Goal: Task Accomplishment & Management: Manage account settings

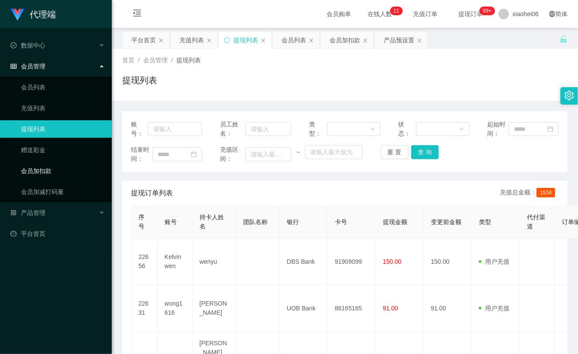
click at [72, 164] on link "会员加扣款" at bounding box center [63, 170] width 84 height 17
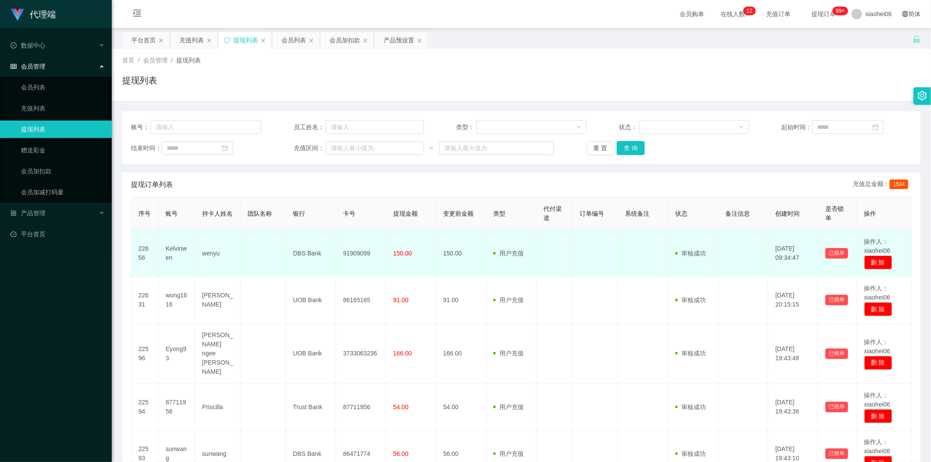
click at [479, 253] on td "150.00" at bounding box center [461, 253] width 50 height 47
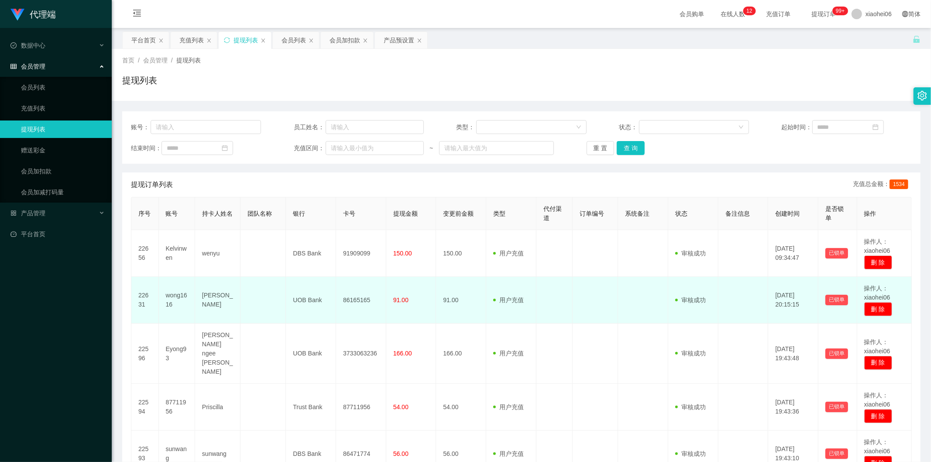
click at [494, 284] on td "用户充值 人工扣款" at bounding box center [511, 300] width 50 height 47
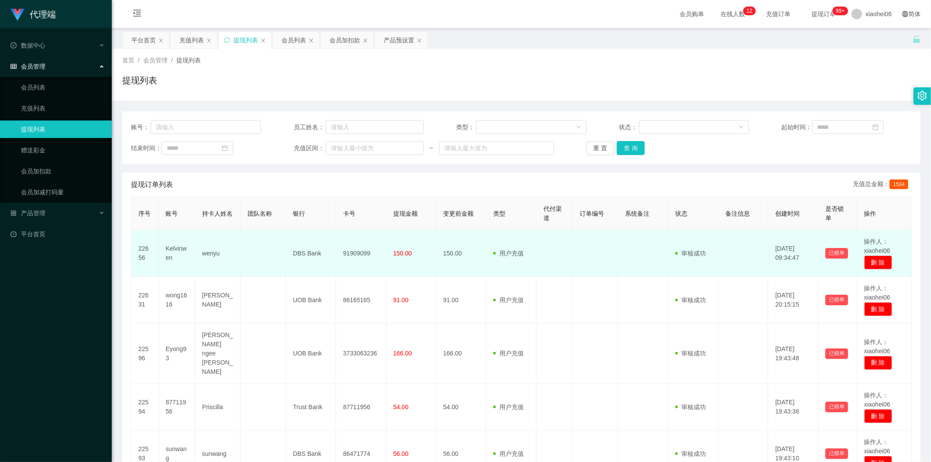
click at [496, 257] on span at bounding box center [496, 253] width 6 height 9
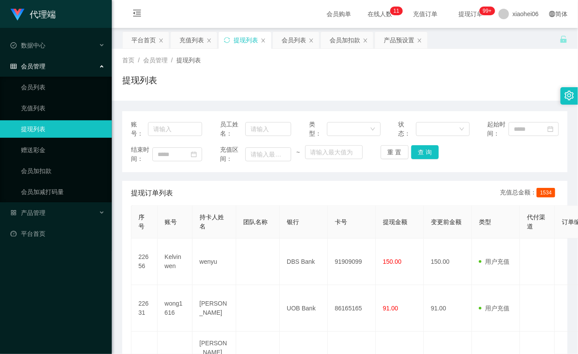
drag, startPoint x: 469, startPoint y: 70, endPoint x: 461, endPoint y: 72, distance: 8.2
click at [469, 70] on div "首页 / 会员管理 / 提现列表 / 提现列表" at bounding box center [344, 75] width 445 height 38
click at [47, 181] on ul "会员列表 充值列表 提现列表 赠送彩金 会员加扣款 会员加减打码量" at bounding box center [56, 140] width 112 height 126
click at [46, 179] on link "会员加扣款" at bounding box center [63, 170] width 84 height 17
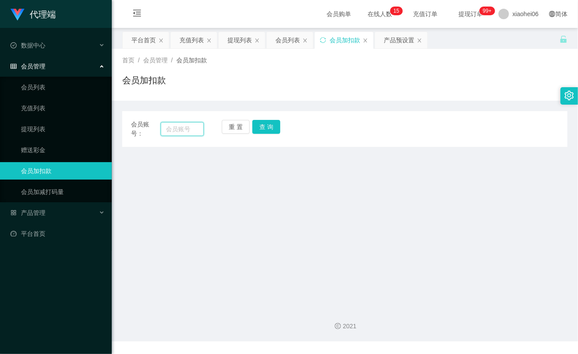
click at [189, 130] on input "text" at bounding box center [182, 129] width 43 height 14
paste input "Kelvinwen"
type input "Kelvinwen"
click at [272, 128] on button "查 询" at bounding box center [266, 127] width 28 height 14
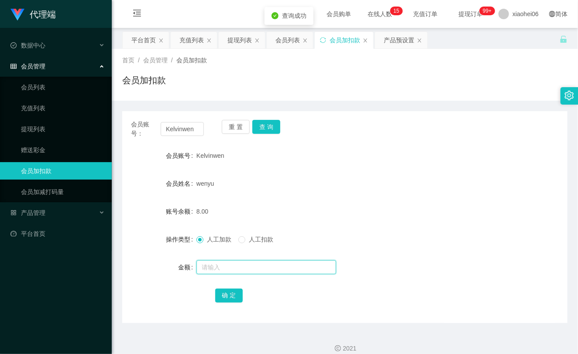
click at [221, 265] on input "text" at bounding box center [266, 267] width 140 height 14
type input "72"
click at [228, 295] on button "确 定" at bounding box center [229, 296] width 28 height 14
click at [294, 195] on form "会员账号 Kelvinwen 会员姓名 wenyu 账号余额 80.00 操作类型 人工加款 人工扣款 金额 确 定" at bounding box center [344, 225] width 445 height 157
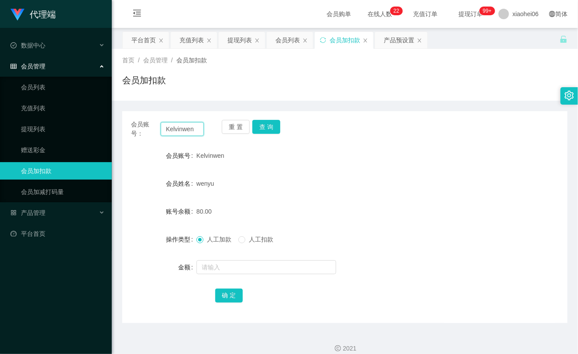
click at [174, 129] on input "Kelvinwen" at bounding box center [182, 129] width 43 height 14
paste input "szsz"
type input "szsz"
click at [267, 129] on button "查 询" at bounding box center [266, 127] width 28 height 14
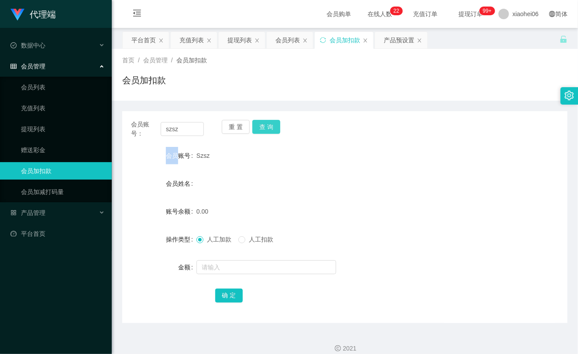
click at [267, 129] on div "重 置 查 询" at bounding box center [258, 129] width 73 height 18
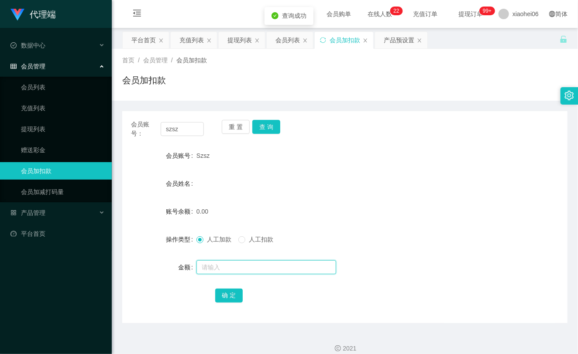
click at [223, 266] on input "text" at bounding box center [266, 267] width 140 height 14
type input "100"
drag, startPoint x: 230, startPoint y: 296, endPoint x: 239, endPoint y: 290, distance: 10.0
click at [230, 296] on button "确 定" at bounding box center [229, 296] width 28 height 14
click at [380, 191] on div "会员姓名" at bounding box center [344, 183] width 445 height 17
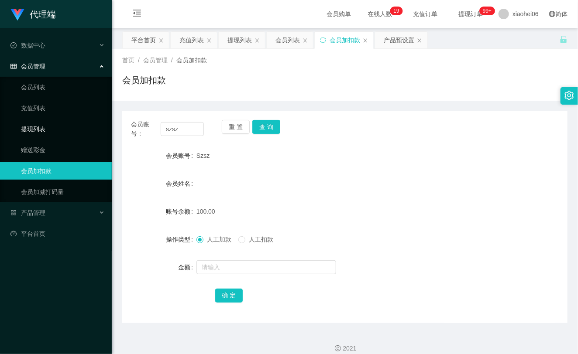
click at [38, 129] on link "提现列表" at bounding box center [63, 128] width 84 height 17
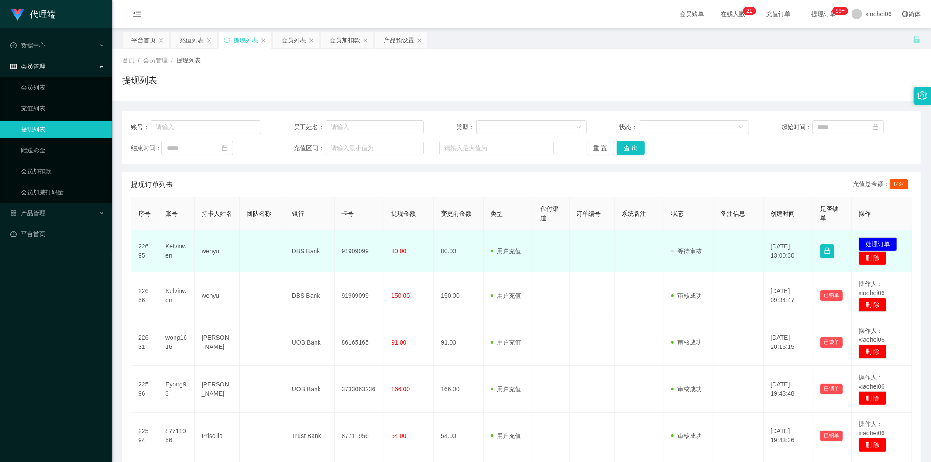
click at [180, 249] on td "Kelvinwen" at bounding box center [176, 251] width 36 height 42
copy td "Kelvinwen"
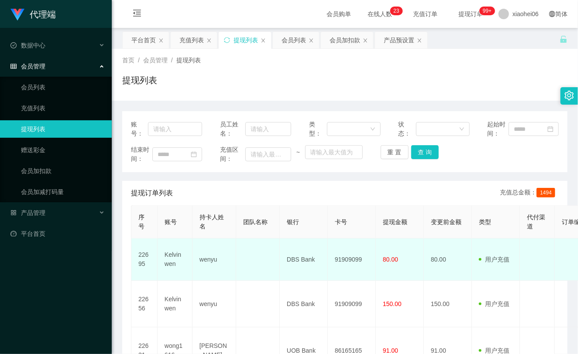
drag, startPoint x: 404, startPoint y: 288, endPoint x: 409, endPoint y: 276, distance: 13.0
click at [404, 288] on td "150.00" at bounding box center [400, 304] width 48 height 47
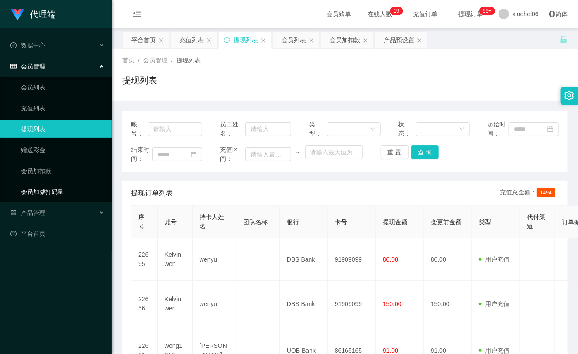
drag, startPoint x: 53, startPoint y: 198, endPoint x: 52, endPoint y: 210, distance: 11.4
click at [52, 198] on link "会员加减打码量" at bounding box center [63, 191] width 84 height 17
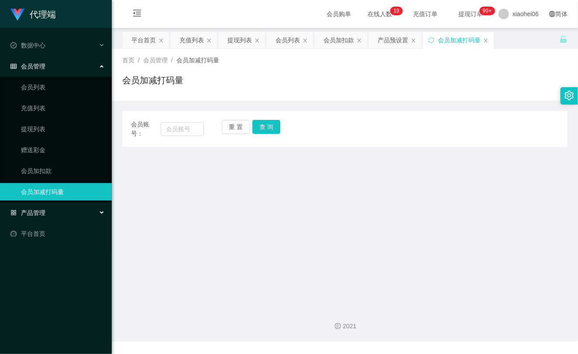
click at [51, 212] on div "产品管理" at bounding box center [56, 212] width 112 height 17
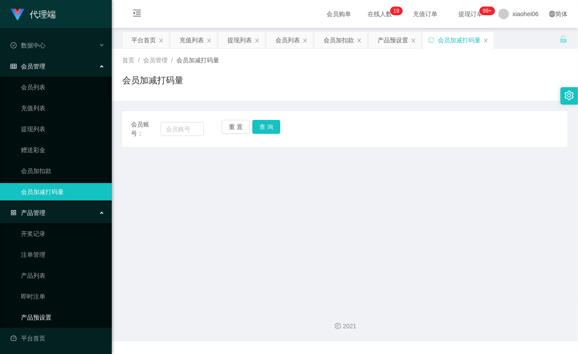
click at [34, 312] on link "产品预设置" at bounding box center [63, 317] width 84 height 17
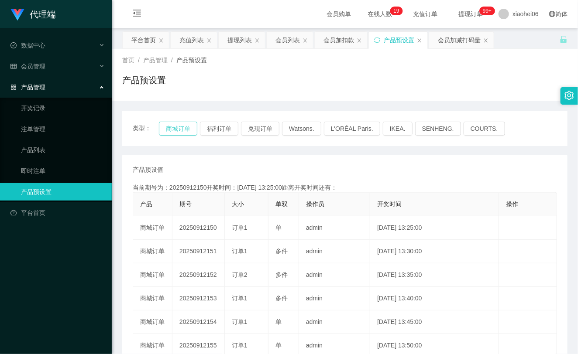
click at [167, 130] on button "商城订单" at bounding box center [178, 129] width 38 height 14
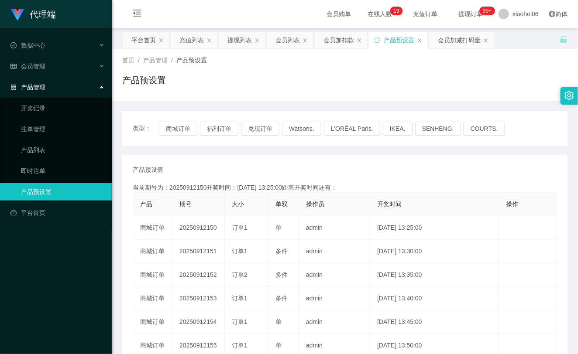
drag, startPoint x: 358, startPoint y: 161, endPoint x: 358, endPoint y: 165, distance: 4.4
click at [358, 161] on div "产品预设值 添加期号 当前期号为：20250912150开奖时间：2025-09-12 13:25:00距离开奖时间还有： 产品 期号 大小 单双 操作员 开…" at bounding box center [344, 322] width 445 height 335
click at [78, 92] on div "产品管理" at bounding box center [56, 87] width 112 height 17
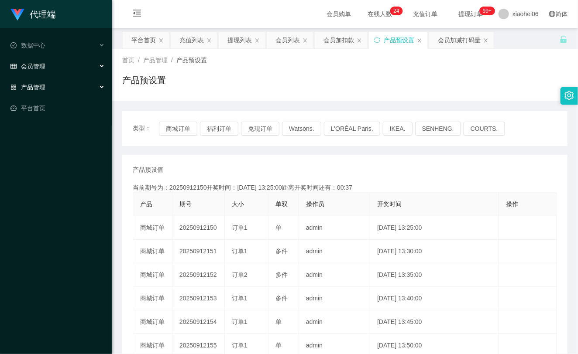
click at [73, 68] on div "会员管理" at bounding box center [56, 66] width 112 height 17
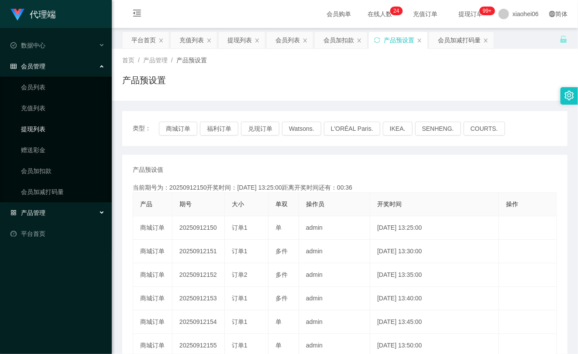
click at [53, 129] on link "提现列表" at bounding box center [63, 128] width 84 height 17
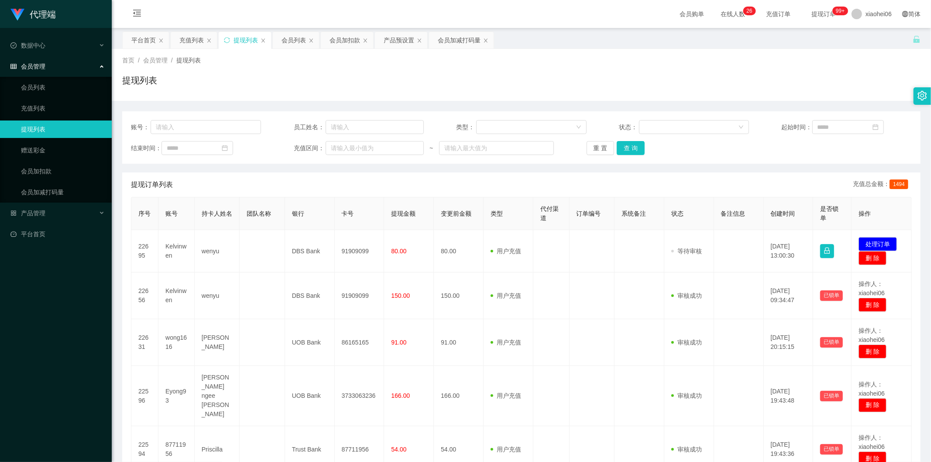
click at [480, 177] on div "提现订单列表 充值总金额： 1494" at bounding box center [521, 184] width 780 height 24
click at [482, 71] on div "首页 / 会员管理 / 提现列表 / 提现列表" at bounding box center [521, 75] width 798 height 38
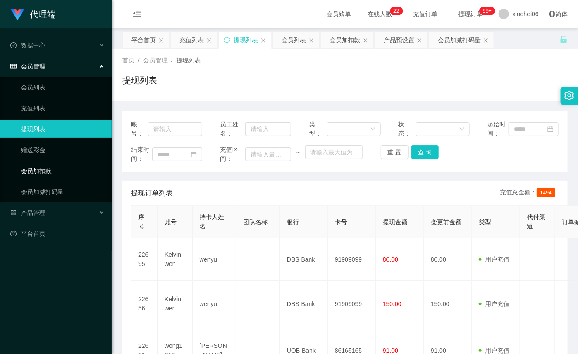
click at [36, 172] on link "会员加扣款" at bounding box center [63, 170] width 84 height 17
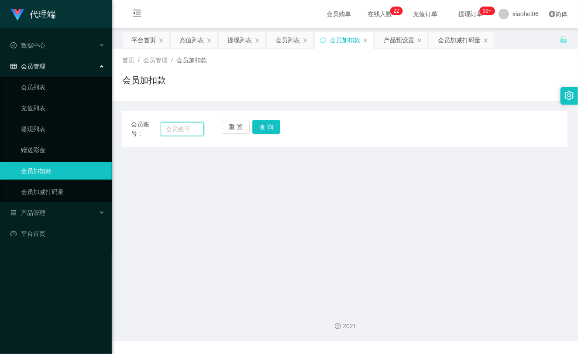
click at [182, 125] on input "text" at bounding box center [182, 129] width 43 height 14
paste input "szsz"
type input "szsz"
click at [260, 125] on button "查 询" at bounding box center [266, 127] width 28 height 14
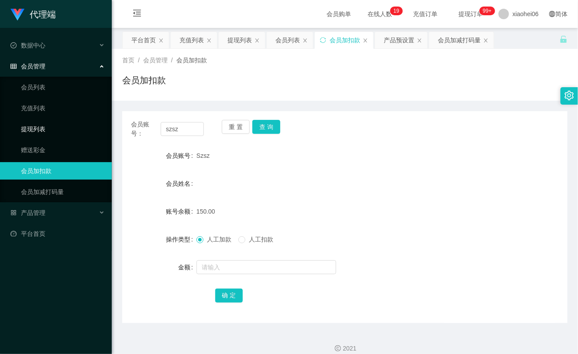
click at [31, 124] on link "提现列表" at bounding box center [63, 128] width 84 height 17
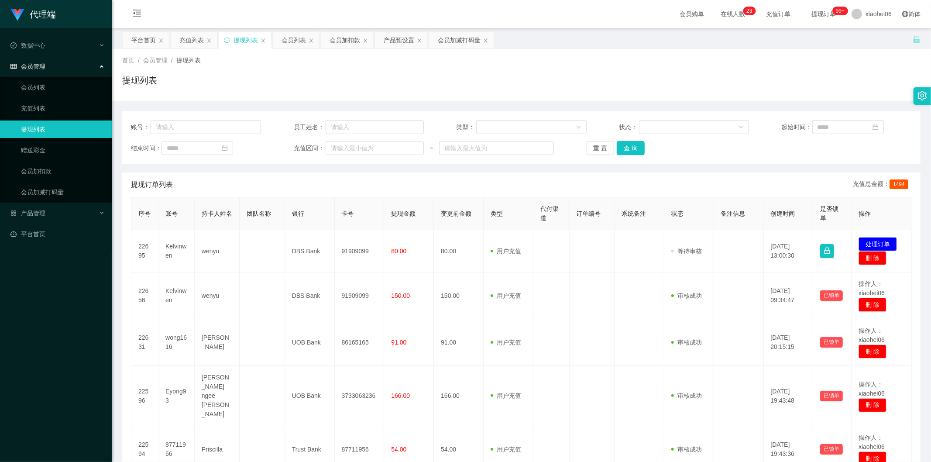
click at [880, 242] on button "处理订单" at bounding box center [877, 244] width 38 height 14
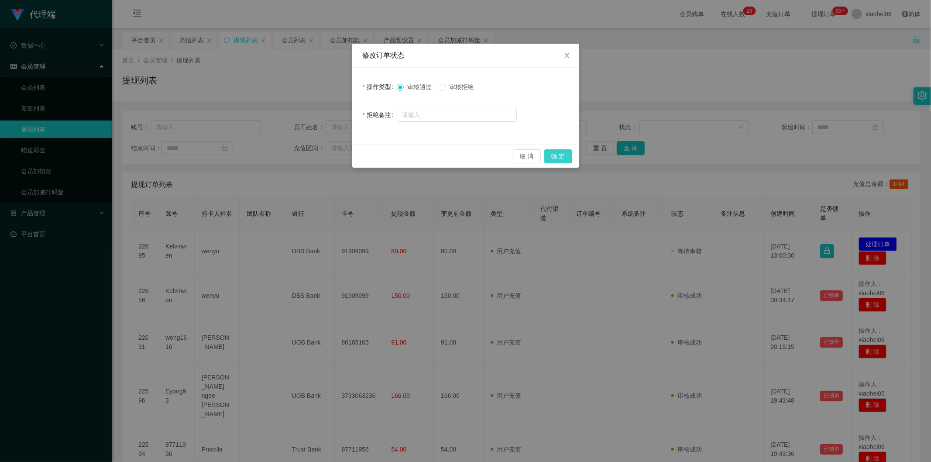
click at [570, 159] on button "确 定" at bounding box center [558, 156] width 28 height 14
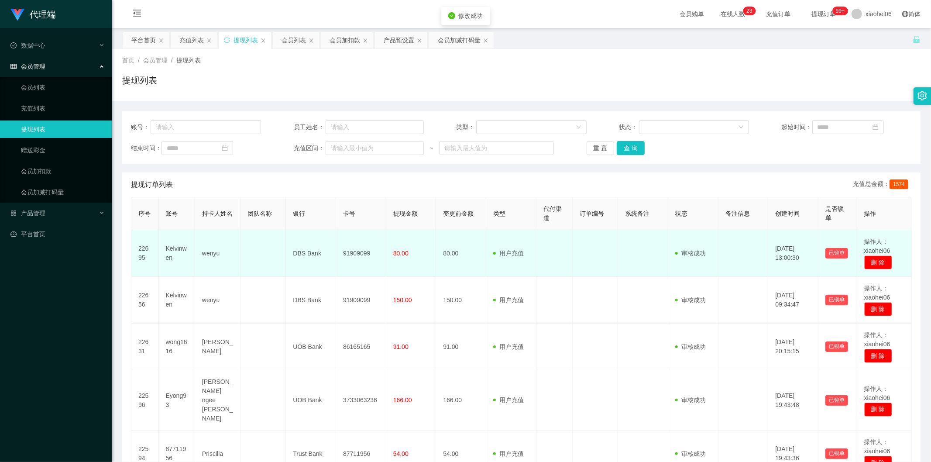
click at [493, 256] on span at bounding box center [496, 253] width 6 height 9
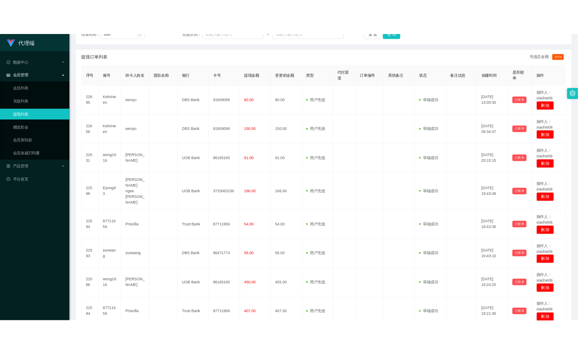
scroll to position [97, 0]
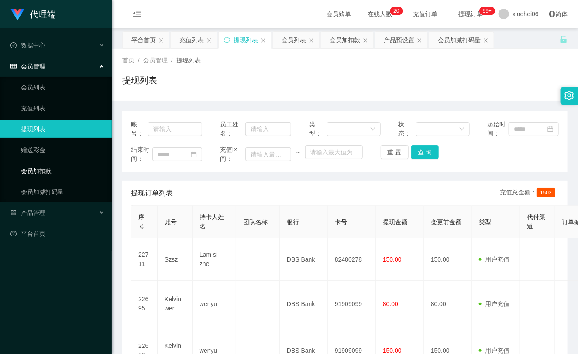
click at [53, 166] on link "会员加扣款" at bounding box center [63, 170] width 84 height 17
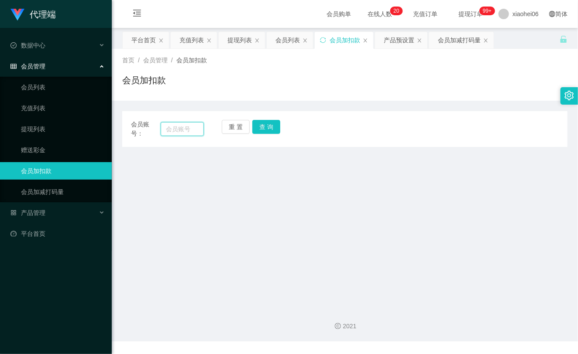
click at [185, 133] on input "text" at bounding box center [182, 129] width 43 height 14
paste input "szsz"
type input "szsz"
click at [280, 127] on div "重 置 查 询" at bounding box center [258, 129] width 73 height 18
click at [271, 129] on button "查 询" at bounding box center [266, 127] width 28 height 14
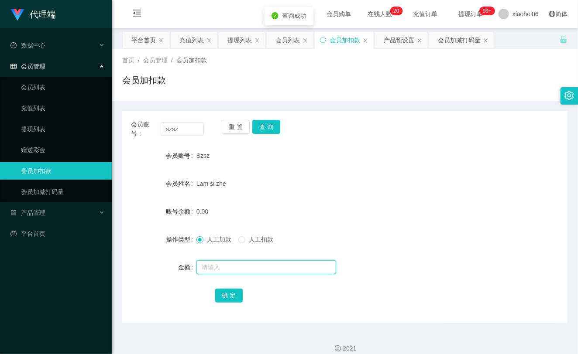
click at [240, 273] on input "text" at bounding box center [266, 267] width 140 height 14
type input "8"
drag, startPoint x: 229, startPoint y: 296, endPoint x: 236, endPoint y: 284, distance: 13.7
click at [229, 296] on button "确 定" at bounding box center [229, 296] width 28 height 14
click at [308, 207] on div "0.00" at bounding box center [326, 211] width 260 height 17
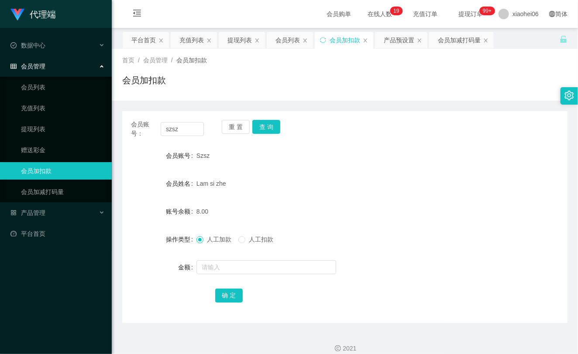
click at [186, 121] on div "会员账号： szsz" at bounding box center [167, 129] width 73 height 18
drag, startPoint x: 185, startPoint y: 134, endPoint x: 120, endPoint y: 133, distance: 65.0
click at [120, 133] on main "关闭左侧 关闭右侧 关闭其它 刷新页面 平台首页 充值列表 提现列表 会员列表 会员加扣款 产品预设置 会员加减打码量 首页 / 会员管理 / 会员加扣款 /…" at bounding box center [345, 175] width 466 height 295
paste input "[PERSON_NAME]"
type input "[PERSON_NAME]"
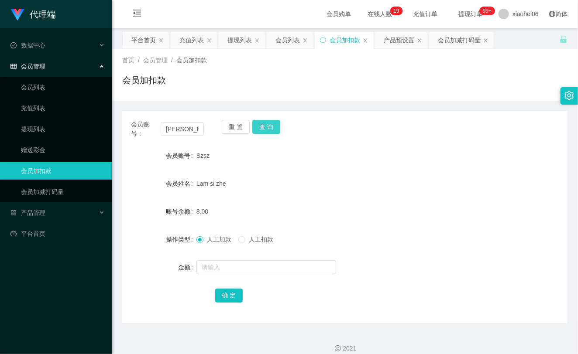
click at [267, 128] on button "查 询" at bounding box center [266, 127] width 28 height 14
click at [267, 128] on div "重 置 查 询" at bounding box center [258, 129] width 73 height 18
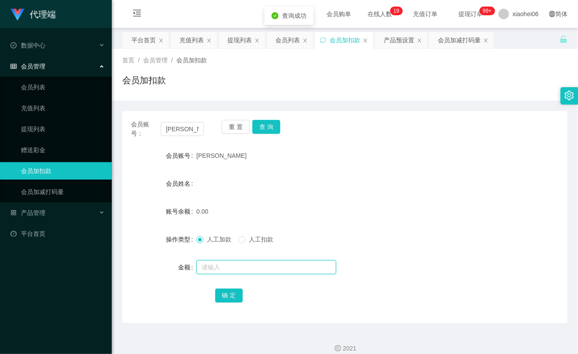
click at [233, 266] on input "text" at bounding box center [266, 267] width 140 height 14
type input "100"
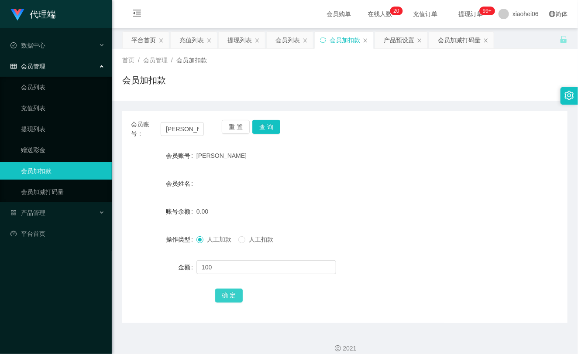
drag, startPoint x: 230, startPoint y: 292, endPoint x: 230, endPoint y: 281, distance: 10.9
click at [230, 292] on button "确 定" at bounding box center [229, 296] width 28 height 14
click at [254, 188] on div "会员姓名" at bounding box center [344, 183] width 445 height 17
click at [262, 130] on button "查 询" at bounding box center [266, 127] width 28 height 14
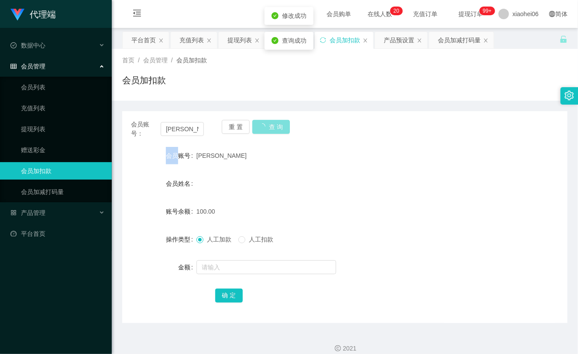
click at [262, 130] on div "重 置 查 询" at bounding box center [258, 129] width 73 height 18
drag, startPoint x: 198, startPoint y: 127, endPoint x: 67, endPoint y: 110, distance: 132.4
click at [67, 110] on section "代理端 数据中心 会员管理 会员列表 充值列表 提现列表 赠送彩金 会员加扣款 会员加减打码量 产品管理 平台首页 保存配置 重置配置 整体风格设置 主题色 …" at bounding box center [289, 182] width 578 height 364
click at [54, 212] on div "产品管理" at bounding box center [56, 212] width 112 height 17
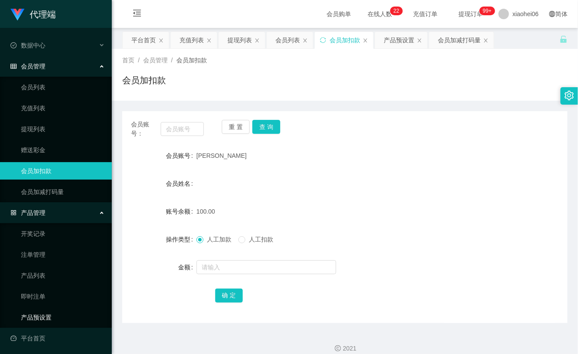
click at [47, 319] on link "产品预设置" at bounding box center [63, 317] width 84 height 17
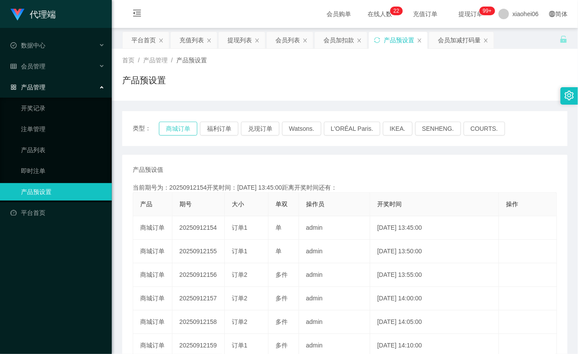
click at [162, 125] on button "商城订单" at bounding box center [178, 129] width 38 height 14
click at [178, 123] on button "商城订单" at bounding box center [178, 129] width 38 height 14
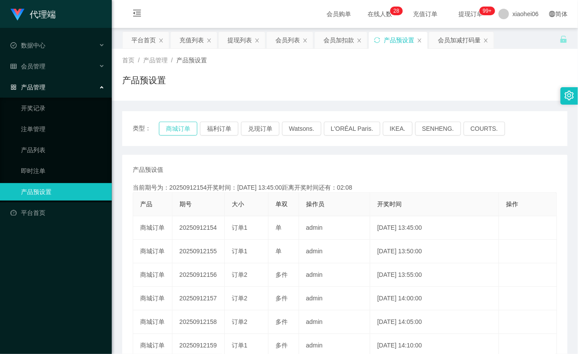
type button "k3wph"
click at [57, 66] on div "会员管理" at bounding box center [56, 66] width 112 height 17
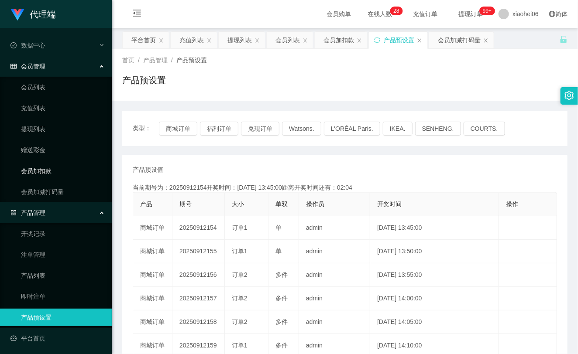
click at [57, 172] on link "会员加扣款" at bounding box center [63, 170] width 84 height 17
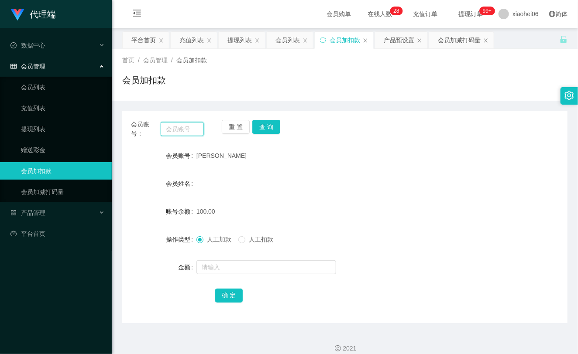
click at [185, 130] on input "text" at bounding box center [182, 129] width 43 height 14
paste input "szsz"
type input "szsz"
click at [260, 125] on button "查 询" at bounding box center [266, 127] width 28 height 14
click at [233, 274] on div at bounding box center [326, 267] width 260 height 17
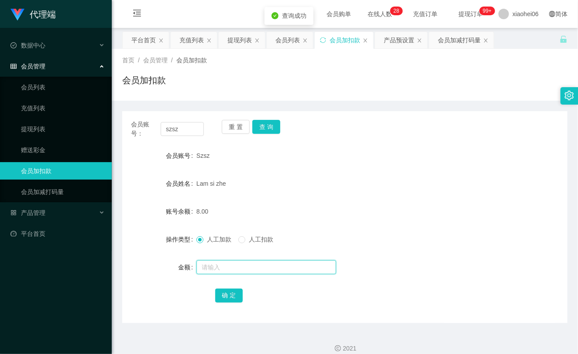
click at [231, 272] on input "text" at bounding box center [266, 267] width 140 height 14
type input "8"
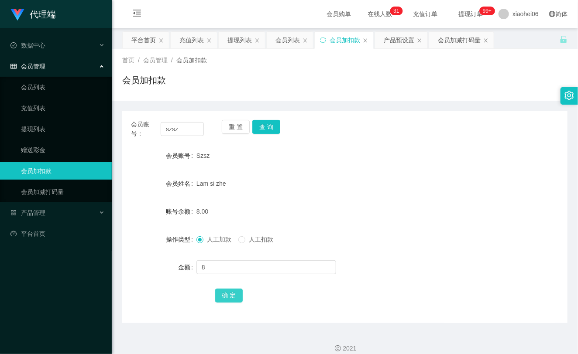
drag, startPoint x: 222, startPoint y: 294, endPoint x: 234, endPoint y: 285, distance: 15.9
click at [222, 294] on button "确 定" at bounding box center [229, 296] width 28 height 14
drag, startPoint x: 326, startPoint y: 217, endPoint x: 426, endPoint y: 41, distance: 202.6
click at [339, 208] on div "16.00" at bounding box center [326, 211] width 260 height 17
click at [54, 85] on link "会员列表" at bounding box center [63, 87] width 84 height 17
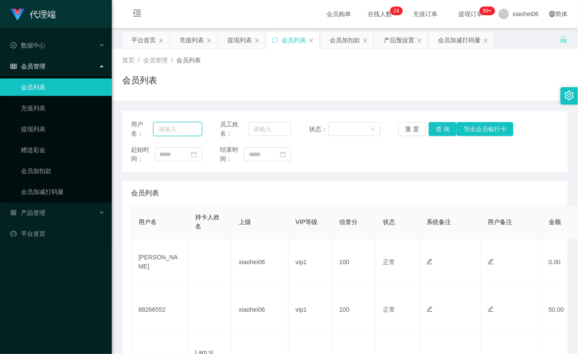
drag, startPoint x: 171, startPoint y: 129, endPoint x: 180, endPoint y: 130, distance: 9.2
click at [171, 130] on input "text" at bounding box center [177, 129] width 49 height 14
paste input "[PERSON_NAME]"
type input "[PERSON_NAME]"
drag, startPoint x: 437, startPoint y: 128, endPoint x: 456, endPoint y: 94, distance: 39.3
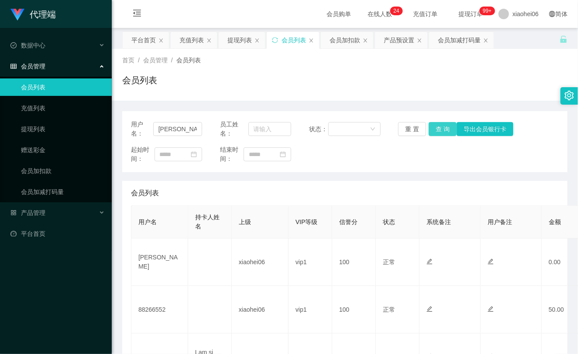
click at [437, 128] on button "查 询" at bounding box center [442, 129] width 28 height 14
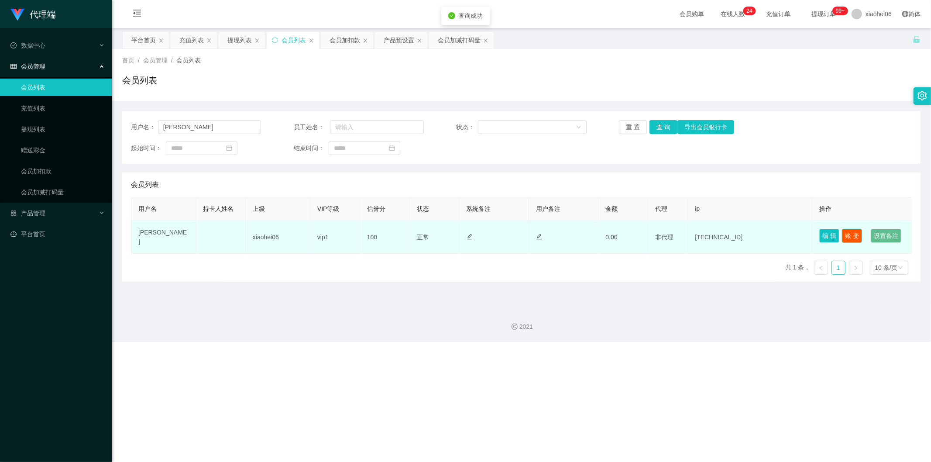
click at [845, 232] on button "账 变" at bounding box center [852, 236] width 20 height 14
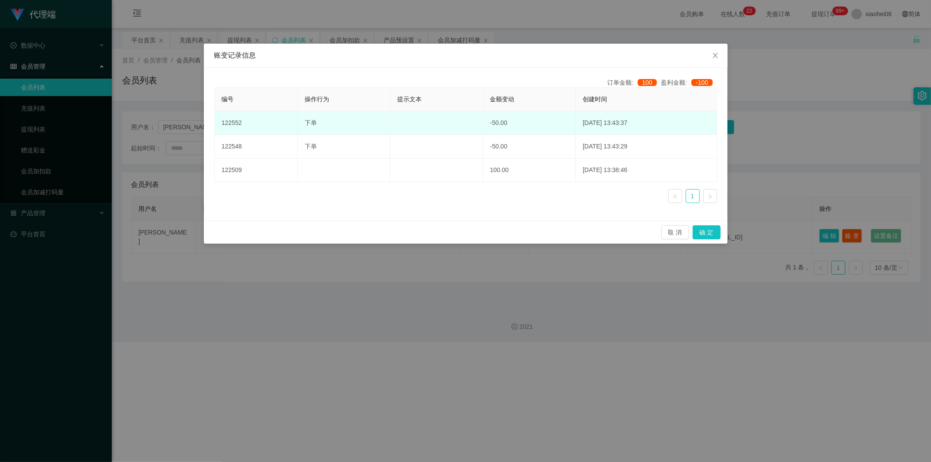
click at [486, 121] on td "-50.00" at bounding box center [529, 123] width 92 height 24
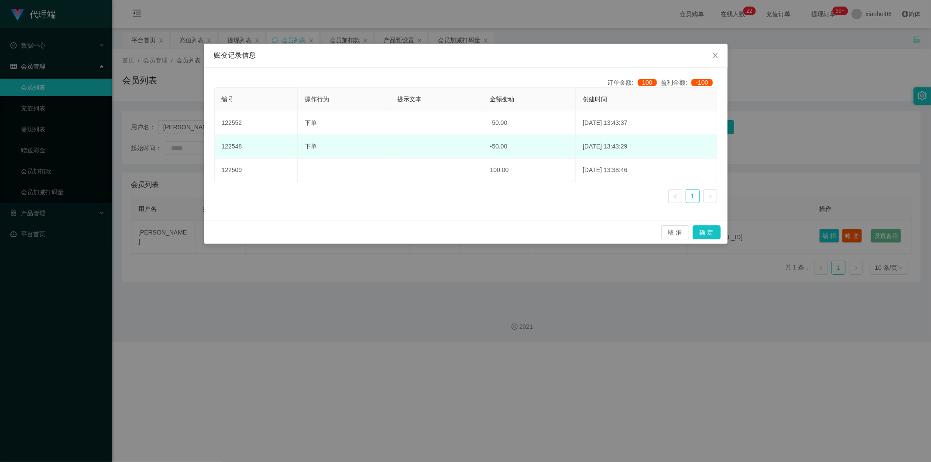
click at [489, 150] on td "-50.00" at bounding box center [529, 147] width 92 height 24
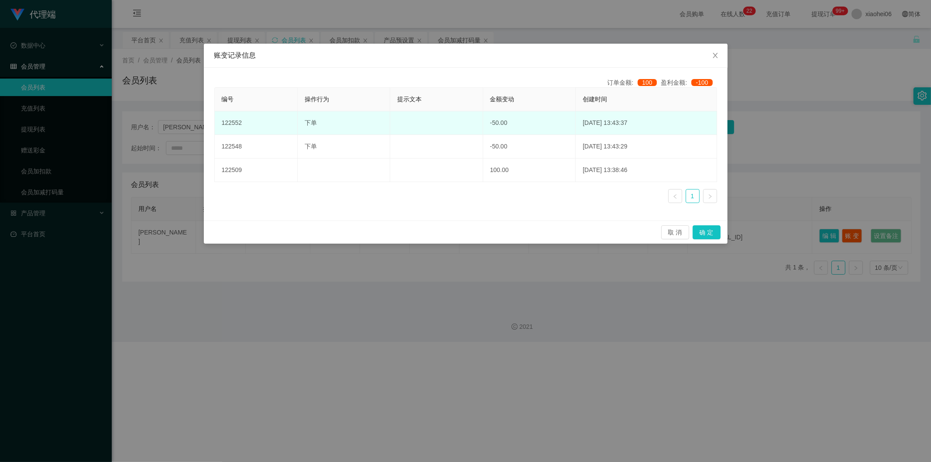
click at [489, 124] on td "-50.00" at bounding box center [529, 123] width 92 height 24
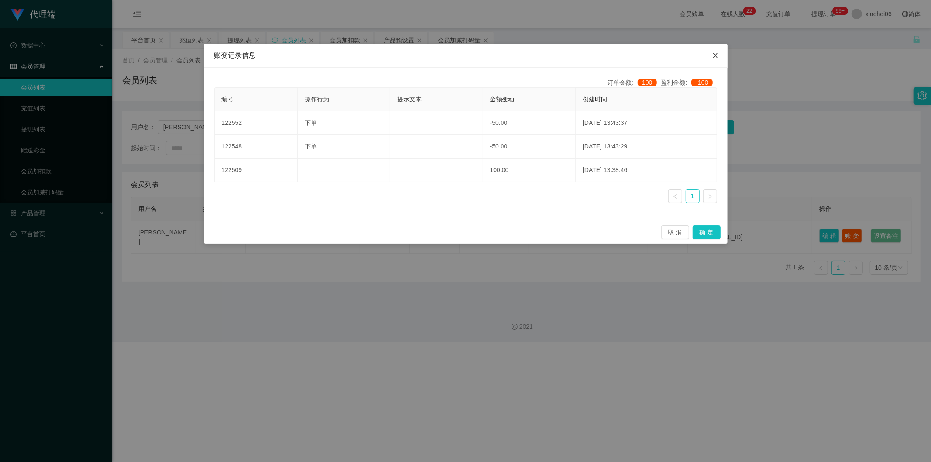
click at [712, 56] on icon "图标: close" at bounding box center [715, 55] width 7 height 7
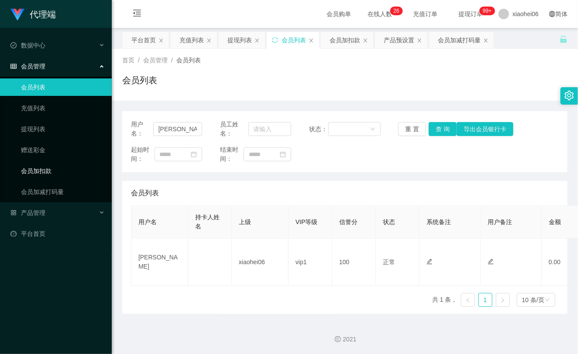
click at [44, 168] on link "会员加扣款" at bounding box center [63, 170] width 84 height 17
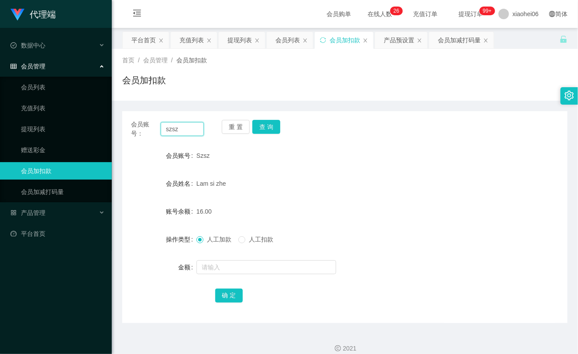
click at [195, 124] on input "szsz" at bounding box center [182, 129] width 43 height 14
paste input "[PERSON_NAME]"
type input "[PERSON_NAME]"
click at [265, 130] on button "查 询" at bounding box center [266, 127] width 28 height 14
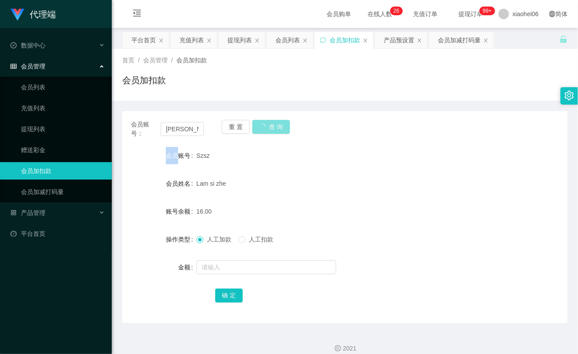
click at [265, 130] on div "重 置 查 询" at bounding box center [258, 129] width 73 height 18
click at [263, 239] on span "人工扣款" at bounding box center [260, 239] width 31 height 7
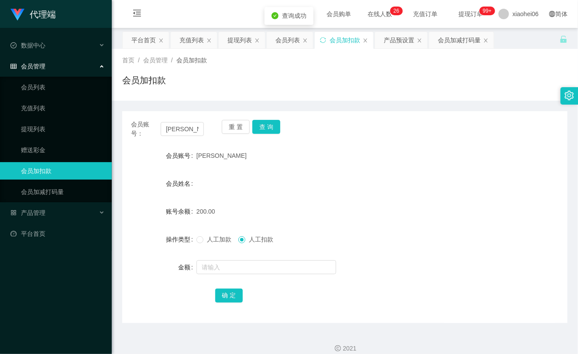
click at [252, 275] on div at bounding box center [326, 267] width 260 height 17
click at [252, 267] on input "text" at bounding box center [266, 267] width 140 height 14
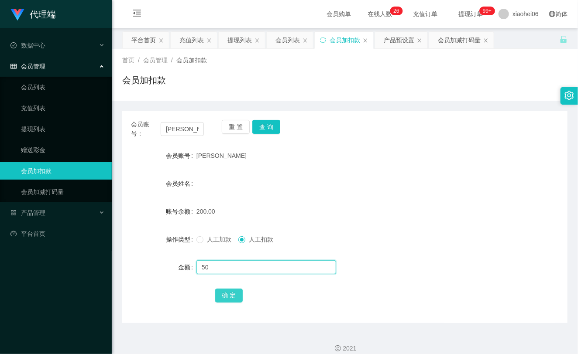
type input "50"
click at [239, 300] on button "确 定" at bounding box center [229, 296] width 28 height 14
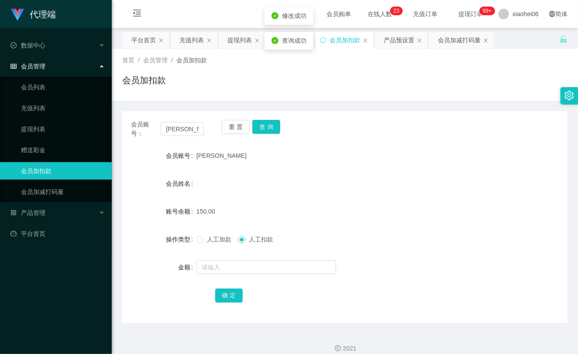
drag, startPoint x: 337, startPoint y: 198, endPoint x: 407, endPoint y: 131, distance: 96.3
click at [338, 197] on form "会员账号 Barry 会员姓名 账号余额 150.00 操作类型 人工加款 人工扣款 金额 确 定" at bounding box center [344, 225] width 445 height 157
click at [25, 113] on link "充值列表" at bounding box center [63, 107] width 84 height 17
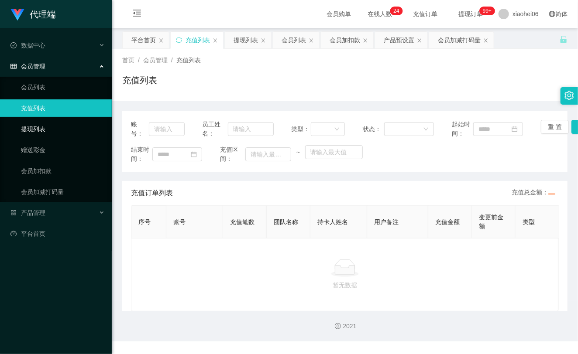
click at [37, 128] on link "提现列表" at bounding box center [63, 128] width 84 height 17
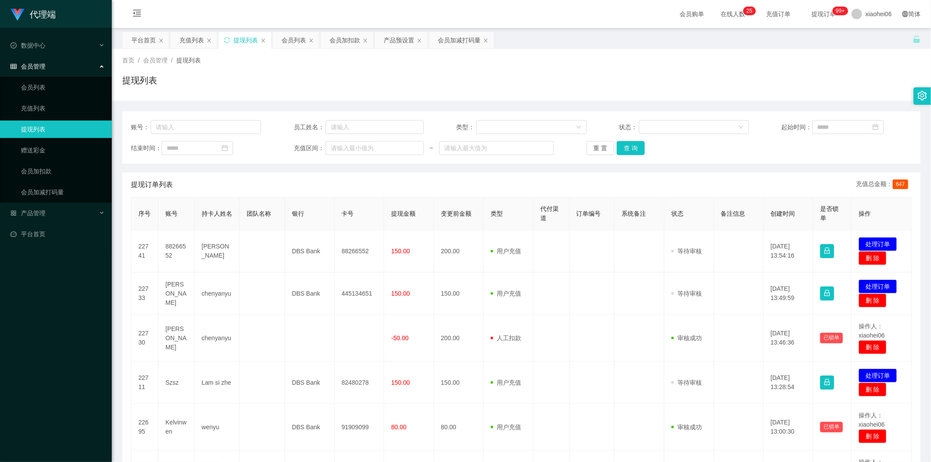
scroll to position [48, 0]
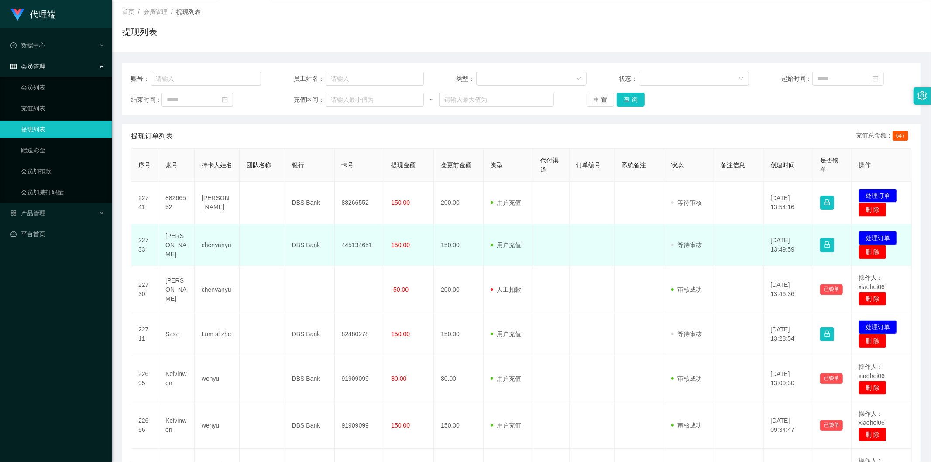
click at [441, 250] on td "150.00" at bounding box center [459, 245] width 50 height 42
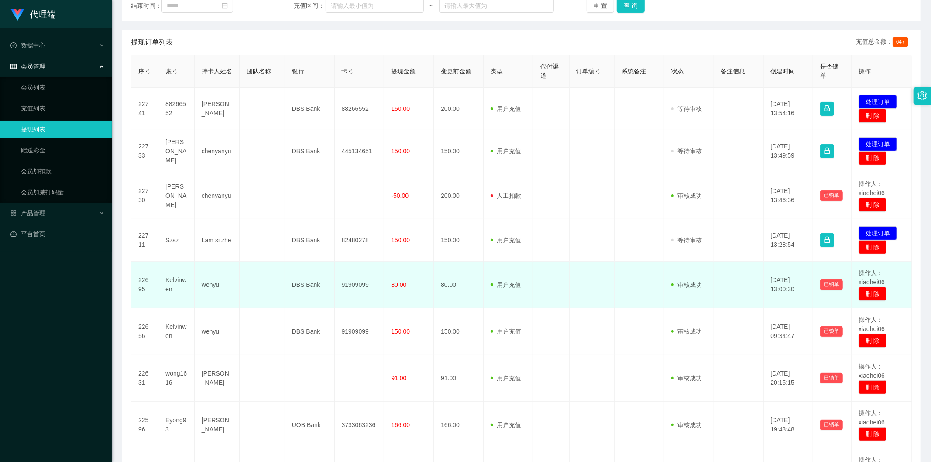
scroll to position [145, 0]
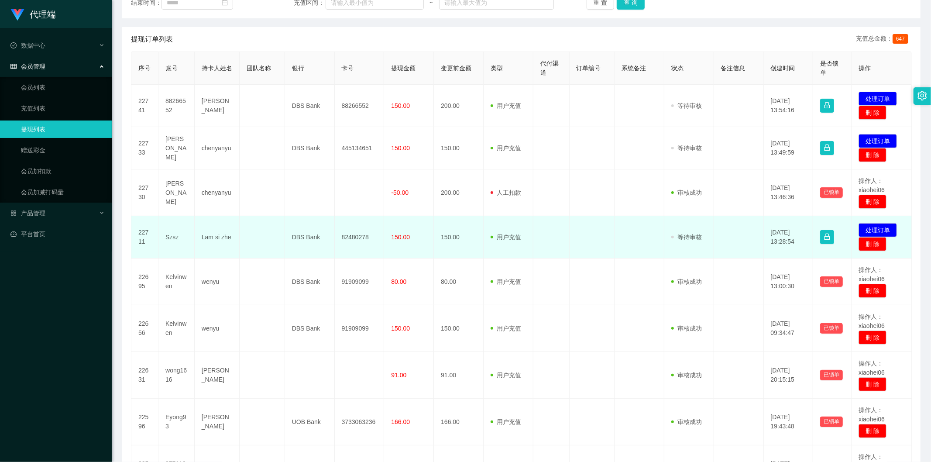
click at [429, 233] on td "150.00" at bounding box center [409, 237] width 50 height 42
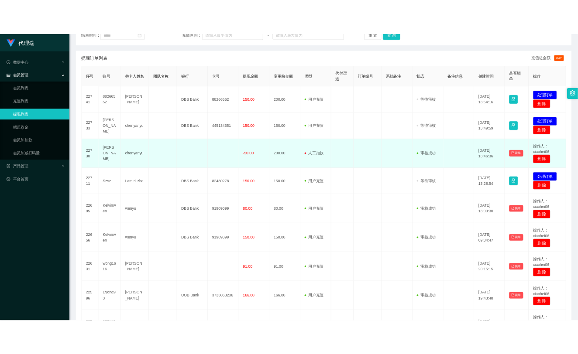
scroll to position [97, 0]
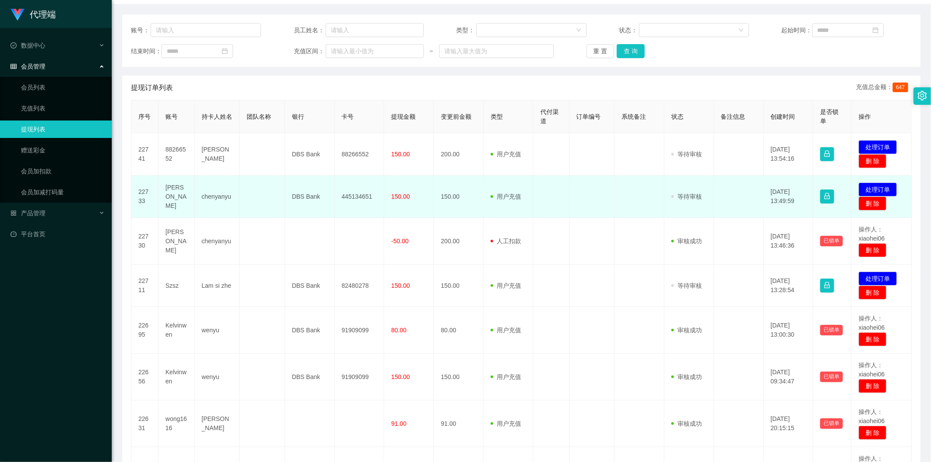
click at [476, 188] on td "150.00" at bounding box center [459, 196] width 50 height 42
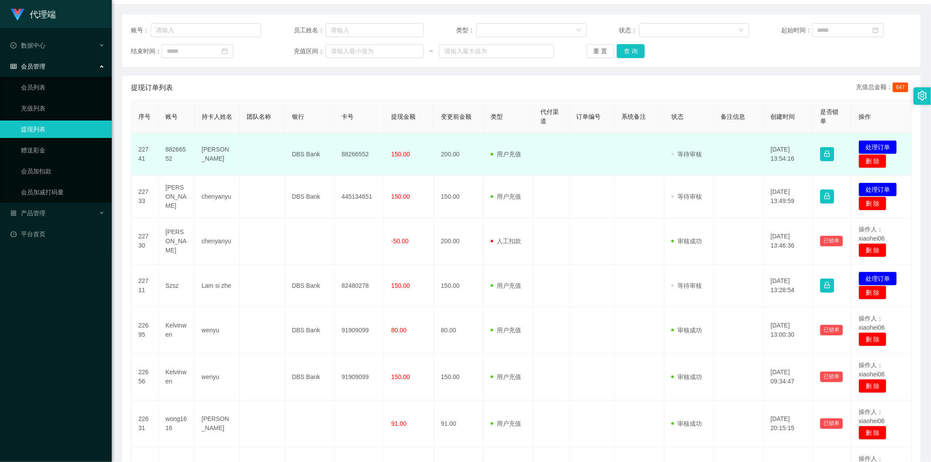
click at [171, 146] on td "88266552" at bounding box center [176, 154] width 36 height 42
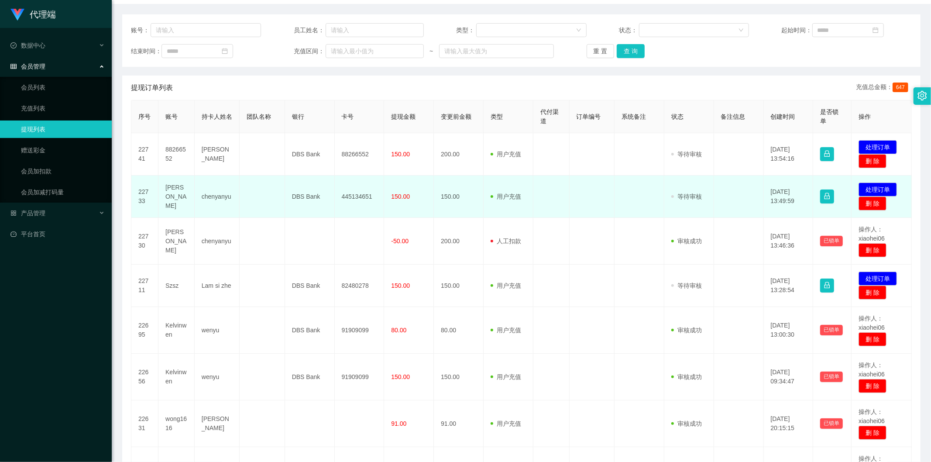
click at [307, 192] on td "DBS Bank" at bounding box center [310, 196] width 50 height 42
click at [504, 214] on td "用户充值 人工扣款" at bounding box center [508, 196] width 50 height 42
click at [494, 200] on span at bounding box center [493, 196] width 6 height 9
click at [160, 197] on td "[PERSON_NAME]" at bounding box center [176, 196] width 36 height 42
click at [166, 198] on td "[PERSON_NAME]" at bounding box center [176, 196] width 36 height 42
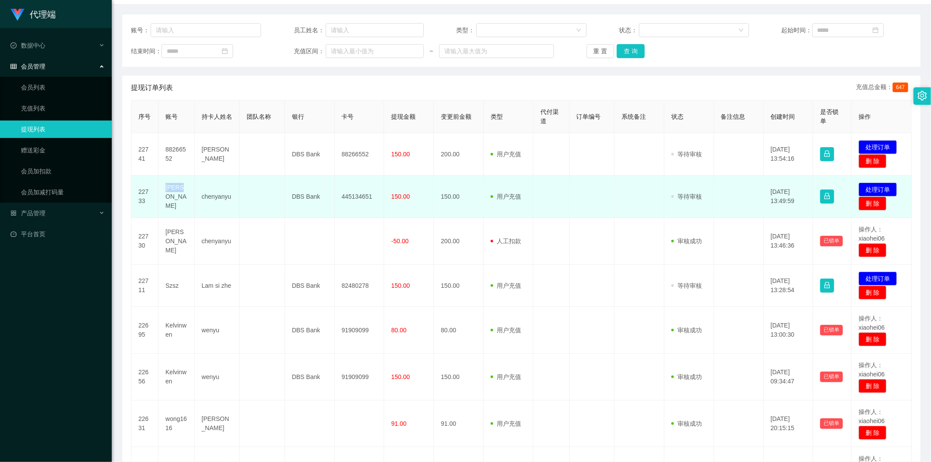
click at [166, 198] on td "[PERSON_NAME]" at bounding box center [176, 196] width 36 height 42
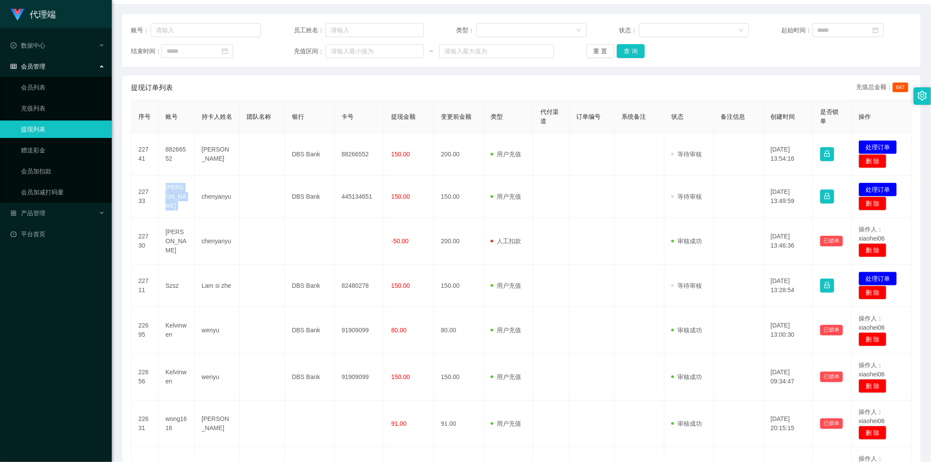
copy td "[PERSON_NAME]"
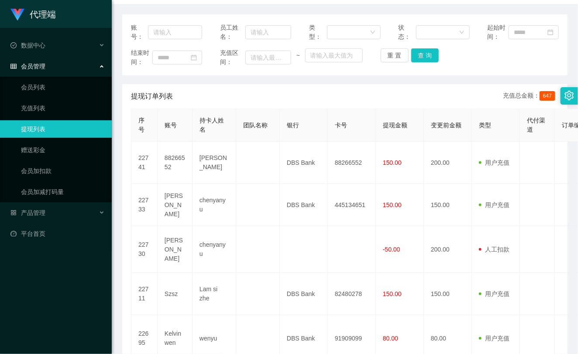
drag, startPoint x: 159, startPoint y: 75, endPoint x: 185, endPoint y: 72, distance: 26.3
click at [159, 75] on div "账号： 员工姓名： 类型： 状态： 起始时间： 结束时间： 充值区间： ~ 重 置 查 询" at bounding box center [344, 44] width 445 height 61
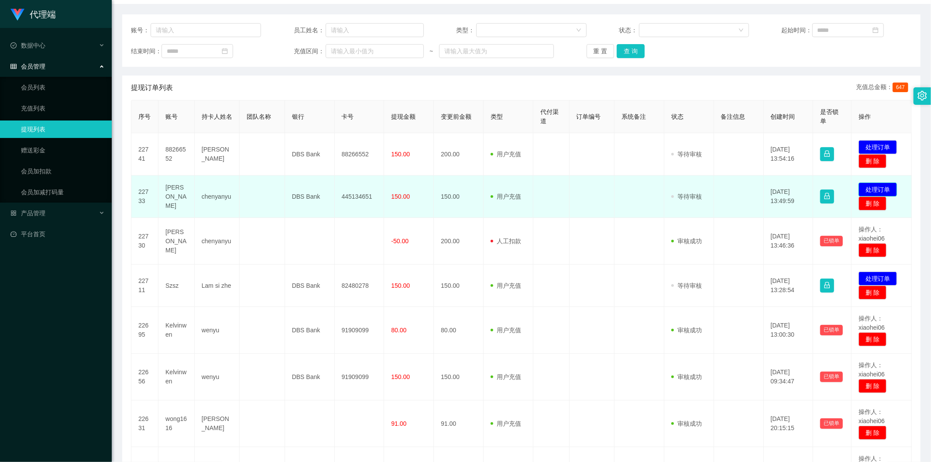
click at [866, 188] on button "处理订单" at bounding box center [877, 189] width 38 height 14
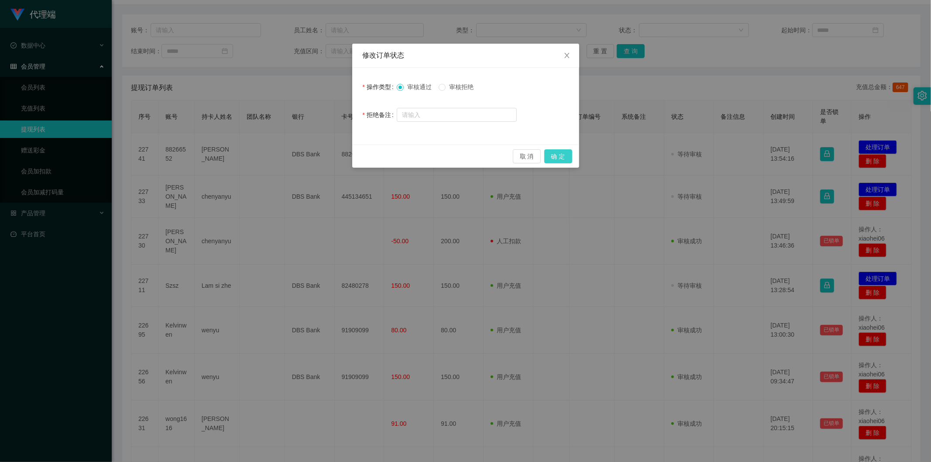
click at [558, 149] on button "确 定" at bounding box center [558, 156] width 28 height 14
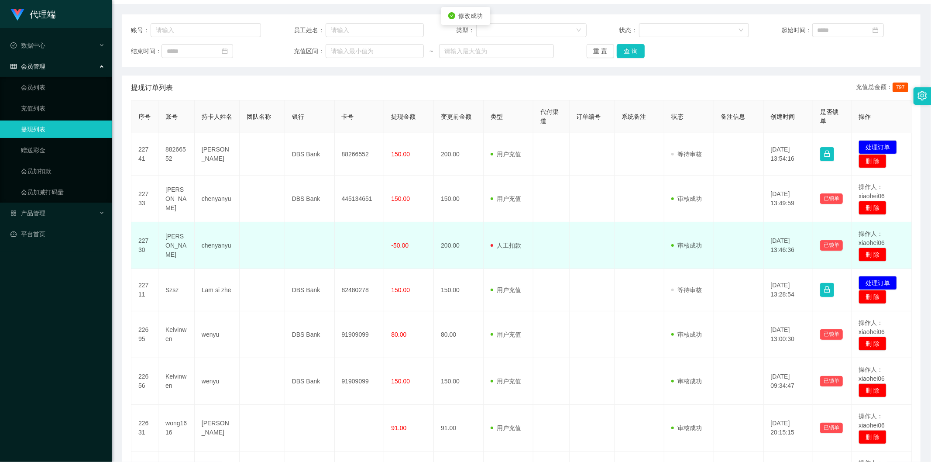
drag, startPoint x: 556, startPoint y: 221, endPoint x: 513, endPoint y: 248, distance: 50.4
click at [555, 222] on div "代理端 数据中心 会员管理 会员列表 充值列表 提现列表 赠送彩金 会员加扣款 会员加减打码量 产品管理 平台首页 保存配置 重置配置 整体风格设置 主题色 …" at bounding box center [465, 231] width 931 height 462
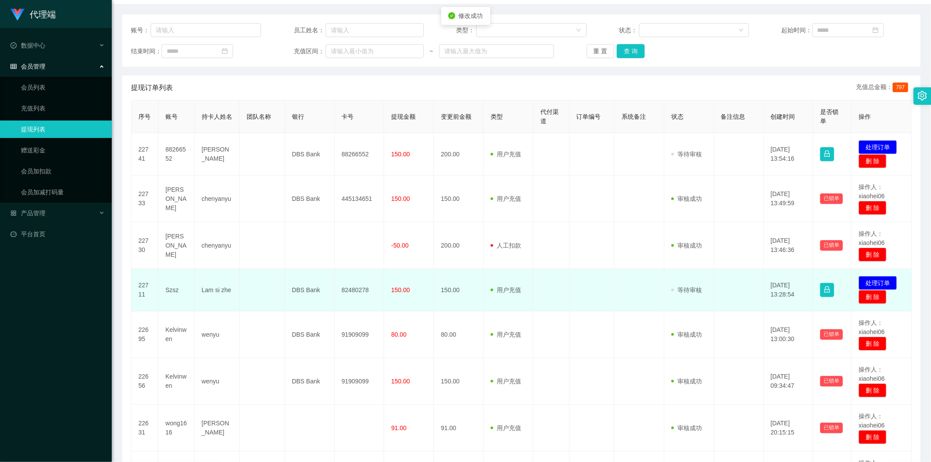
click at [175, 287] on td "Szsz" at bounding box center [176, 290] width 36 height 42
copy td "Szsz"
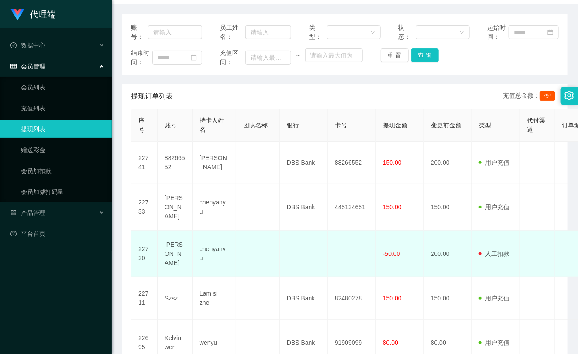
click at [467, 248] on td "200.00" at bounding box center [448, 254] width 48 height 47
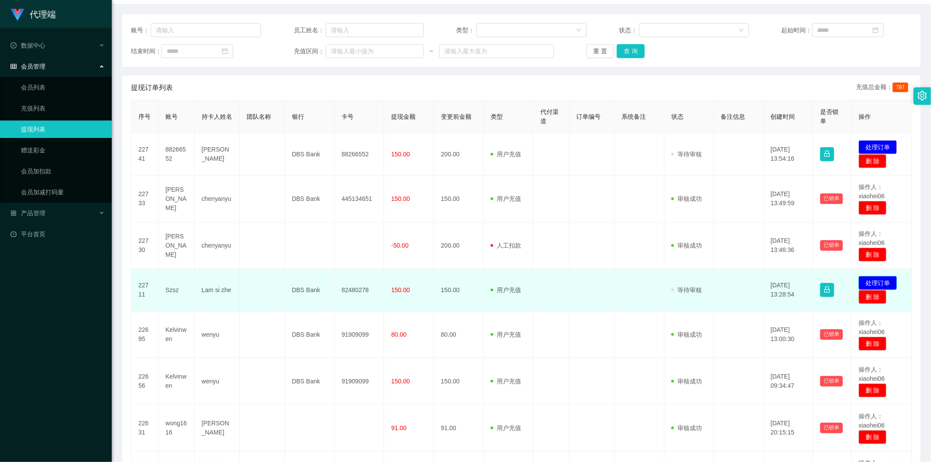
click at [862, 280] on button "处理订单" at bounding box center [877, 283] width 38 height 14
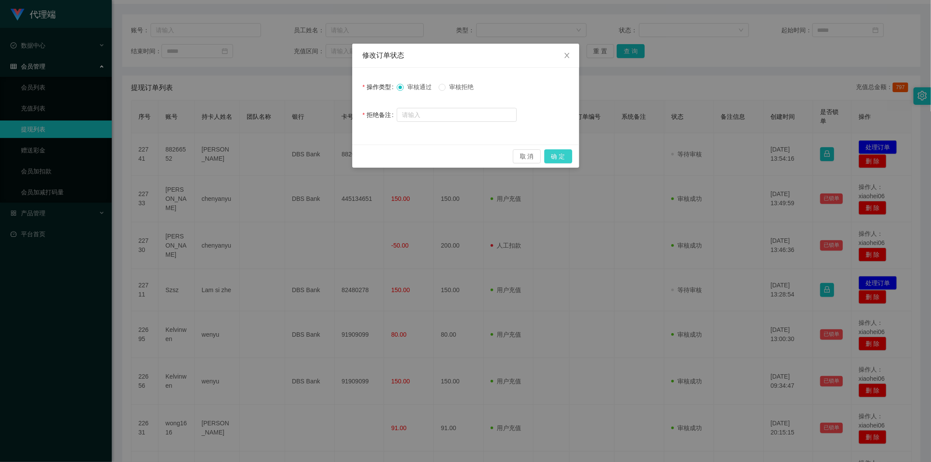
drag, startPoint x: 559, startPoint y: 153, endPoint x: 568, endPoint y: 181, distance: 29.5
click at [559, 153] on button "确 定" at bounding box center [558, 156] width 28 height 14
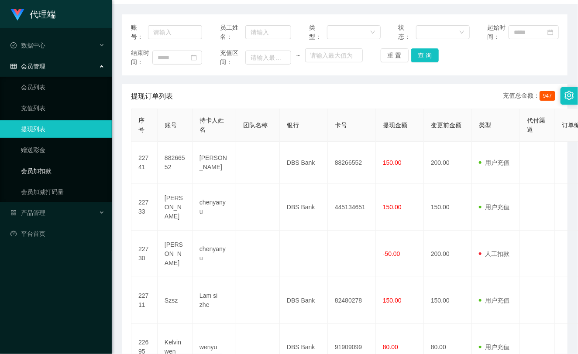
click at [55, 160] on ul "会员列表 充值列表 提现列表 赠送彩金 会员加扣款 会员加减打码量" at bounding box center [56, 140] width 112 height 126
click at [51, 169] on link "会员加扣款" at bounding box center [63, 170] width 84 height 17
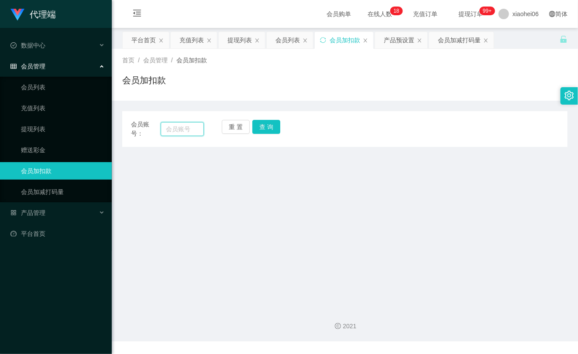
click at [187, 129] on input "text" at bounding box center [182, 129] width 43 height 14
paste input "barry"
type input "barry"
click at [270, 131] on button "查 询" at bounding box center [266, 127] width 28 height 14
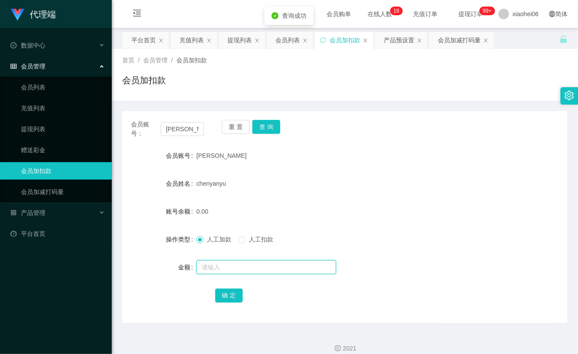
click at [241, 265] on input "text" at bounding box center [266, 267] width 140 height 14
type input "5"
click at [231, 293] on button "确 定" at bounding box center [229, 296] width 28 height 14
click at [333, 217] on div "5.00" at bounding box center [326, 211] width 260 height 17
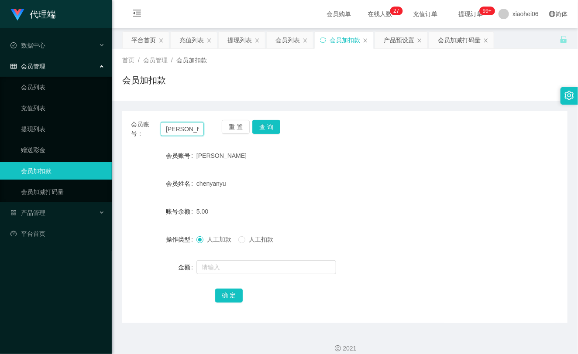
click at [177, 123] on input "barry" at bounding box center [182, 129] width 43 height 14
paste input "szsz"
type input "szsz"
click at [263, 128] on button "查 询" at bounding box center [266, 127] width 28 height 14
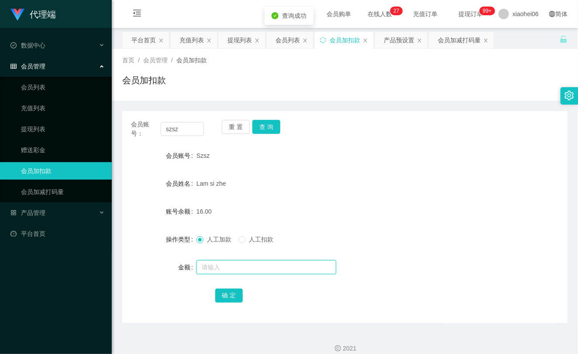
drag, startPoint x: 239, startPoint y: 273, endPoint x: 236, endPoint y: 277, distance: 4.9
click at [236, 277] on form "会员账号 Szsz 会员姓名 Lam si zhe 账号余额 16.00 操作类型 人工加款 人工扣款 金额 确 定" at bounding box center [344, 225] width 445 height 157
type input "8"
click at [235, 301] on button "确 定" at bounding box center [229, 296] width 28 height 14
drag, startPoint x: 342, startPoint y: 208, endPoint x: 426, endPoint y: 124, distance: 119.4
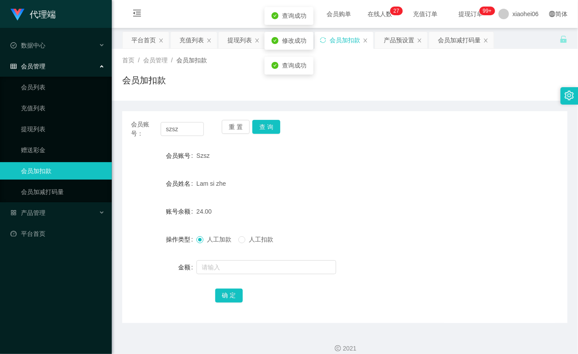
click at [343, 207] on div "24.00" at bounding box center [326, 211] width 260 height 17
click at [163, 131] on input "szsz" at bounding box center [182, 129] width 43 height 14
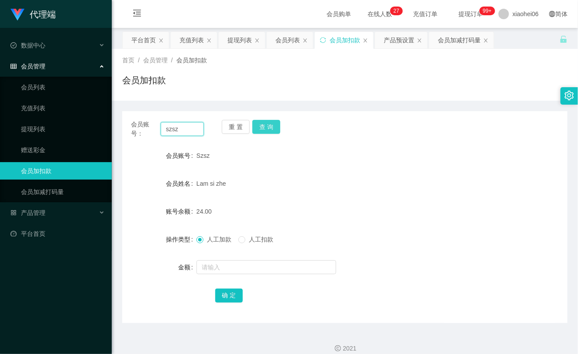
paste input "barry"
type input "barry"
click at [265, 128] on button "查 询" at bounding box center [266, 127] width 28 height 14
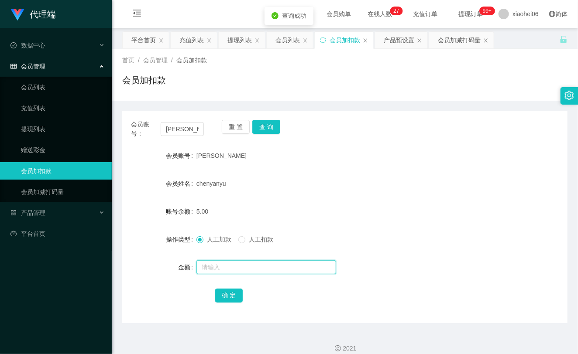
click at [259, 263] on input "text" at bounding box center [266, 267] width 140 height 14
type input "8"
click at [234, 301] on button "确 定" at bounding box center [229, 296] width 28 height 14
click at [196, 129] on input "barry" at bounding box center [182, 129] width 43 height 14
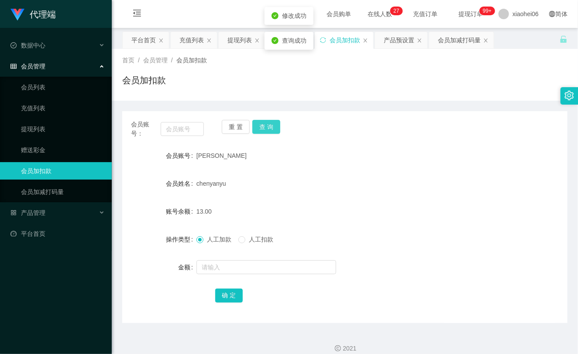
click at [262, 123] on button "查 询" at bounding box center [266, 127] width 28 height 14
click at [68, 119] on ul "会员列表 充值列表 提现列表 赠送彩金 会员加扣款 会员加减打码量" at bounding box center [56, 140] width 112 height 126
click at [27, 123] on link "提现列表" at bounding box center [63, 128] width 84 height 17
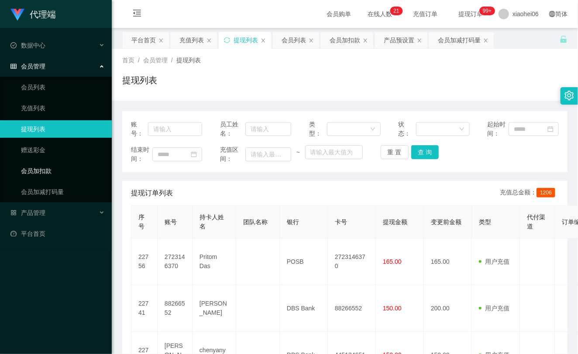
click at [42, 175] on link "会员加扣款" at bounding box center [63, 170] width 84 height 17
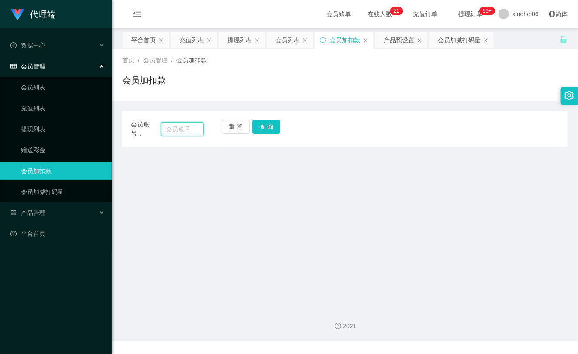
drag, startPoint x: 190, startPoint y: 128, endPoint x: 210, endPoint y: 123, distance: 21.1
click at [190, 127] on input "text" at bounding box center [182, 129] width 43 height 14
paste input "szsz"
type input "szsz"
click at [267, 130] on button "查 询" at bounding box center [266, 127] width 28 height 14
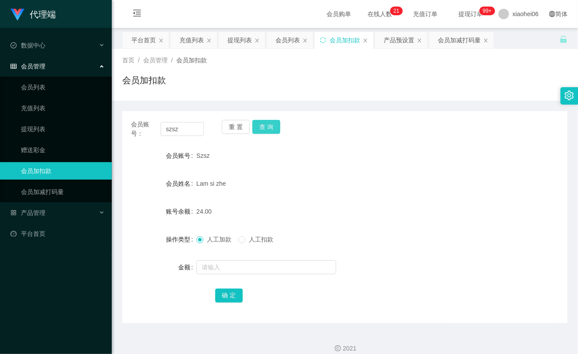
click at [267, 130] on button "查 询" at bounding box center [266, 127] width 28 height 14
click at [267, 130] on div "重 置 查 询" at bounding box center [258, 129] width 73 height 18
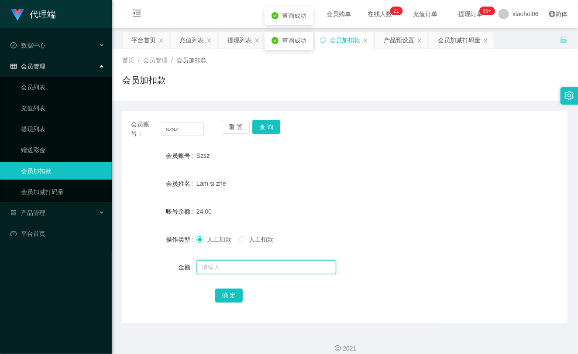
click at [240, 265] on input "text" at bounding box center [266, 267] width 140 height 14
type input "8"
click at [225, 291] on button "确 定" at bounding box center [229, 296] width 28 height 14
click at [317, 215] on div "32.00" at bounding box center [326, 211] width 260 height 17
click at [43, 97] on ul "会员列表 充值列表 提现列表 赠送彩金 会员加扣款 会员加减打码量" at bounding box center [56, 140] width 112 height 126
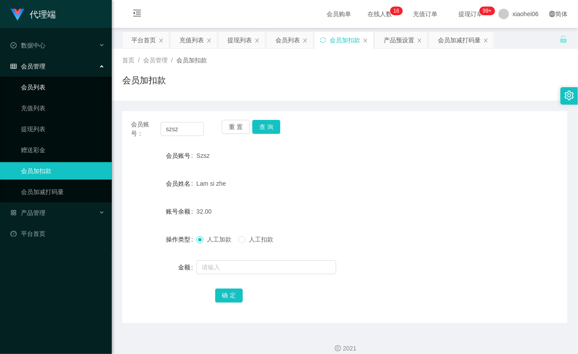
click at [49, 88] on link "会员列表" at bounding box center [63, 87] width 84 height 17
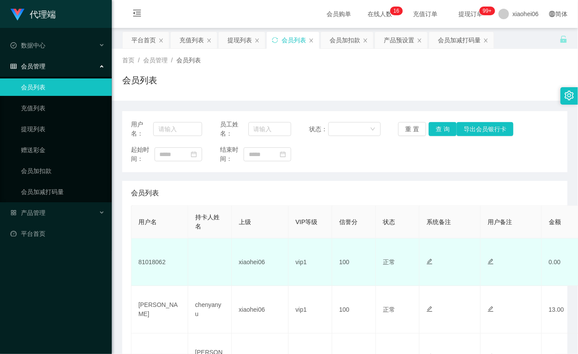
click at [153, 260] on td "81018062" at bounding box center [159, 263] width 57 height 48
copy td "81018062"
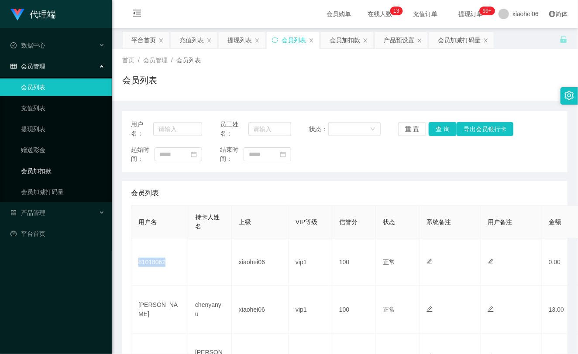
click at [51, 172] on link "会员加扣款" at bounding box center [63, 170] width 84 height 17
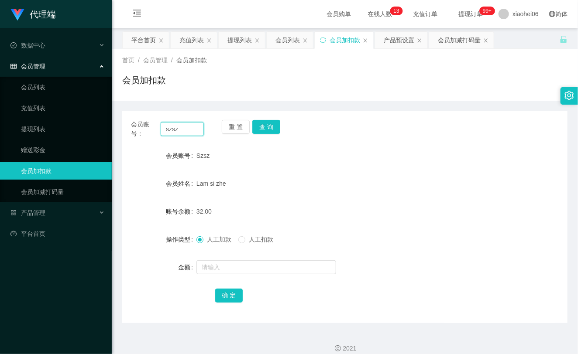
click at [178, 131] on input "szsz" at bounding box center [182, 129] width 43 height 14
paste input "81018062"
type input "81018062"
click at [276, 121] on button "查 询" at bounding box center [266, 127] width 28 height 14
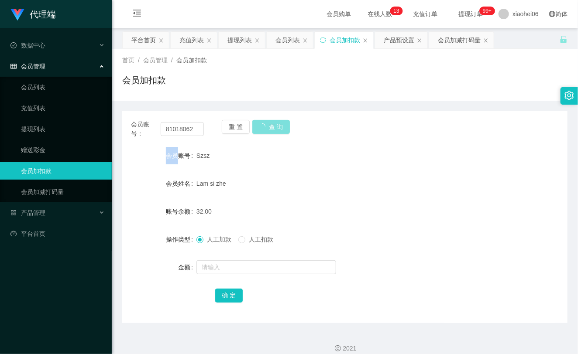
click at [276, 121] on div "重 置 查 询" at bounding box center [258, 129] width 73 height 18
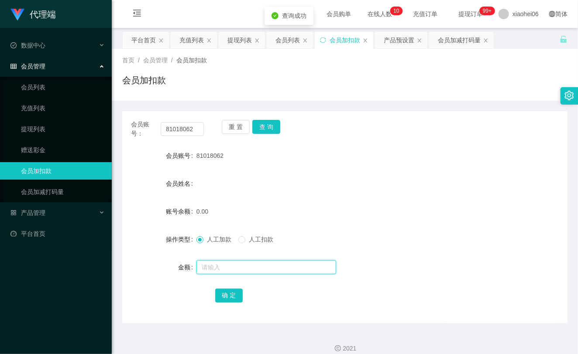
drag, startPoint x: 230, startPoint y: 264, endPoint x: 229, endPoint y: 259, distance: 4.9
click at [229, 260] on input "text" at bounding box center [266, 267] width 140 height 14
type input "100"
click at [230, 292] on button "确 定" at bounding box center [229, 296] width 28 height 14
click at [352, 222] on form "会员账号 81018062 会员姓名 账号余额 0.00 操作类型 人工加款 人工扣款 金额 确 定" at bounding box center [344, 225] width 445 height 157
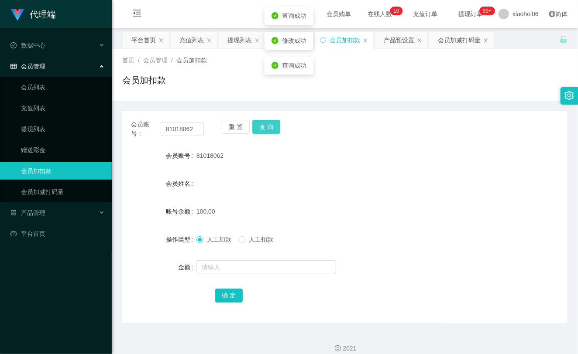
click at [263, 128] on button "查 询" at bounding box center [266, 127] width 28 height 14
click at [263, 128] on div "重 置 查 询" at bounding box center [258, 129] width 73 height 18
click at [200, 132] on input "81018062" at bounding box center [182, 129] width 43 height 14
click at [201, 130] on input "81018062" at bounding box center [182, 129] width 43 height 14
click at [200, 131] on input "81018062" at bounding box center [182, 129] width 43 height 14
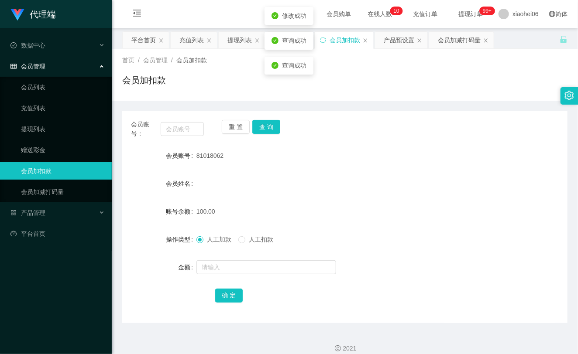
drag, startPoint x: 342, startPoint y: 162, endPoint x: 352, endPoint y: 157, distance: 10.9
click at [343, 162] on div "81018062" at bounding box center [326, 155] width 260 height 17
click at [49, 216] on div "产品管理" at bounding box center [56, 212] width 112 height 17
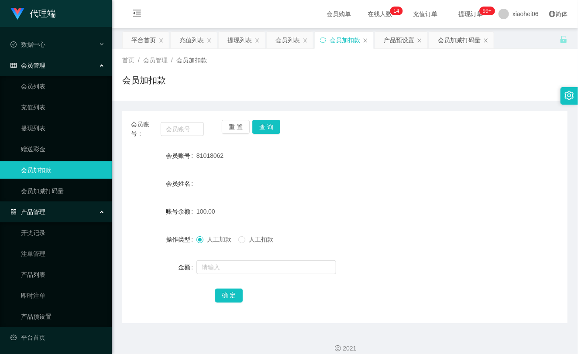
scroll to position [1, 0]
click at [49, 311] on link "产品预设置" at bounding box center [63, 316] width 84 height 17
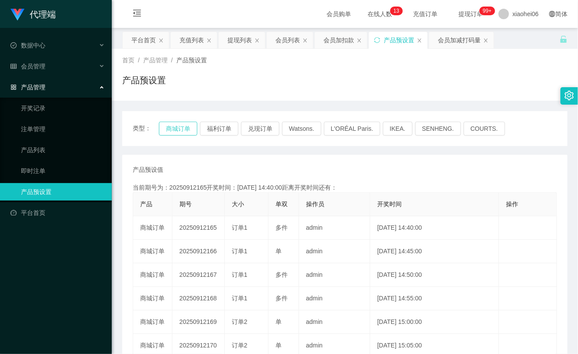
click at [188, 127] on button "商城订单" at bounding box center [178, 129] width 38 height 14
click at [295, 159] on div "产品预设值 添加期号 当前期号为：20250912165开奖时间：[DATE] 14:40:00距离开奖时间还有： 产品 期号 大小 单双 操作员 开奖时间 …" at bounding box center [344, 322] width 445 height 335
click at [51, 63] on div "会员管理" at bounding box center [56, 66] width 112 height 17
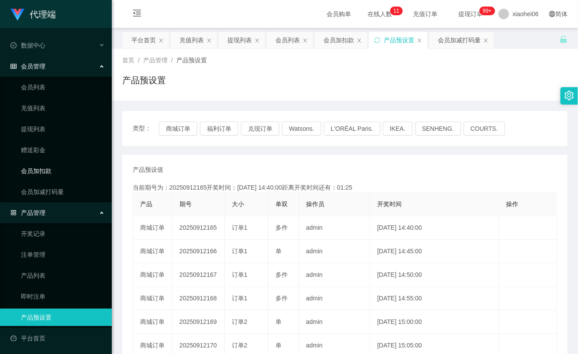
drag, startPoint x: 54, startPoint y: 173, endPoint x: 65, endPoint y: 173, distance: 11.8
click at [53, 173] on link "会员加扣款" at bounding box center [63, 170] width 84 height 17
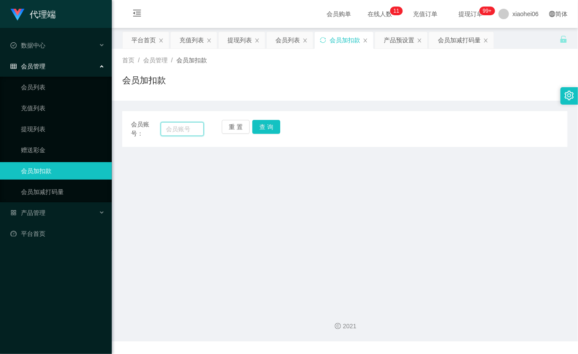
click at [189, 131] on input "text" at bounding box center [182, 129] width 43 height 14
paste input "81018062"
type input "81018062"
click at [268, 127] on button "查 询" at bounding box center [266, 127] width 28 height 14
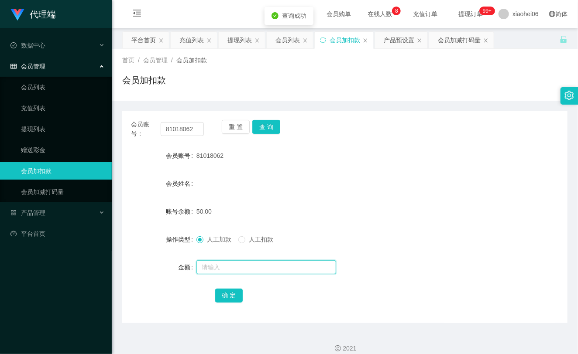
click at [204, 264] on input "text" at bounding box center [266, 267] width 140 height 14
click at [36, 131] on link "提现列表" at bounding box center [63, 128] width 84 height 17
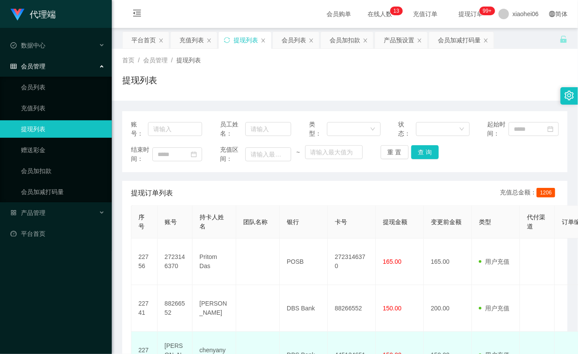
scroll to position [48, 0]
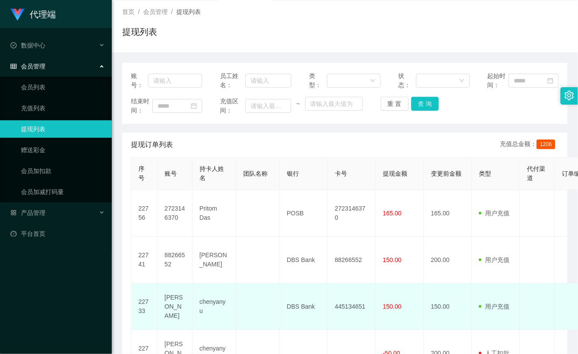
click at [343, 301] on td "445134651" at bounding box center [352, 307] width 48 height 47
click at [343, 305] on td "445134651" at bounding box center [352, 307] width 48 height 47
click at [344, 305] on td "445134651" at bounding box center [352, 307] width 48 height 47
click at [300, 303] on td "DBS Bank" at bounding box center [304, 307] width 48 height 47
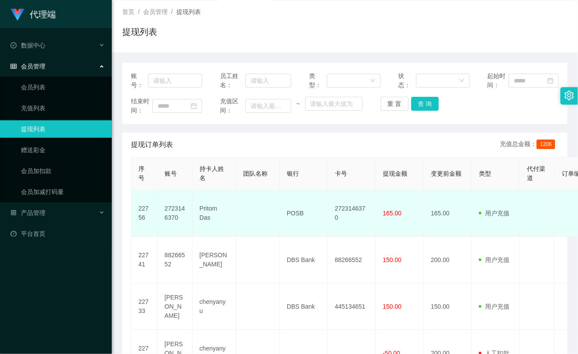
scroll to position [97, 0]
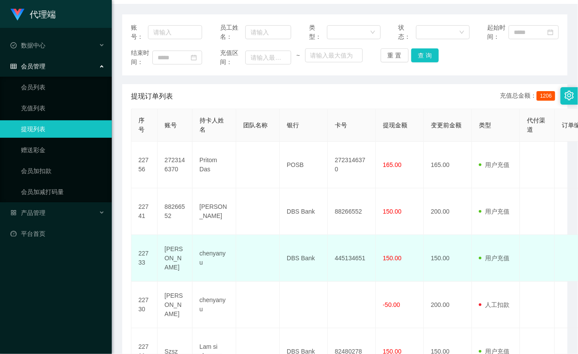
click at [338, 250] on td "445134651" at bounding box center [352, 258] width 48 height 47
click at [380, 253] on td "150.00" at bounding box center [400, 258] width 48 height 47
click at [418, 245] on td "150.00" at bounding box center [400, 258] width 48 height 47
click at [383, 256] on span "150.00" at bounding box center [392, 258] width 19 height 7
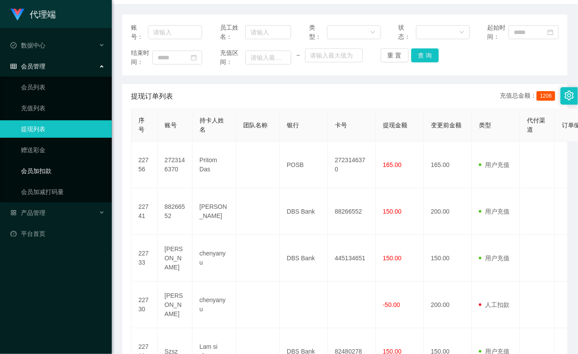
click at [60, 173] on link "会员加扣款" at bounding box center [63, 170] width 84 height 17
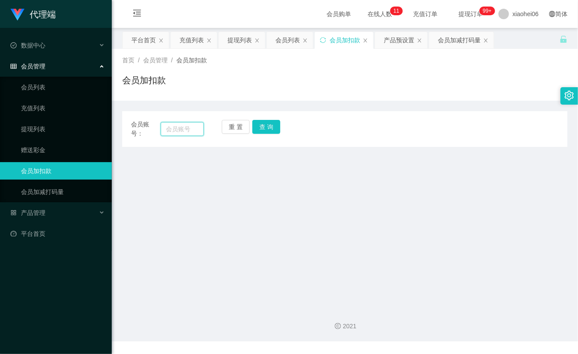
drag, startPoint x: 182, startPoint y: 126, endPoint x: 216, endPoint y: 129, distance: 33.8
click at [181, 126] on input "text" at bounding box center [182, 129] width 43 height 14
paste input "81018062"
type input "81018062"
click at [281, 130] on div "重 置 查 询" at bounding box center [258, 129] width 73 height 18
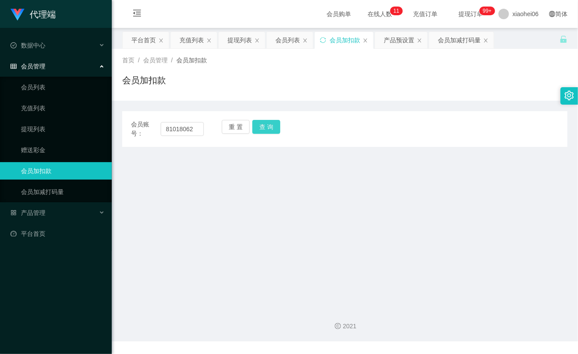
click at [271, 130] on button "查 询" at bounding box center [266, 127] width 28 height 14
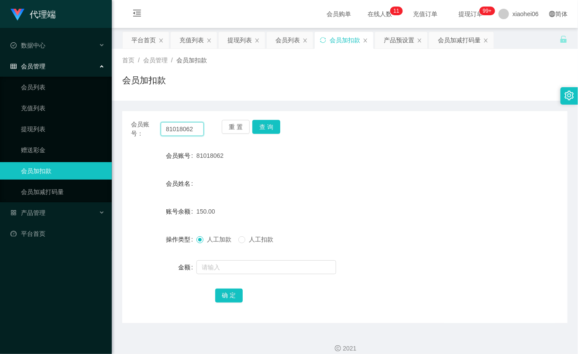
click at [184, 123] on input "81018062" at bounding box center [182, 129] width 43 height 14
paste input "szsz"
type input "szsz"
click at [264, 124] on button "查 询" at bounding box center [266, 127] width 28 height 14
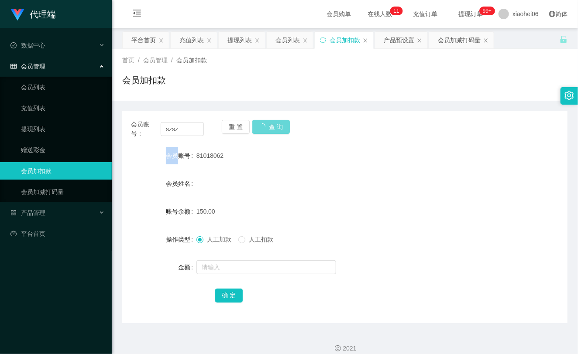
drag, startPoint x: 264, startPoint y: 124, endPoint x: 265, endPoint y: 190, distance: 65.9
click at [264, 125] on div "重 置 查 询" at bounding box center [258, 129] width 73 height 18
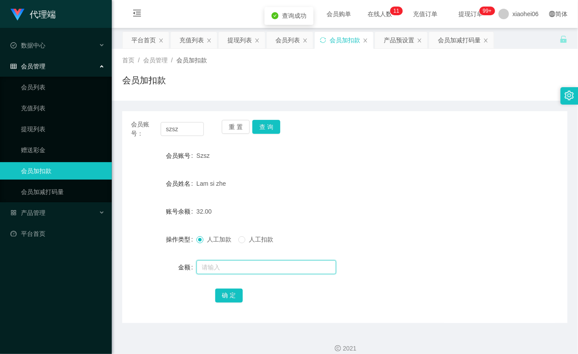
click at [229, 261] on input "text" at bounding box center [266, 267] width 140 height 14
type input "8"
click at [234, 296] on button "确 定" at bounding box center [229, 296] width 28 height 14
click at [261, 186] on div "Lam si zhe" at bounding box center [326, 183] width 260 height 17
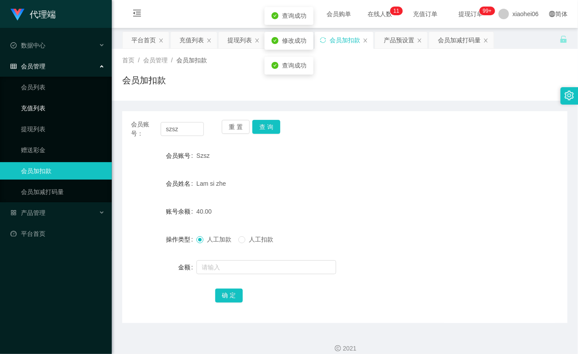
click at [53, 116] on link "充值列表" at bounding box center [63, 107] width 84 height 17
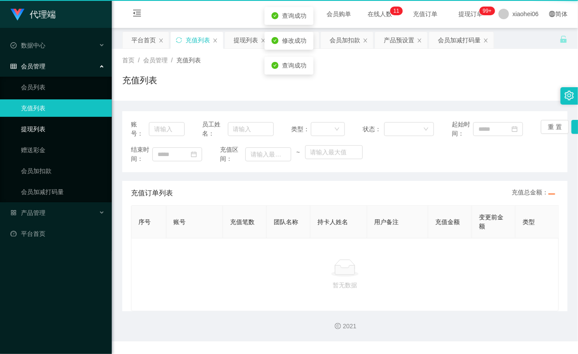
click at [44, 130] on link "提现列表" at bounding box center [63, 128] width 84 height 17
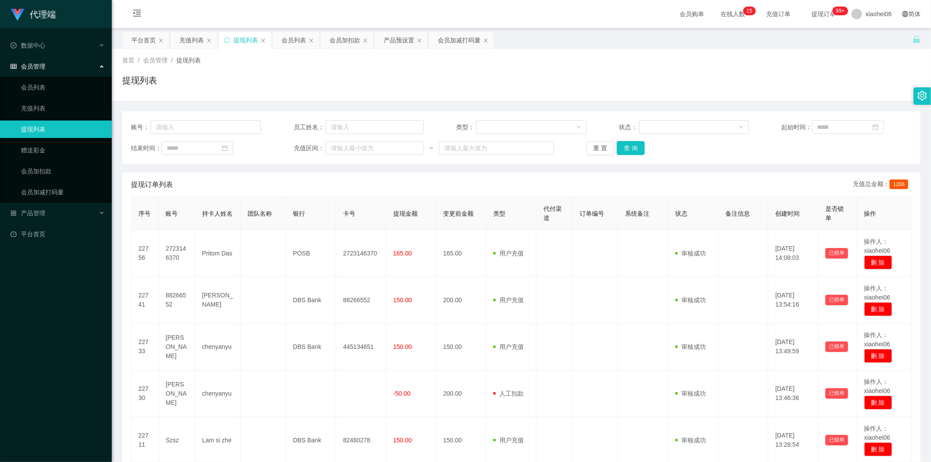
click at [541, 63] on div "首页 / 会员管理 / 提现列表 /" at bounding box center [521, 60] width 798 height 9
click at [541, 61] on div "首页 / 会员管理 / 提现列表 /" at bounding box center [521, 60] width 798 height 9
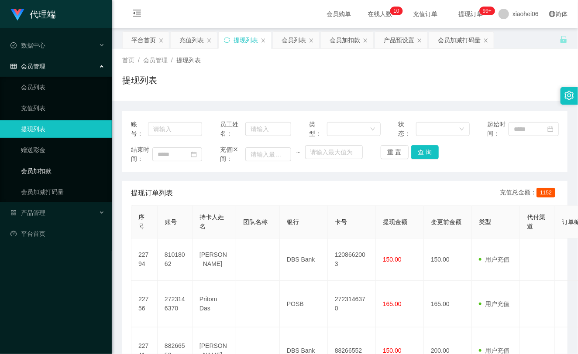
click at [55, 165] on link "会员加扣款" at bounding box center [63, 170] width 84 height 17
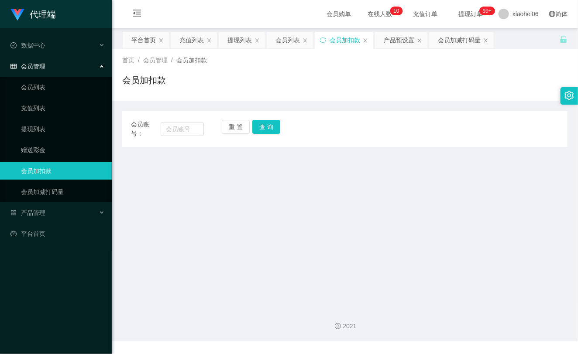
click at [189, 136] on div "会员账号：" at bounding box center [167, 129] width 73 height 18
click at [189, 129] on input "text" at bounding box center [182, 129] width 43 height 14
paste input "[PERSON_NAME]"
type input "[PERSON_NAME]"
click at [265, 127] on button "查 询" at bounding box center [266, 127] width 28 height 14
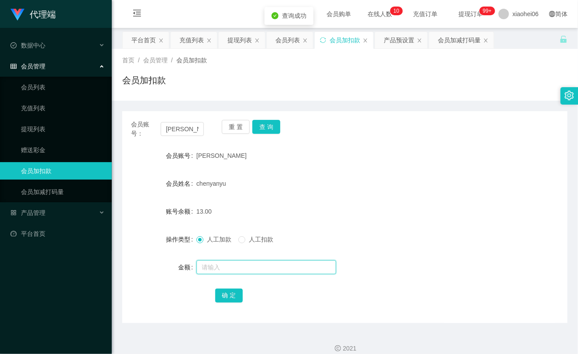
click at [222, 270] on input "text" at bounding box center [266, 267] width 140 height 14
type input "8"
drag, startPoint x: 230, startPoint y: 291, endPoint x: 287, endPoint y: 225, distance: 86.9
click at [230, 291] on button "确 定" at bounding box center [229, 296] width 28 height 14
click at [330, 171] on form "会员账号 [PERSON_NAME] 会员姓名 [PERSON_NAME] 账号余额 21.00 操作类型 人工加款 人工扣款 金额 确 定" at bounding box center [344, 225] width 445 height 157
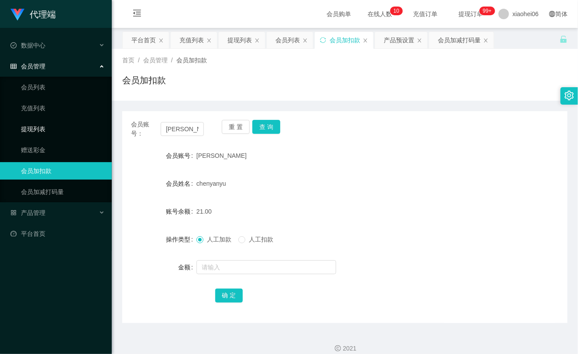
click at [27, 130] on link "提现列表" at bounding box center [63, 128] width 84 height 17
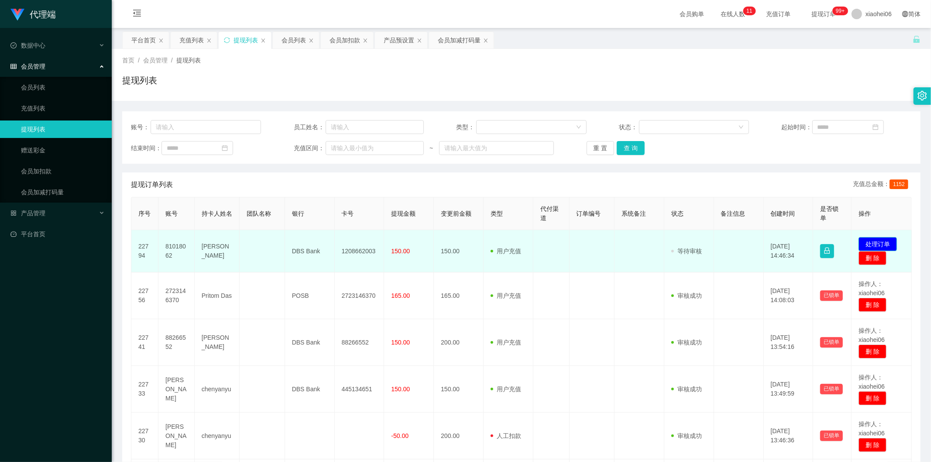
click at [865, 243] on button "处理订单" at bounding box center [877, 244] width 38 height 14
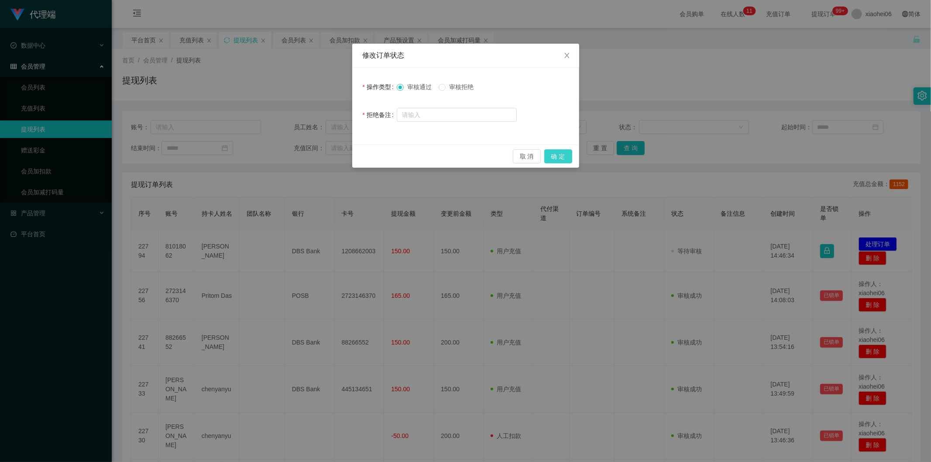
click at [555, 157] on button "确 定" at bounding box center [558, 156] width 28 height 14
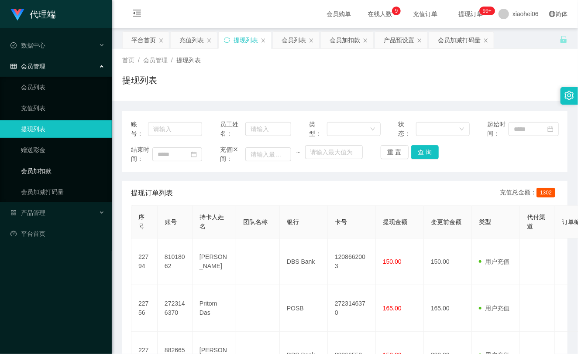
click at [44, 170] on link "会员加扣款" at bounding box center [63, 170] width 84 height 17
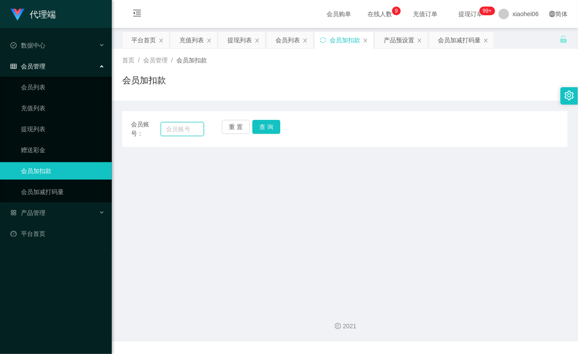
click at [173, 129] on input "text" at bounding box center [182, 129] width 43 height 14
paste input "Kelvinwen"
type input "Kelvinwen"
click at [260, 123] on button "查 询" at bounding box center [266, 127] width 28 height 14
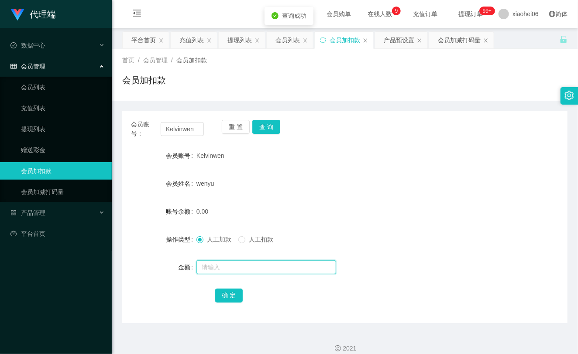
click at [237, 264] on input "text" at bounding box center [266, 267] width 140 height 14
type input "40"
drag, startPoint x: 224, startPoint y: 295, endPoint x: 232, endPoint y: 285, distance: 12.8
click at [224, 295] on button "确 定" at bounding box center [229, 296] width 28 height 14
click at [298, 188] on div "wenyu" at bounding box center [326, 183] width 260 height 17
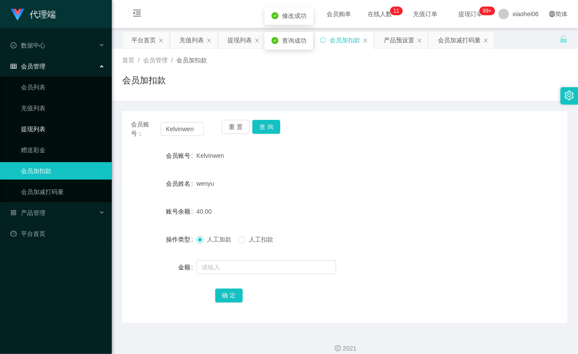
click at [47, 125] on link "提现列表" at bounding box center [63, 128] width 84 height 17
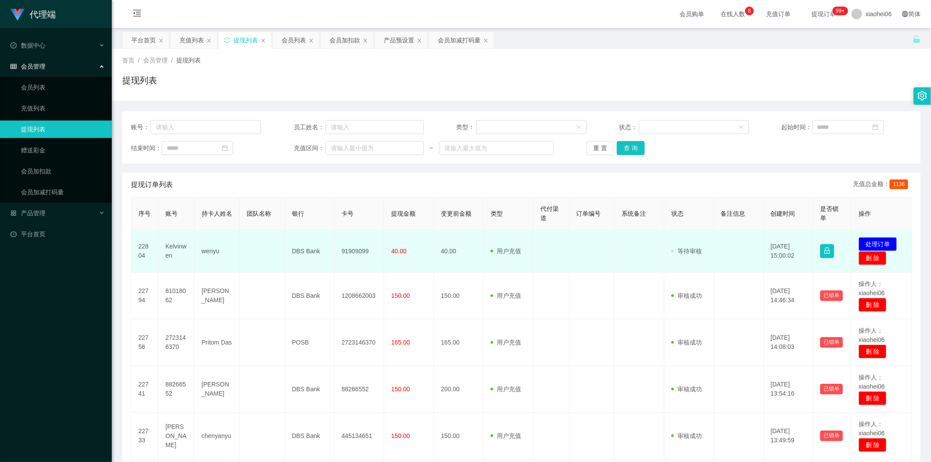
click at [178, 245] on td "Kelvinwen" at bounding box center [176, 251] width 36 height 42
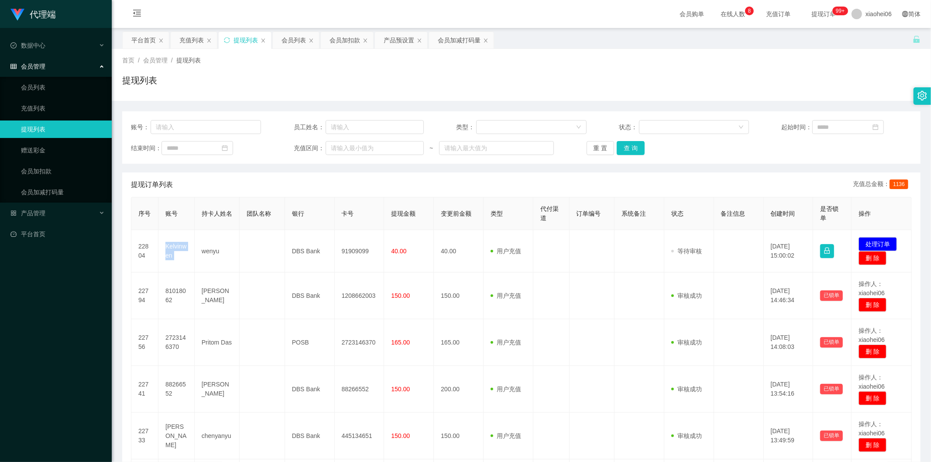
copy td "Kelvinwen"
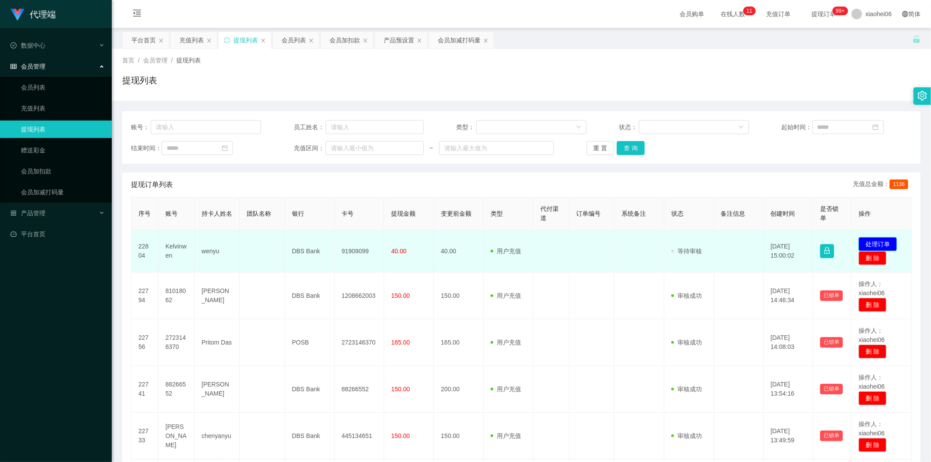
click at [577, 243] on button "处理订单" at bounding box center [877, 244] width 38 height 14
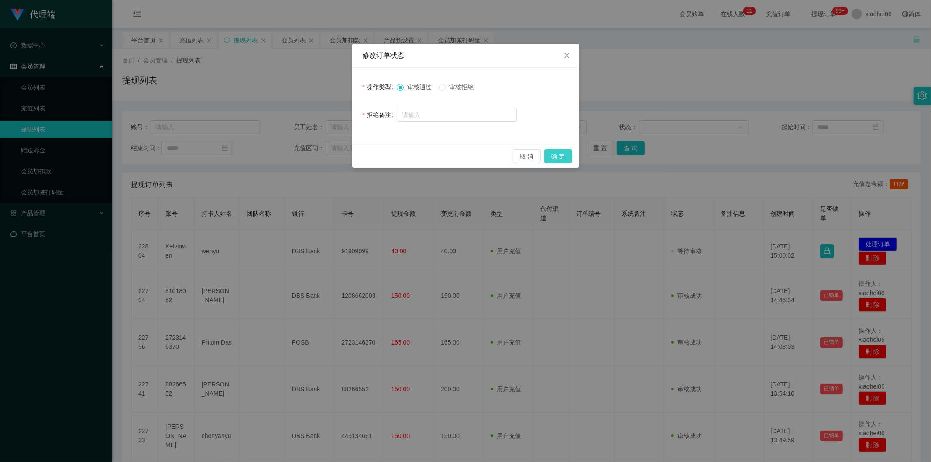
click at [552, 157] on button "确 定" at bounding box center [558, 156] width 28 height 14
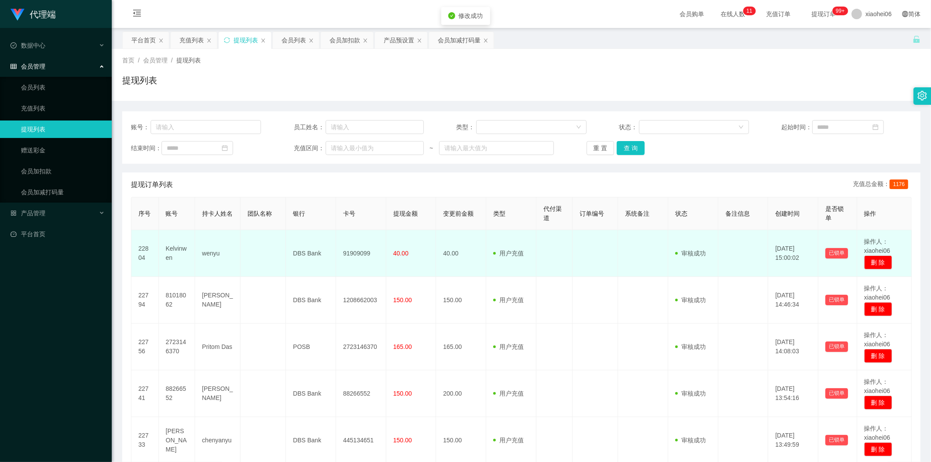
click at [512, 239] on td "用户充值 人工扣款" at bounding box center [511, 253] width 50 height 47
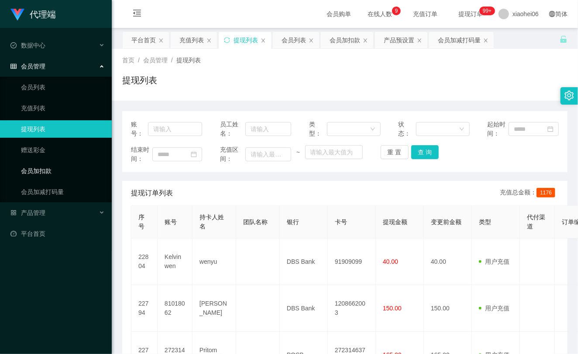
click at [46, 166] on link "会员加扣款" at bounding box center [63, 170] width 84 height 17
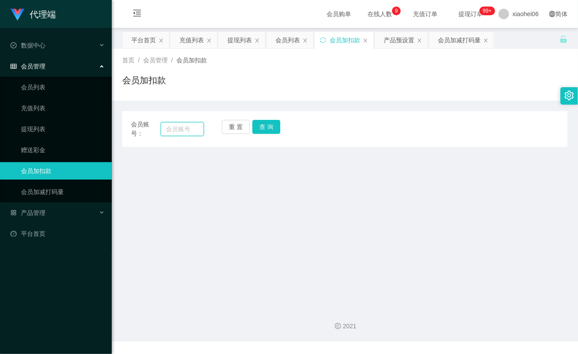
drag, startPoint x: 180, startPoint y: 128, endPoint x: 198, endPoint y: 127, distance: 17.9
click at [180, 128] on input "text" at bounding box center [182, 129] width 43 height 14
paste input "szsz"
type input "szsz"
click at [265, 121] on button "查 询" at bounding box center [266, 127] width 28 height 14
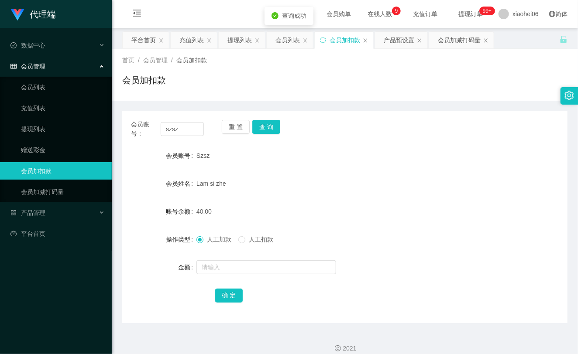
click at [216, 259] on div at bounding box center [326, 267] width 260 height 17
click at [217, 268] on input "text" at bounding box center [266, 267] width 140 height 14
type input "8"
drag, startPoint x: 227, startPoint y: 294, endPoint x: 226, endPoint y: 284, distance: 10.2
click at [228, 294] on button "确 定" at bounding box center [229, 296] width 28 height 14
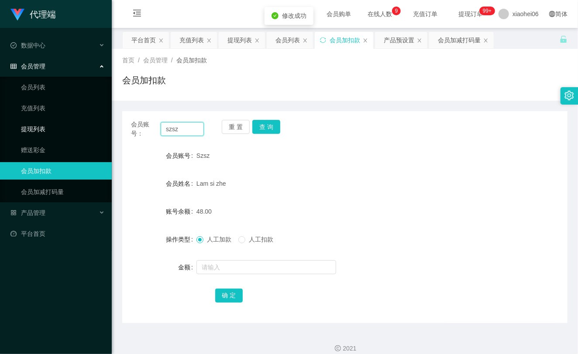
drag, startPoint x: 182, startPoint y: 132, endPoint x: 108, endPoint y: 121, distance: 75.0
click at [108, 121] on section "代理端 数据中心 会员管理 会员列表 充值列表 提现列表 赠送彩金 会员加扣款 会员加减打码量 产品管理 平台首页 保存配置 重置配置 整体风格设置 主题色 …" at bounding box center [289, 182] width 578 height 364
click at [51, 109] on link "充值列表" at bounding box center [63, 107] width 84 height 17
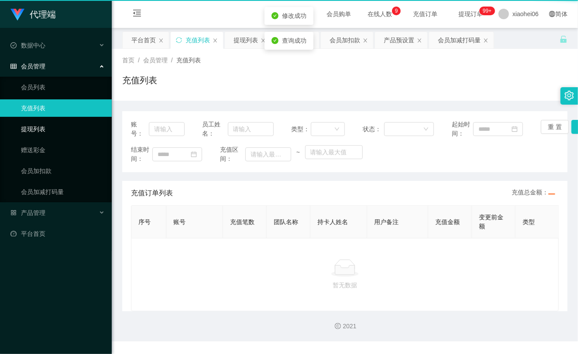
click at [48, 124] on link "提现列表" at bounding box center [63, 128] width 84 height 17
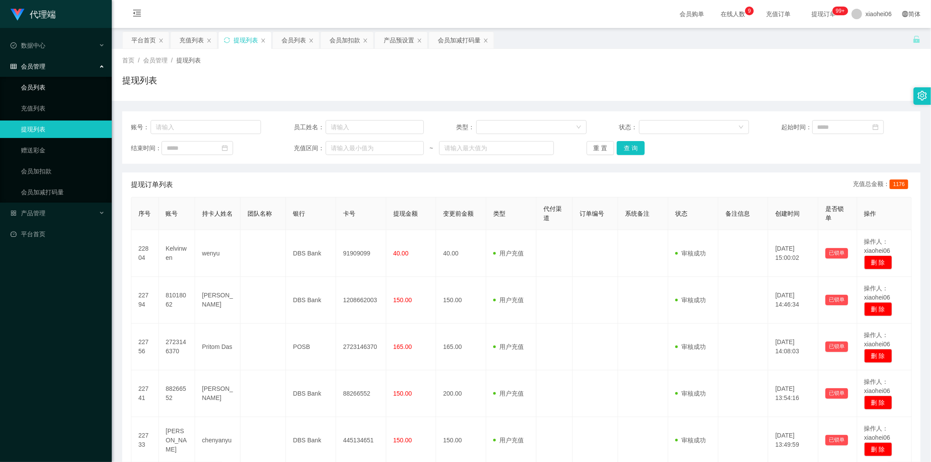
click at [38, 90] on link "会员列表" at bounding box center [63, 87] width 84 height 17
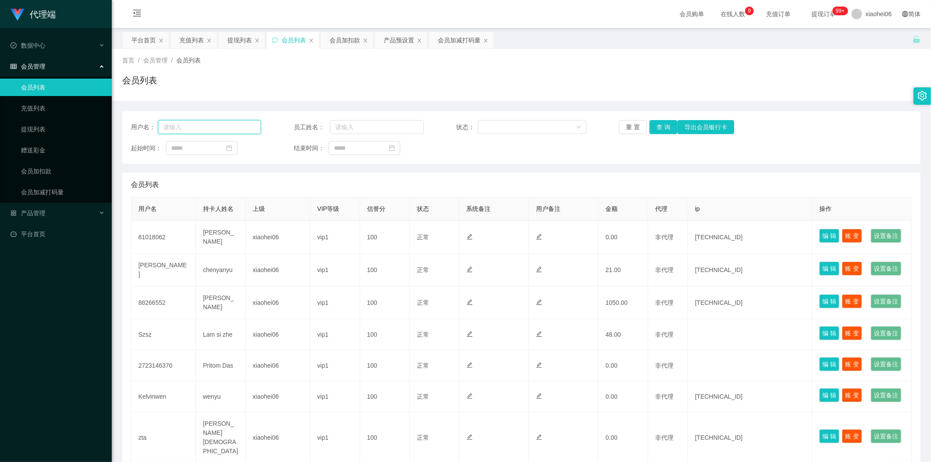
click at [203, 127] on input "text" at bounding box center [209, 127] width 103 height 14
paste input "szsz"
type input "szsz"
click at [660, 123] on button "查 询" at bounding box center [663, 127] width 28 height 14
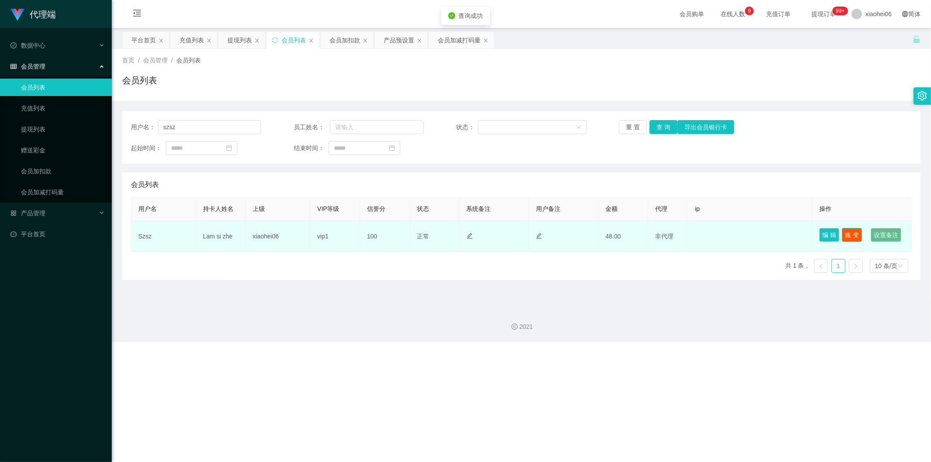
click at [842, 233] on button "账 变" at bounding box center [852, 235] width 20 height 14
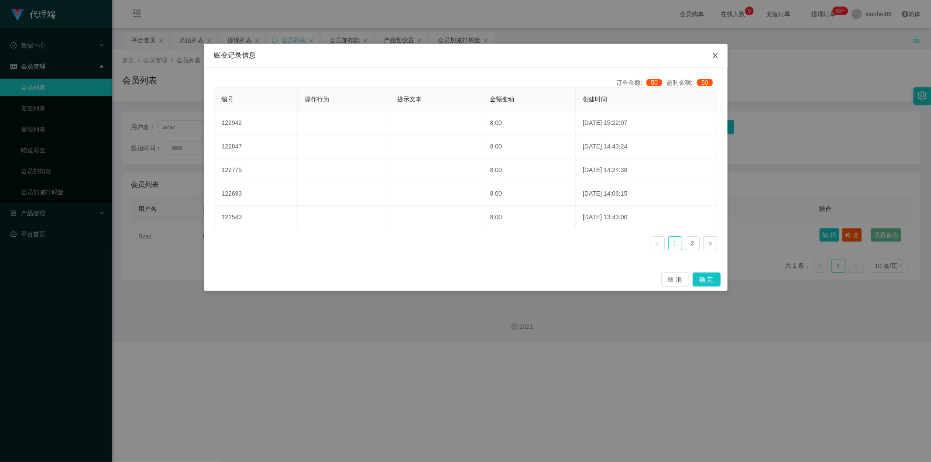
click at [715, 54] on icon "图标: close" at bounding box center [715, 55] width 7 height 7
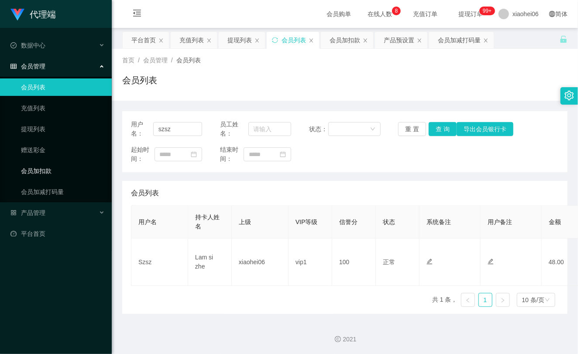
click at [50, 177] on link "会员加扣款" at bounding box center [63, 170] width 84 height 17
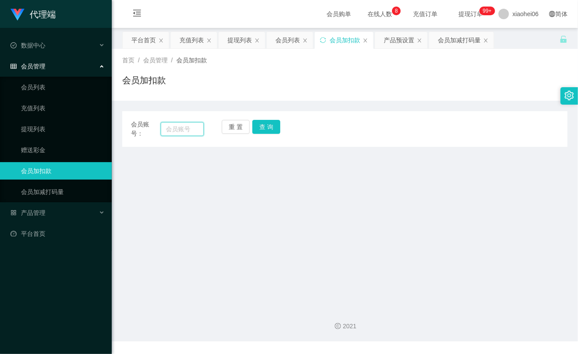
click at [178, 127] on input "text" at bounding box center [182, 129] width 43 height 14
paste input "81018062"
type input "81018062"
click at [284, 120] on div "重 置 查 询" at bounding box center [258, 129] width 73 height 18
click at [275, 126] on button "查 询" at bounding box center [266, 127] width 28 height 14
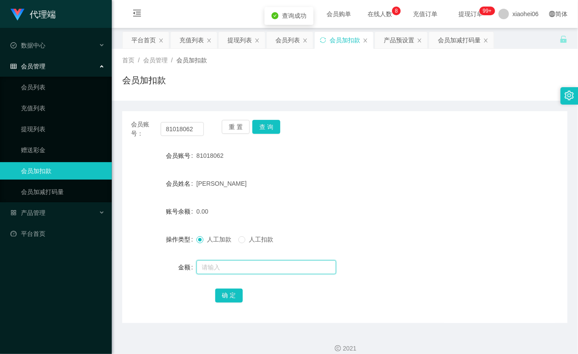
click at [211, 264] on input "text" at bounding box center [266, 267] width 140 height 14
type input "8"
click at [224, 294] on button "确 定" at bounding box center [229, 296] width 28 height 14
click at [390, 208] on div "8.00" at bounding box center [326, 211] width 260 height 17
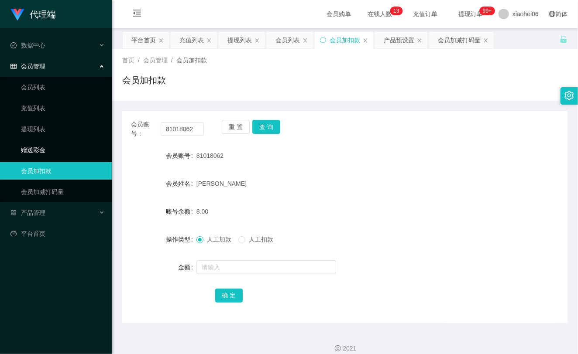
click at [45, 140] on ul "会员列表 充值列表 提现列表 赠送彩金 会员加扣款 会员加减打码量" at bounding box center [56, 140] width 112 height 126
click at [41, 136] on link "提现列表" at bounding box center [63, 128] width 84 height 17
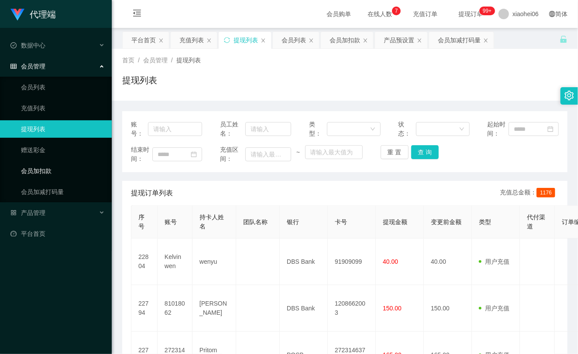
click at [64, 166] on link "会员加扣款" at bounding box center [63, 170] width 84 height 17
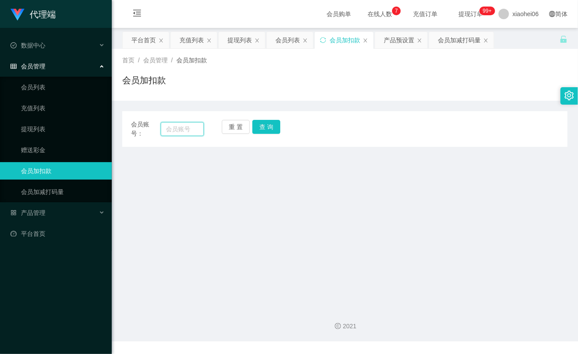
click at [179, 125] on input "text" at bounding box center [182, 129] width 43 height 14
paste input "[PERSON_NAME]"
type input "[PERSON_NAME]"
click at [271, 127] on button "查 询" at bounding box center [266, 127] width 28 height 14
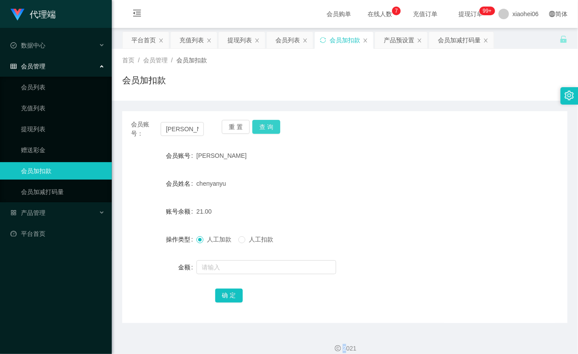
click at [271, 127] on div "重 置 查 询" at bounding box center [258, 129] width 73 height 18
click at [243, 263] on input "text" at bounding box center [266, 267] width 140 height 14
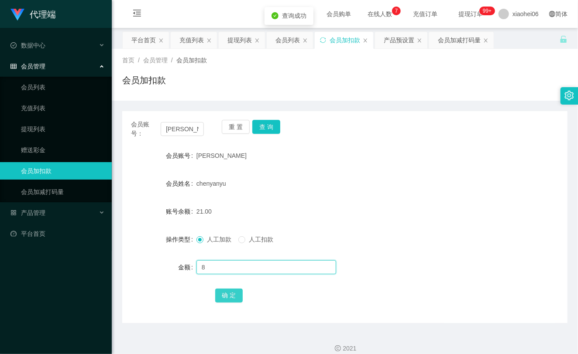
type input "8"
click at [230, 289] on button "确 定" at bounding box center [229, 296] width 28 height 14
click at [342, 202] on form "会员账号 [PERSON_NAME] 会员姓名 [PERSON_NAME] 账号余额 21.00 操作类型 人工加款 人工扣款 金额 确 定" at bounding box center [344, 225] width 445 height 157
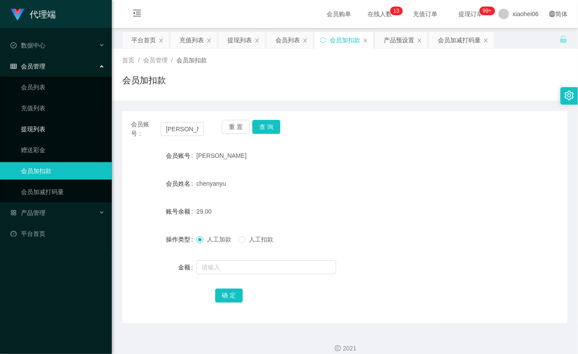
click at [33, 124] on link "提现列表" at bounding box center [63, 128] width 84 height 17
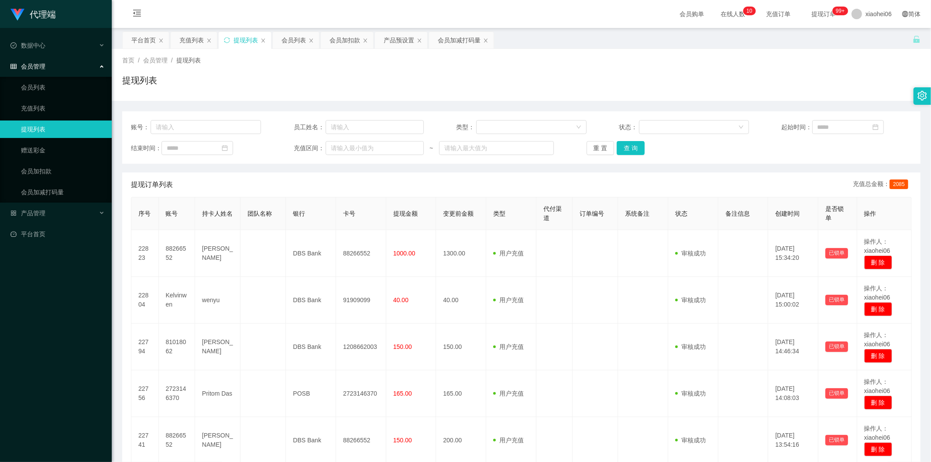
click at [340, 84] on div "提现列表" at bounding box center [521, 84] width 798 height 20
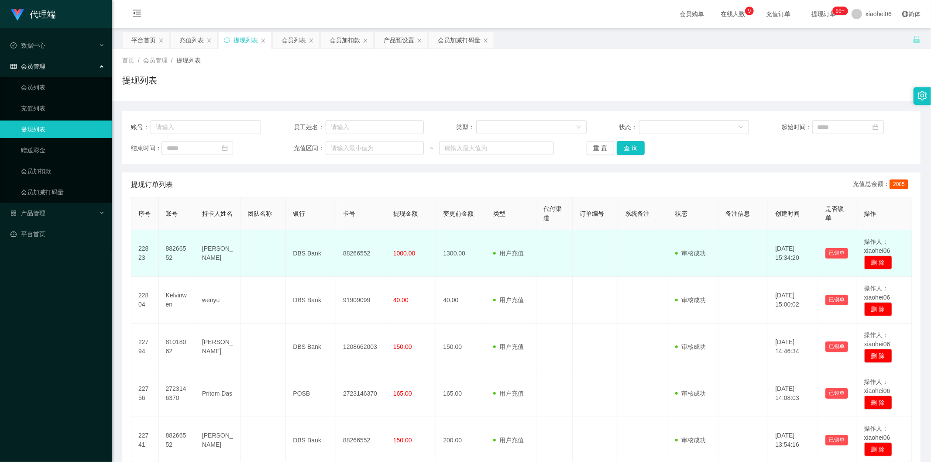
click at [402, 250] on span "1000.00" at bounding box center [404, 253] width 22 height 7
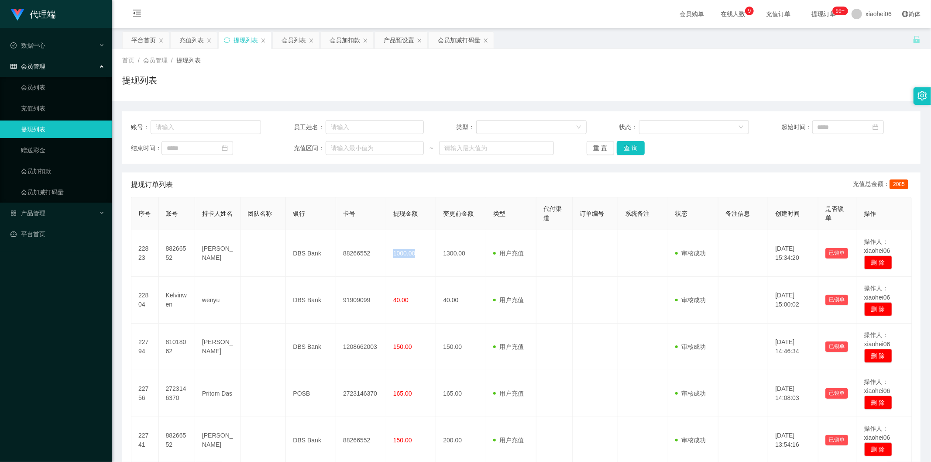
click at [41, 131] on link "提现列表" at bounding box center [63, 128] width 84 height 17
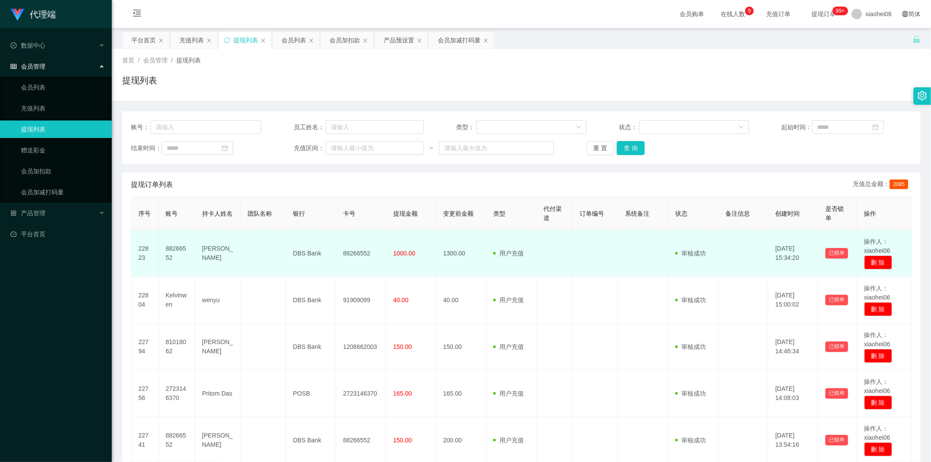
click at [377, 253] on td "88266552" at bounding box center [361, 253] width 50 height 47
click at [397, 254] on span "1000.00" at bounding box center [404, 253] width 22 height 7
click at [382, 250] on td "88266552" at bounding box center [361, 253] width 50 height 47
click at [311, 255] on td "DBS Bank" at bounding box center [311, 253] width 50 height 47
click at [312, 252] on td "DBS Bank" at bounding box center [311, 253] width 50 height 47
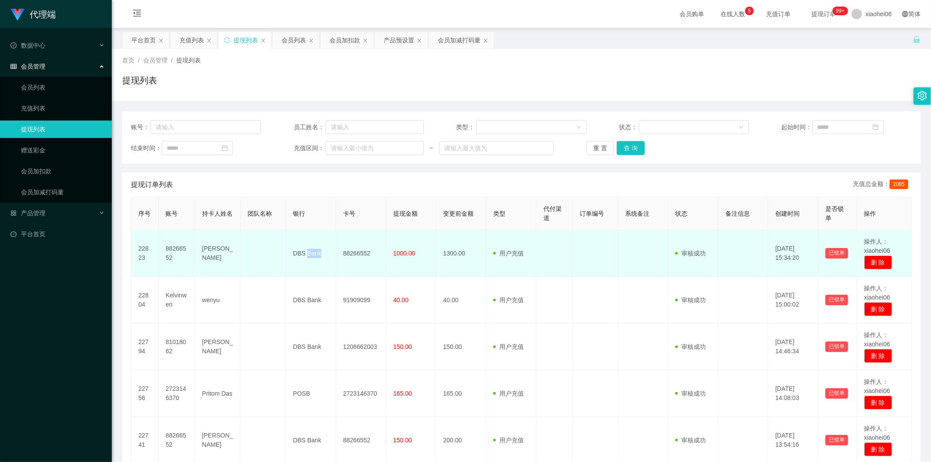
click at [313, 252] on td "DBS Bank" at bounding box center [311, 253] width 50 height 47
click at [402, 254] on span "1000.00" at bounding box center [404, 253] width 22 height 7
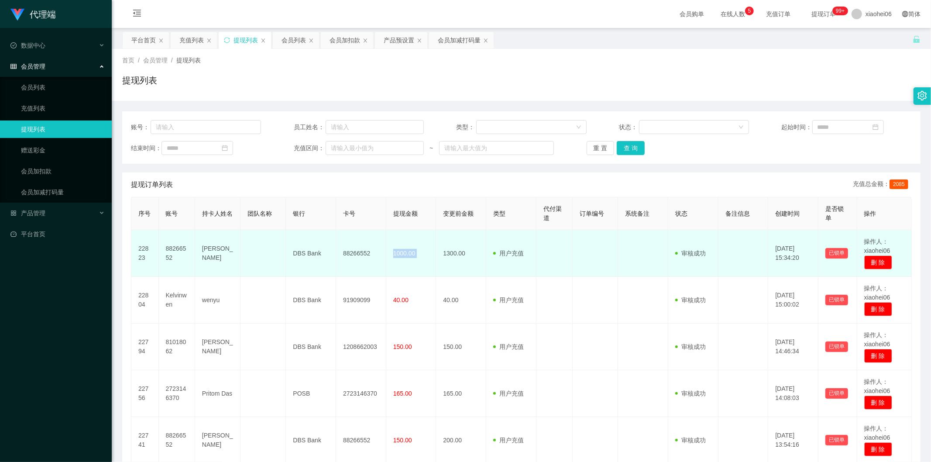
click at [402, 254] on span "1000.00" at bounding box center [404, 253] width 22 height 7
click at [449, 246] on td "1300.00" at bounding box center [461, 253] width 50 height 47
click at [452, 251] on td "1300.00" at bounding box center [461, 253] width 50 height 47
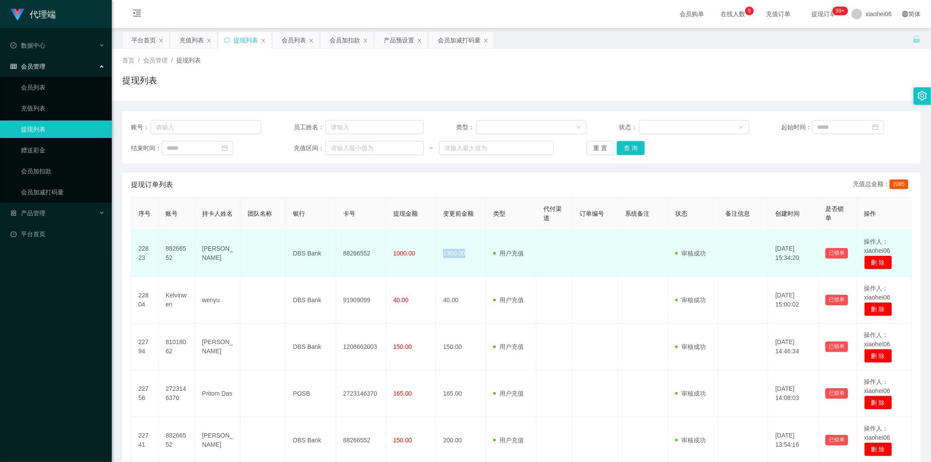
click at [496, 251] on span at bounding box center [496, 253] width 6 height 9
click at [501, 258] on td "用户充值 人工扣款" at bounding box center [511, 253] width 50 height 47
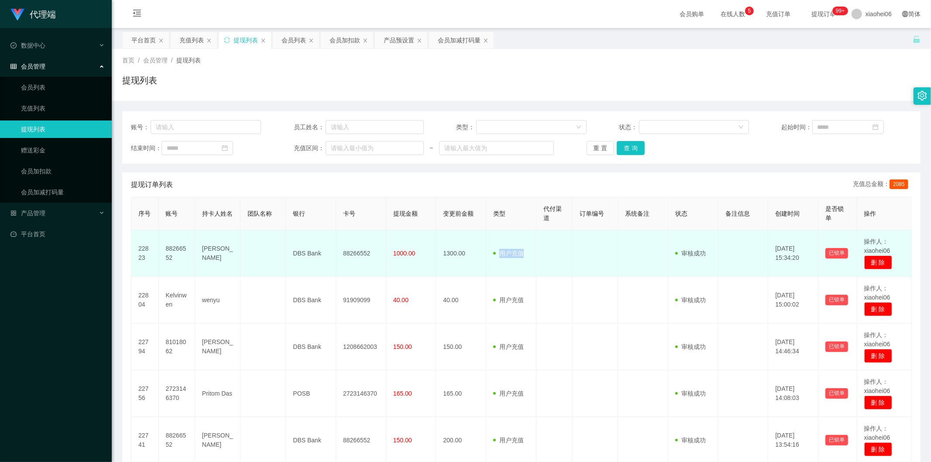
click at [501, 258] on td "用户充值 人工扣款" at bounding box center [511, 253] width 50 height 47
click at [359, 251] on td "88266552" at bounding box center [361, 253] width 50 height 47
click at [207, 247] on td "[PERSON_NAME]" at bounding box center [217, 253] width 45 height 47
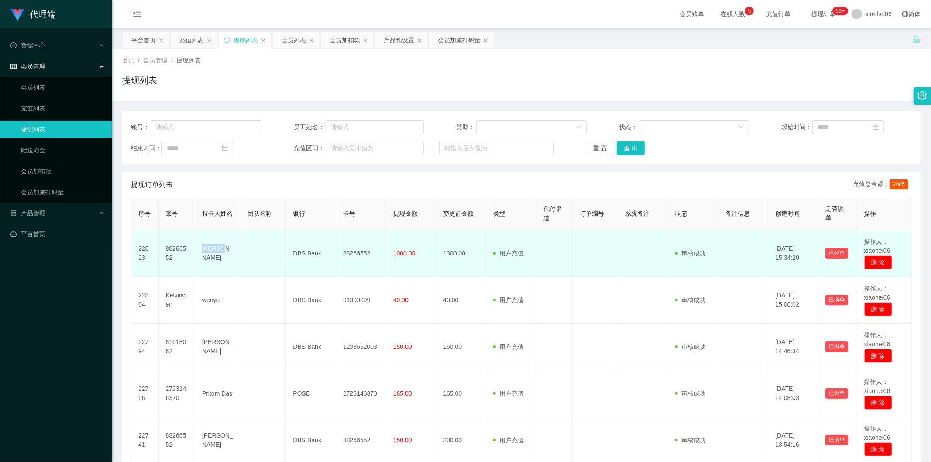
click at [207, 246] on td "[PERSON_NAME]" at bounding box center [217, 253] width 45 height 47
click at [166, 248] on td "88266552" at bounding box center [177, 253] width 36 height 47
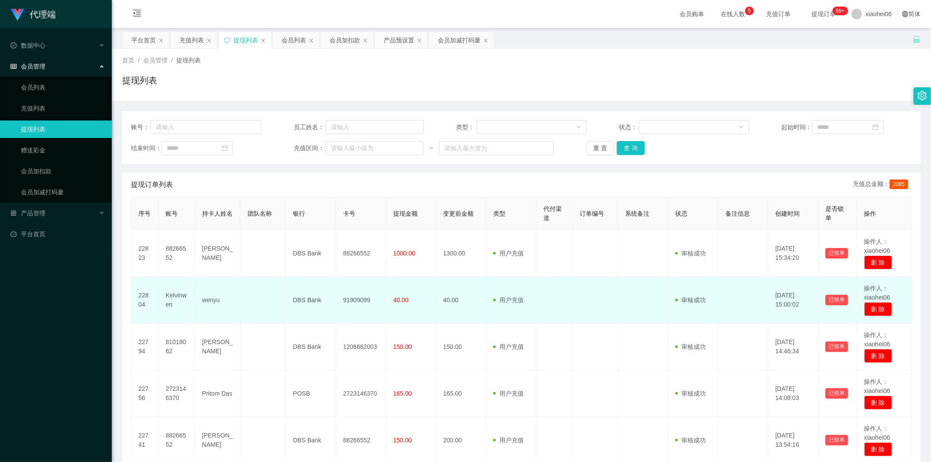
click at [335, 280] on tr "22804 Kelvinwen wenyu DBS Bank 91909099 40.00 40.00 用户充值 人工扣款 审核驳回 审核成功 等待审核 20…" at bounding box center [521, 300] width 780 height 47
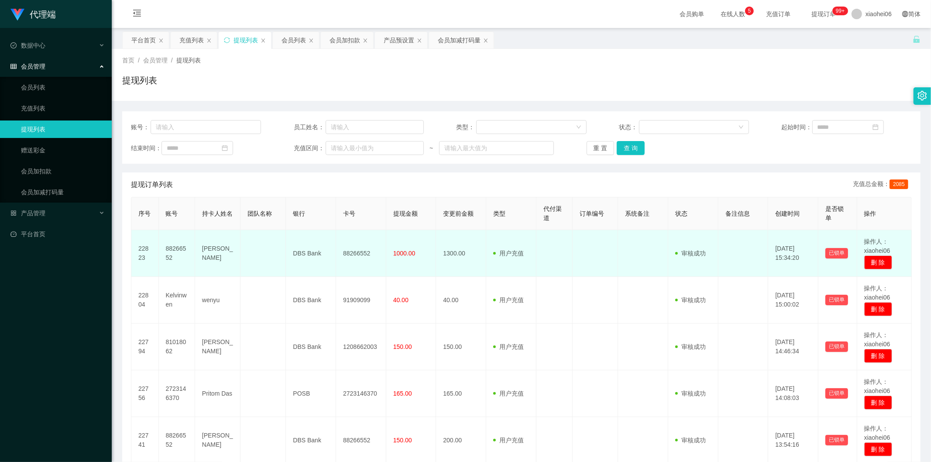
click at [418, 265] on td "1000.00" at bounding box center [411, 253] width 50 height 47
click at [455, 256] on td "1300.00" at bounding box center [461, 253] width 50 height 47
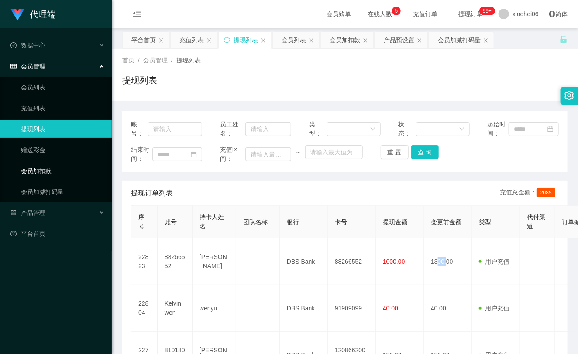
click at [67, 162] on link "会员加扣款" at bounding box center [63, 170] width 84 height 17
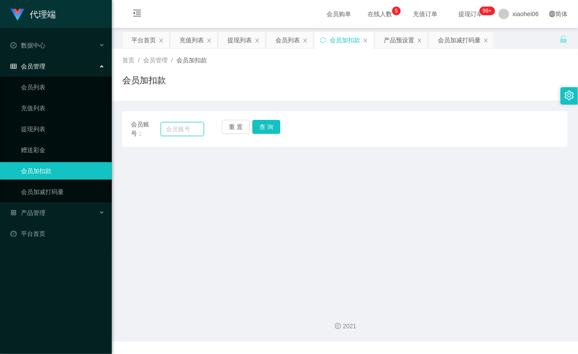
click at [173, 127] on input "text" at bounding box center [182, 129] width 43 height 14
paste input "barry"
type input "barry"
click at [267, 130] on button "查 询" at bounding box center [266, 127] width 28 height 14
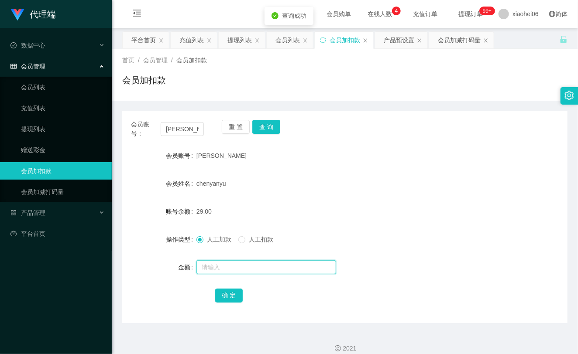
click at [221, 264] on input "text" at bounding box center [266, 267] width 140 height 14
type input "8"
click at [227, 297] on button "确 定" at bounding box center [229, 296] width 28 height 14
click at [328, 164] on div "[PERSON_NAME]" at bounding box center [326, 155] width 260 height 17
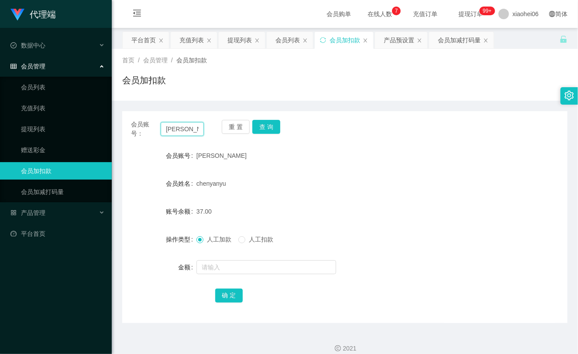
click at [182, 130] on input "barry" at bounding box center [182, 129] width 43 height 14
paste input "81018062"
type input "81018062"
click at [267, 129] on button "查 询" at bounding box center [266, 127] width 28 height 14
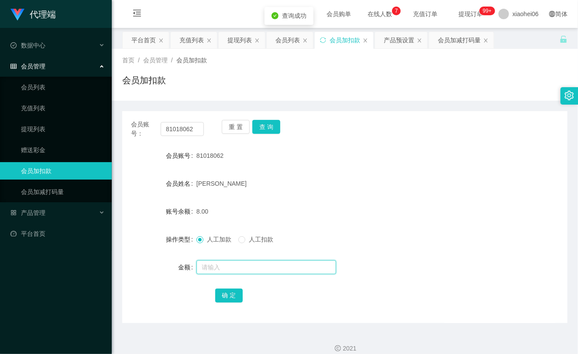
click at [246, 269] on input "text" at bounding box center [266, 267] width 140 height 14
type input "8"
click at [234, 300] on button "确 定" at bounding box center [229, 296] width 28 height 14
click at [308, 215] on div "16.00" at bounding box center [326, 211] width 260 height 17
click at [32, 127] on link "提现列表" at bounding box center [63, 128] width 84 height 17
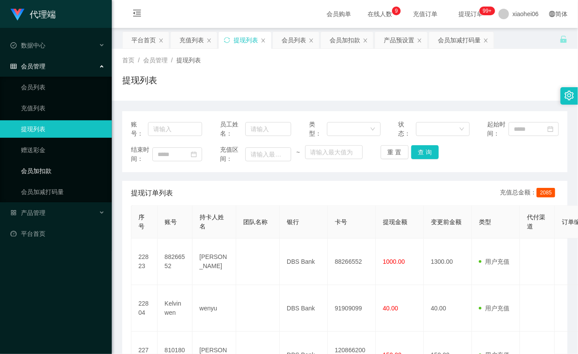
click at [46, 169] on link "会员加扣款" at bounding box center [63, 170] width 84 height 17
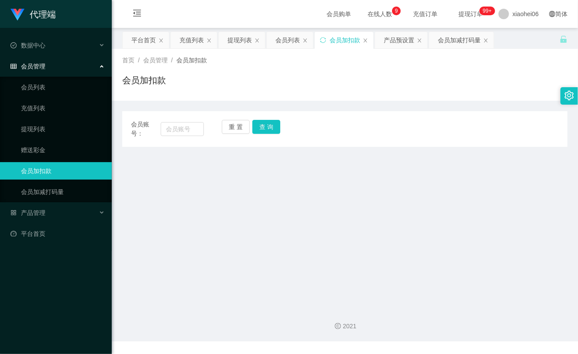
click at [180, 136] on div "会员账号：" at bounding box center [167, 129] width 73 height 18
click at [184, 131] on input "text" at bounding box center [182, 129] width 43 height 14
paste input "81018062"
type input "81018062"
click at [262, 127] on button "查 询" at bounding box center [266, 127] width 28 height 14
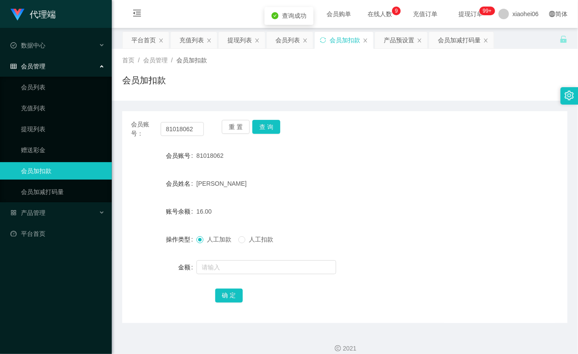
click at [242, 256] on form "会员账号 81018062 会员姓名 Roger 账号余额 16.00 操作类型 人工加款 人工扣款 金额 确 定" at bounding box center [344, 225] width 445 height 157
click at [241, 267] on input "text" at bounding box center [266, 267] width 140 height 14
type input "8"
click at [223, 297] on button "确 定" at bounding box center [229, 296] width 28 height 14
click at [366, 215] on div "16.00" at bounding box center [326, 211] width 260 height 17
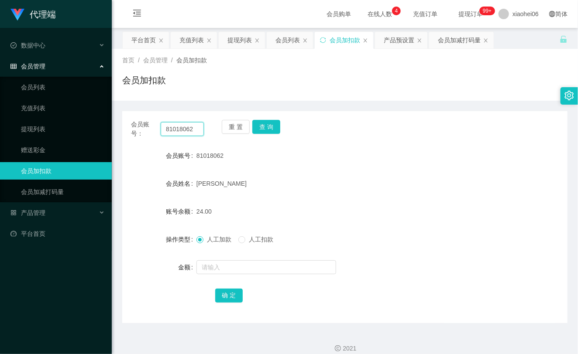
click at [173, 128] on input "81018062" at bounding box center [182, 129] width 43 height 14
paste input "[PERSON_NAME]"
type input "barry"
click at [260, 125] on button "查 询" at bounding box center [266, 127] width 28 height 14
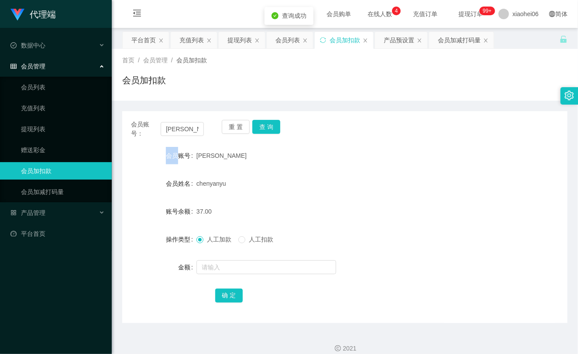
click at [261, 125] on div "重 置 查 询" at bounding box center [258, 129] width 73 height 18
click at [58, 126] on link "提现列表" at bounding box center [63, 128] width 84 height 17
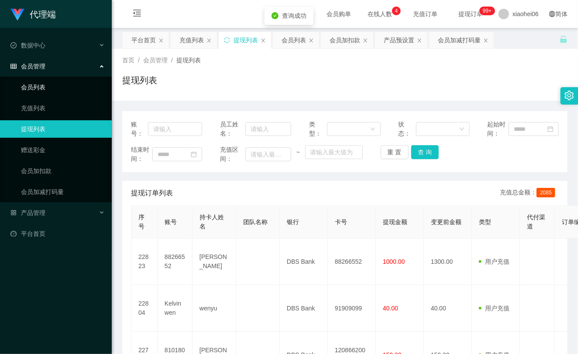
click at [38, 90] on link "会员列表" at bounding box center [63, 87] width 84 height 17
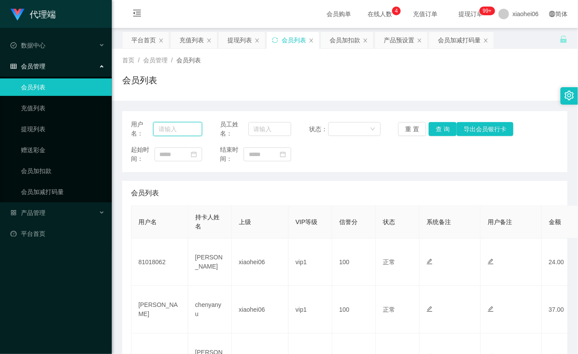
click at [177, 131] on input "text" at bounding box center [177, 129] width 49 height 14
paste input "barry"
type input "barry"
click at [443, 132] on button "查 询" at bounding box center [442, 129] width 28 height 14
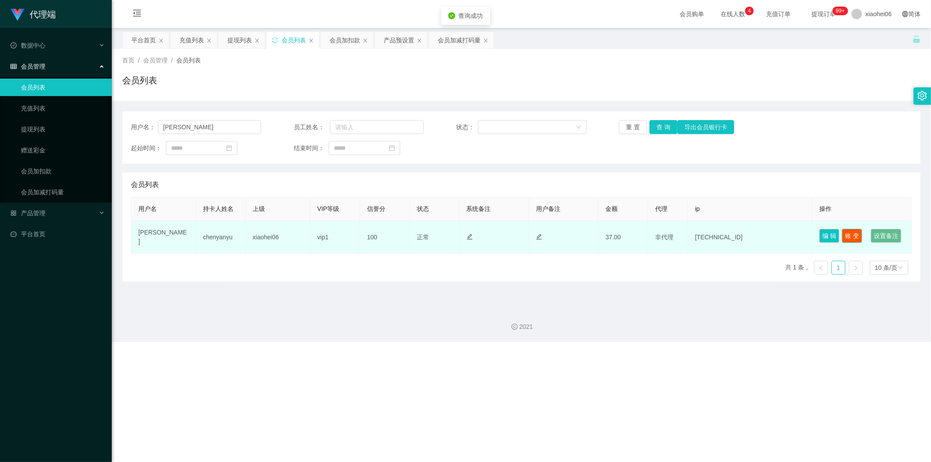
click at [855, 235] on button "账 变" at bounding box center [852, 236] width 20 height 14
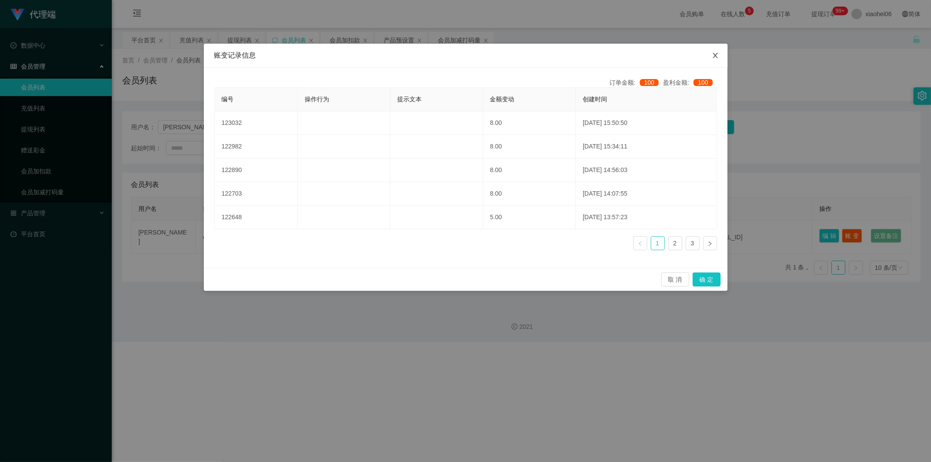
click at [712, 53] on icon "图标: close" at bounding box center [715, 55] width 7 height 7
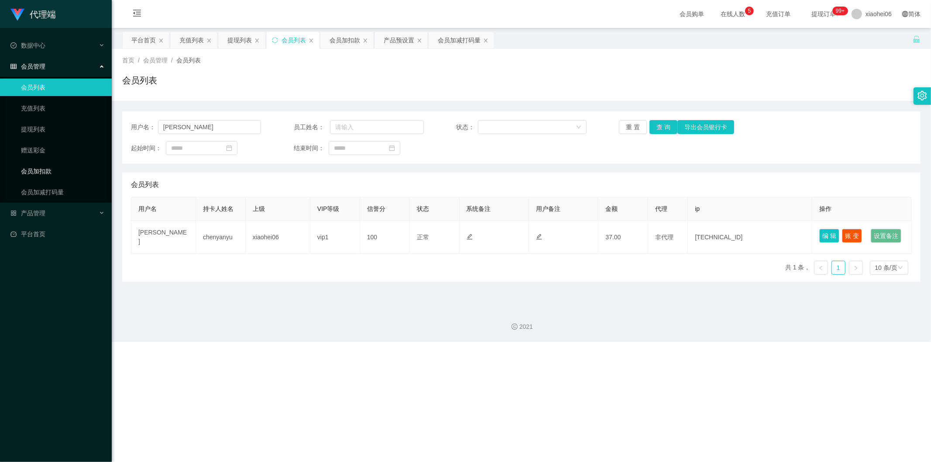
click at [86, 172] on link "会员加扣款" at bounding box center [63, 170] width 84 height 17
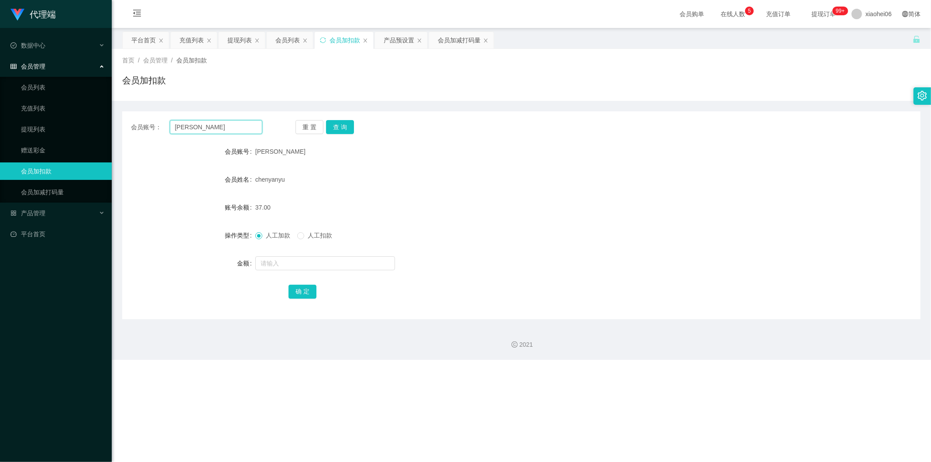
click at [248, 128] on input "barry" at bounding box center [216, 127] width 93 height 14
click at [332, 128] on button "查 询" at bounding box center [340, 127] width 28 height 14
click at [332, 128] on div "重 置 查 询" at bounding box center [360, 127] width 131 height 14
click at [324, 260] on input "text" at bounding box center [325, 263] width 140 height 14
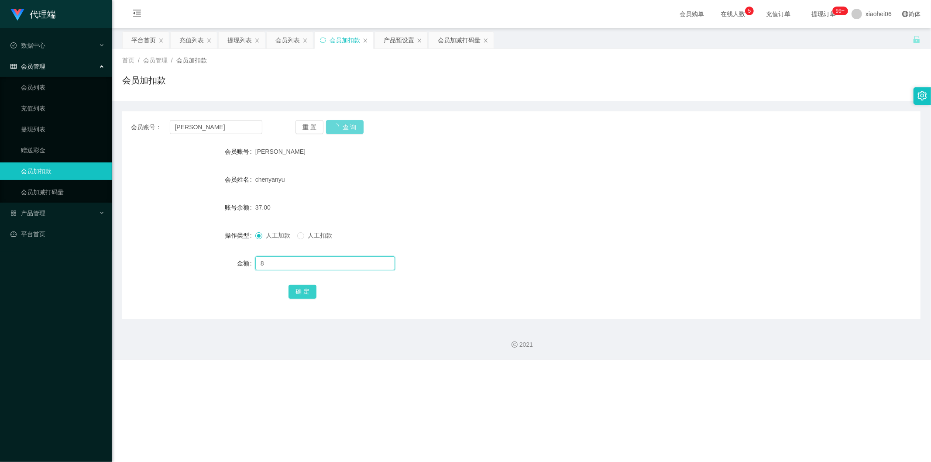
type input "8"
click at [312, 294] on button "确 定" at bounding box center [302, 291] width 28 height 14
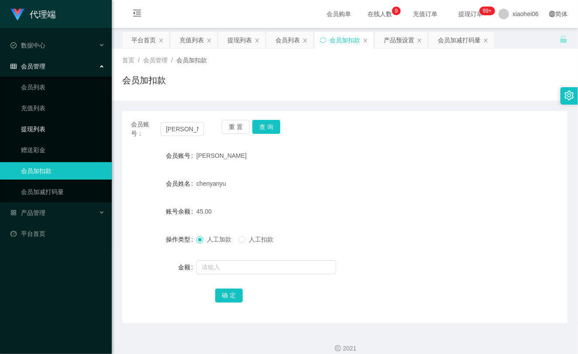
click at [63, 127] on link "提现列表" at bounding box center [63, 128] width 84 height 17
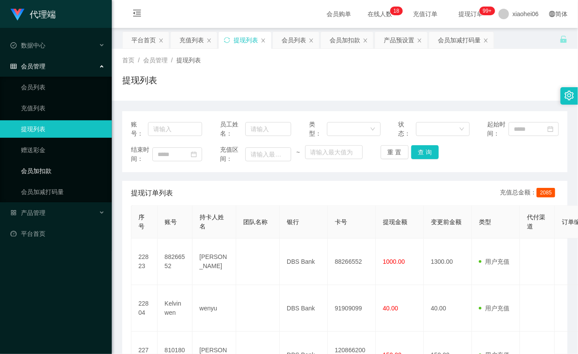
click at [52, 173] on link "会员加扣款" at bounding box center [63, 170] width 84 height 17
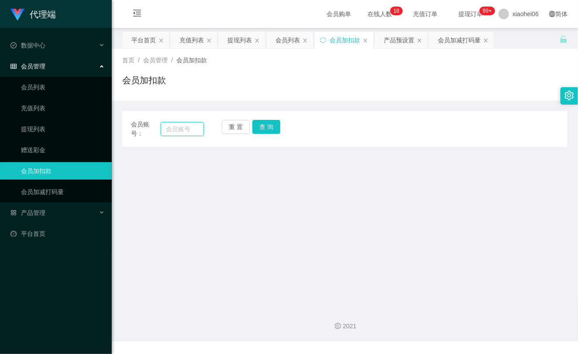
click at [168, 130] on input "text" at bounding box center [182, 129] width 43 height 14
paste input "fh9292"
type input "fh9292"
click at [258, 127] on button "查 询" at bounding box center [266, 127] width 28 height 14
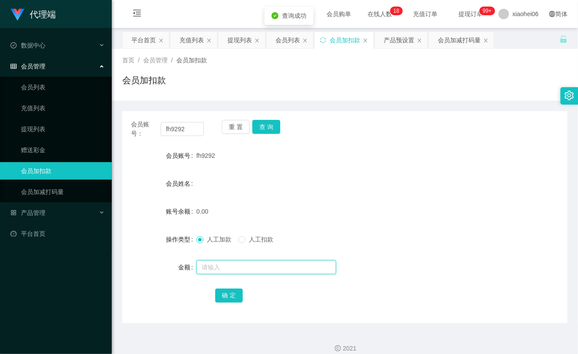
click at [216, 264] on input "text" at bounding box center [266, 267] width 140 height 14
type input "100"
click at [228, 289] on button "确 定" at bounding box center [229, 296] width 28 height 14
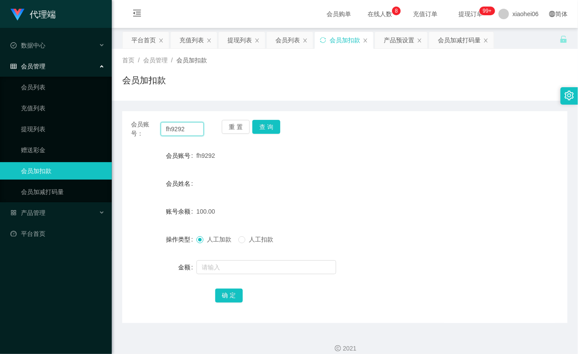
click at [174, 131] on input "fh9292" at bounding box center [182, 129] width 43 height 14
paste input "[PERSON_NAME]"
type input "[PERSON_NAME]"
click at [273, 127] on button "查 询" at bounding box center [266, 127] width 28 height 14
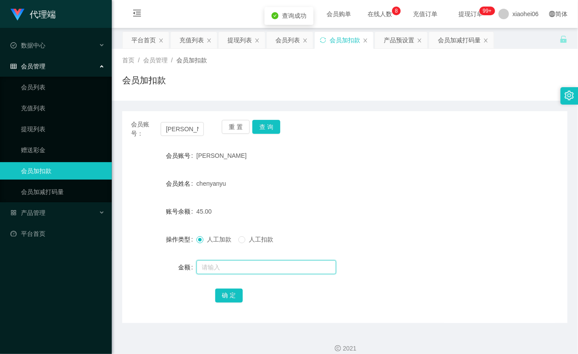
click at [241, 270] on input "text" at bounding box center [266, 267] width 140 height 14
type input "8"
click at [234, 295] on button "确 定" at bounding box center [229, 296] width 28 height 14
click at [276, 208] on div "53.00" at bounding box center [326, 211] width 260 height 17
click at [44, 133] on link "提现列表" at bounding box center [63, 128] width 84 height 17
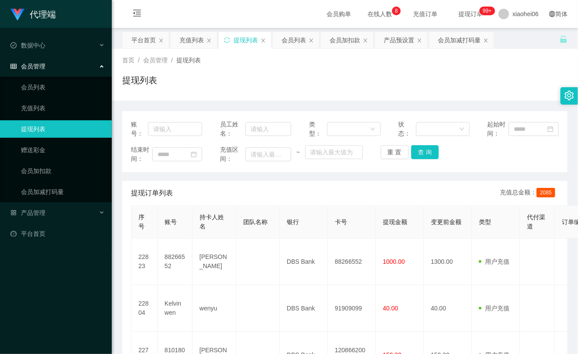
click at [65, 202] on ul "数据中心 会员管理 会员列表 充值列表 提现列表 赠送彩金 会员加扣款 会员加减打码量 产品管理 平台首页" at bounding box center [56, 139] width 112 height 223
click at [68, 208] on div "产品管理" at bounding box center [56, 212] width 112 height 17
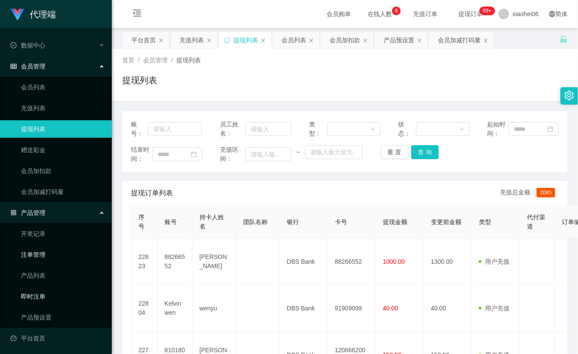
scroll to position [1, 0]
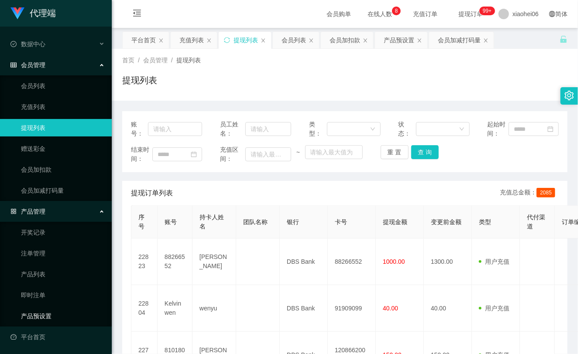
click at [30, 316] on link "产品预设置" at bounding box center [63, 316] width 84 height 17
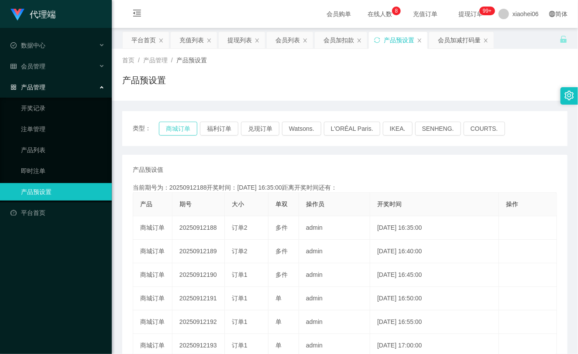
click at [179, 133] on button "商城订单" at bounding box center [178, 129] width 38 height 14
type button "k3wph"
click at [49, 68] on div "会员管理" at bounding box center [56, 66] width 112 height 17
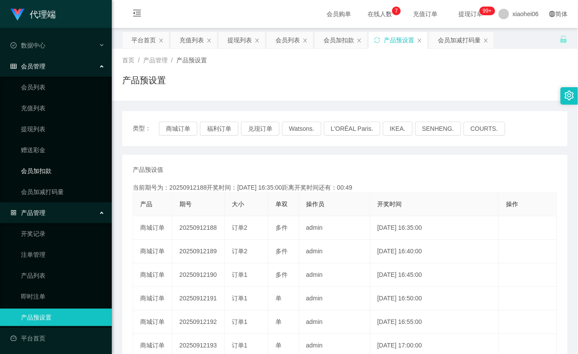
click at [68, 166] on link "会员加扣款" at bounding box center [63, 170] width 84 height 17
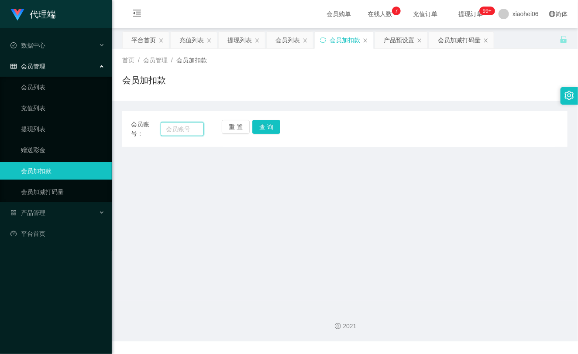
click at [189, 131] on input "text" at bounding box center [182, 129] width 43 height 14
paste input "81018062"
type input "81018062"
click at [264, 126] on button "查 询" at bounding box center [266, 127] width 28 height 14
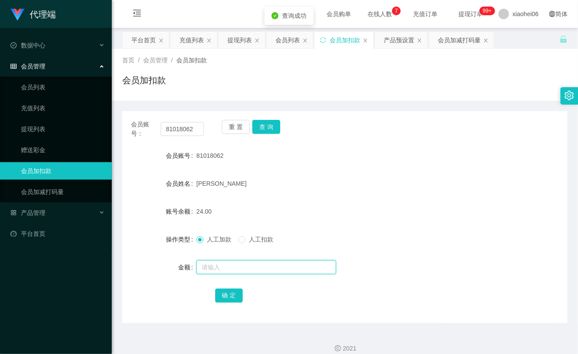
click at [235, 273] on input "text" at bounding box center [266, 267] width 140 height 14
type input "8"
click at [229, 296] on button "确 定" at bounding box center [229, 296] width 28 height 14
drag, startPoint x: 291, startPoint y: 186, endPoint x: 328, endPoint y: 146, distance: 54.3
click at [292, 186] on div "[PERSON_NAME]" at bounding box center [326, 183] width 260 height 17
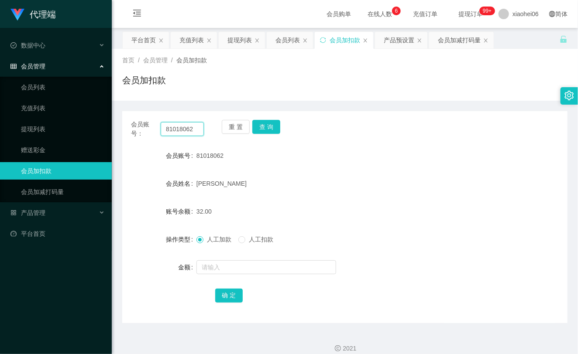
click at [177, 131] on input "81018062" at bounding box center [182, 129] width 43 height 14
paste input "fh929"
type input "fh9292"
click at [267, 129] on button "查 询" at bounding box center [266, 127] width 28 height 14
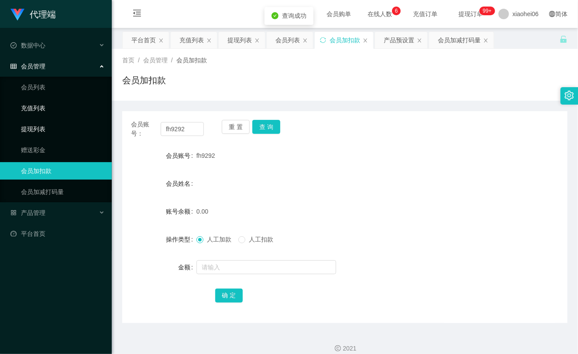
drag, startPoint x: 59, startPoint y: 123, endPoint x: 54, endPoint y: 101, distance: 22.4
click at [59, 123] on link "提现列表" at bounding box center [63, 128] width 84 height 17
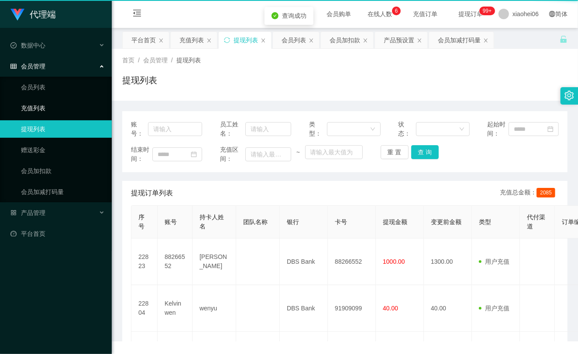
click at [53, 98] on ul "会员列表 充值列表 提现列表 赠送彩金 会员加扣款 会员加减打码量" at bounding box center [56, 140] width 112 height 126
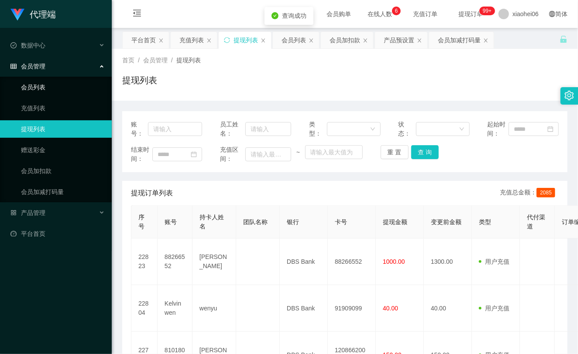
click at [50, 92] on link "会员列表" at bounding box center [63, 87] width 84 height 17
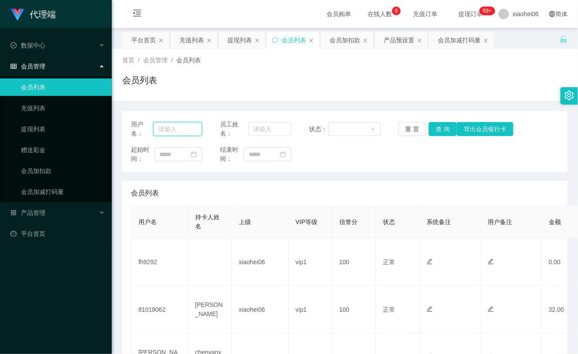
drag, startPoint x: 167, startPoint y: 130, endPoint x: 177, endPoint y: 126, distance: 10.5
click at [167, 129] on input "text" at bounding box center [177, 129] width 49 height 14
paste input "fh9292"
type input "fh9292"
click at [441, 131] on button "查 询" at bounding box center [442, 129] width 28 height 14
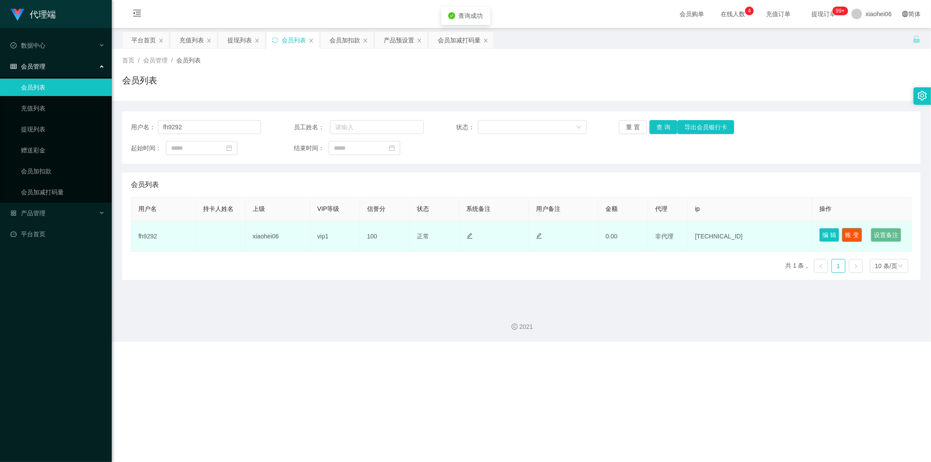
click at [577, 236] on button "账 变" at bounding box center [852, 235] width 20 height 14
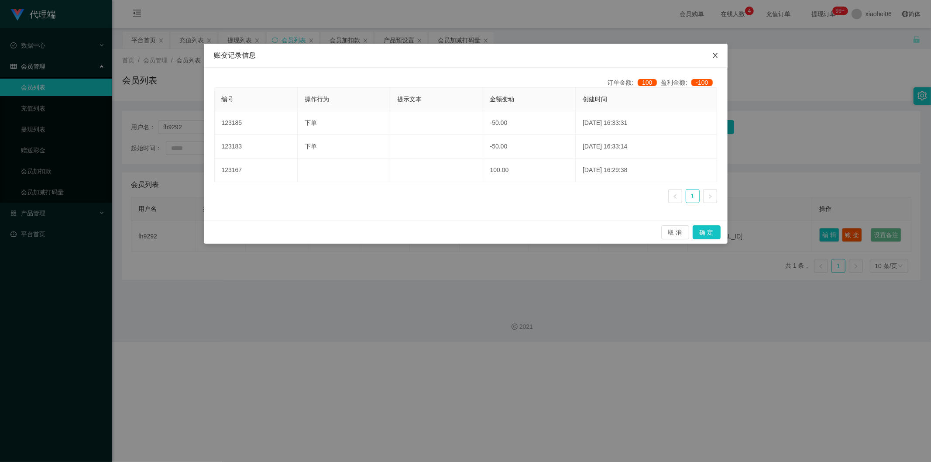
click at [577, 52] on icon "图标: close" at bounding box center [715, 55] width 7 height 7
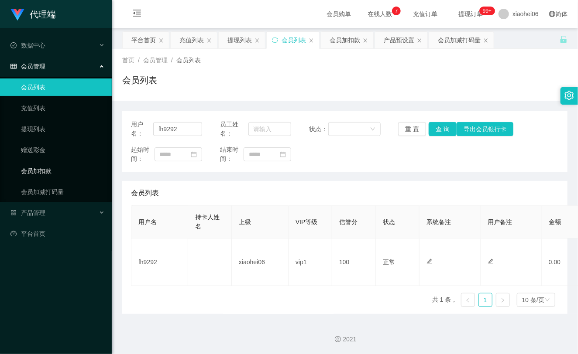
click at [50, 171] on link "会员加扣款" at bounding box center [63, 170] width 84 height 17
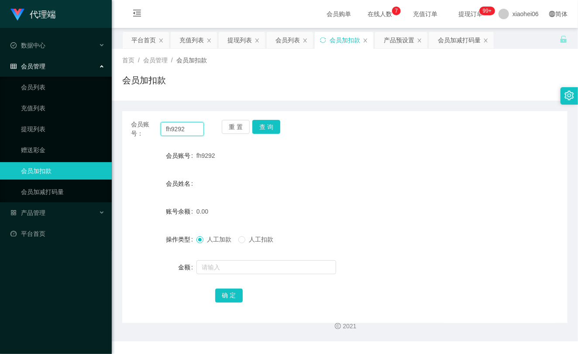
click at [194, 131] on input "fh9292" at bounding box center [182, 129] width 43 height 14
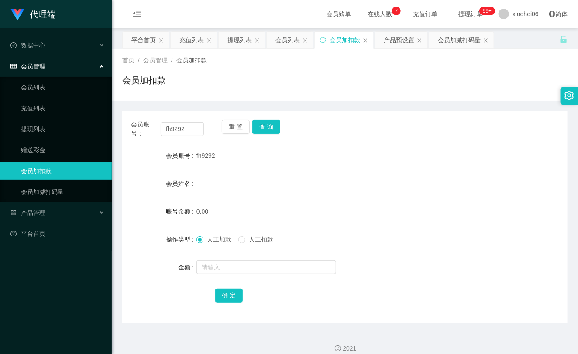
click at [203, 129] on div "会员账号： fh9292 重 置 查 询" at bounding box center [344, 129] width 445 height 18
click at [194, 128] on input "fh9292" at bounding box center [182, 129] width 43 height 14
click at [262, 127] on button "查 询" at bounding box center [266, 127] width 28 height 14
click at [262, 127] on div "重 置 查 询" at bounding box center [258, 129] width 73 height 18
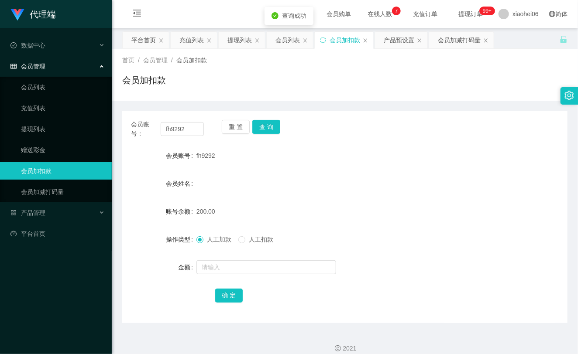
click at [257, 237] on span "人工扣款" at bounding box center [260, 239] width 31 height 7
click at [246, 269] on input "text" at bounding box center [266, 267] width 140 height 14
type input "50"
click at [231, 293] on button "确 定" at bounding box center [229, 296] width 28 height 14
click at [337, 211] on div "150.00" at bounding box center [326, 211] width 260 height 17
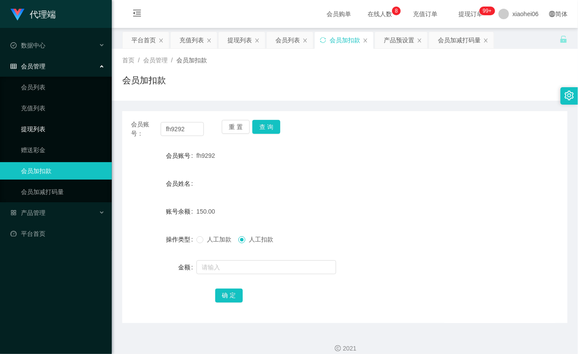
click at [50, 128] on link "提现列表" at bounding box center [63, 128] width 84 height 17
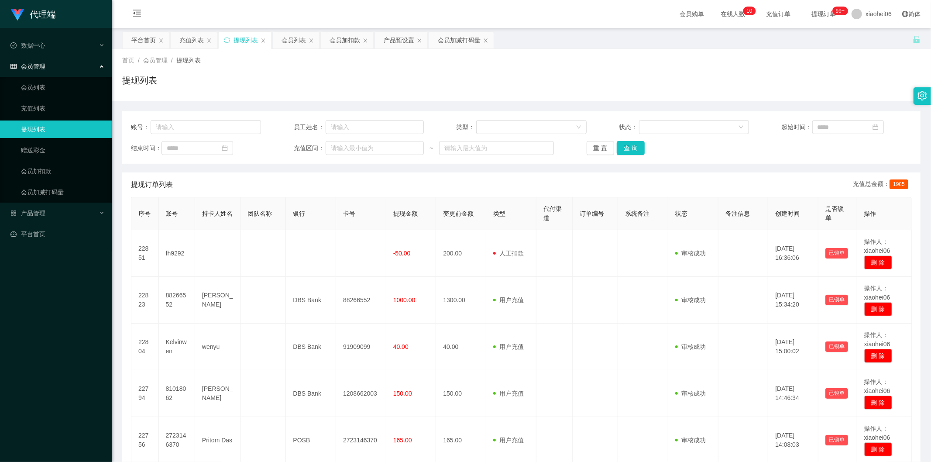
click at [439, 235] on td "200.00" at bounding box center [461, 253] width 50 height 47
drag, startPoint x: 0, startPoint y: 0, endPoint x: 283, endPoint y: 70, distance: 291.3
click div "提现列表"
click at [307, 78] on div "提现列表" at bounding box center [521, 84] width 798 height 20
click at [307, 65] on div "首页 / 会员管理 / 提现列表 / 提现列表" at bounding box center [521, 75] width 798 height 38
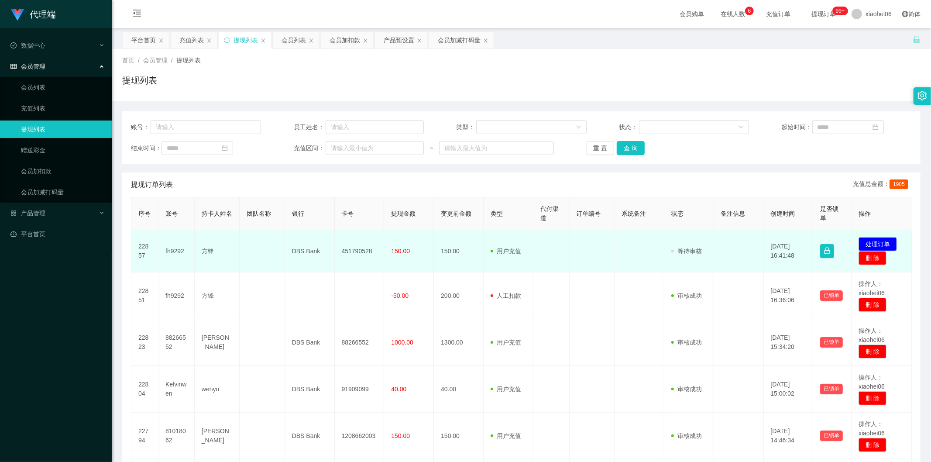
click at [166, 249] on td "fh9292" at bounding box center [176, 251] width 36 height 42
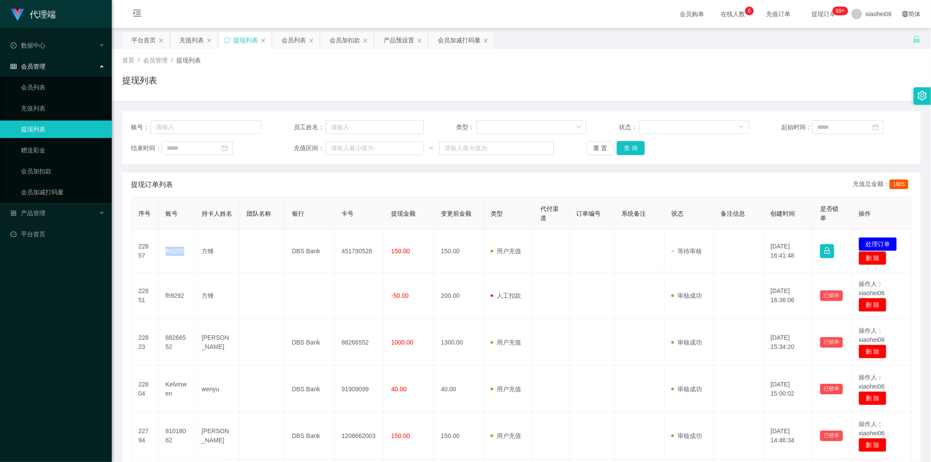
copy td "fh9292"
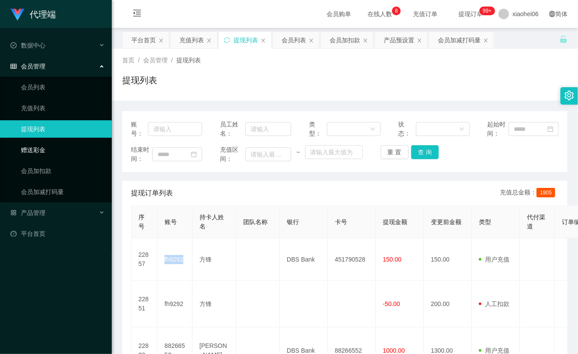
click at [48, 158] on link "赠送彩金" at bounding box center [63, 149] width 84 height 17
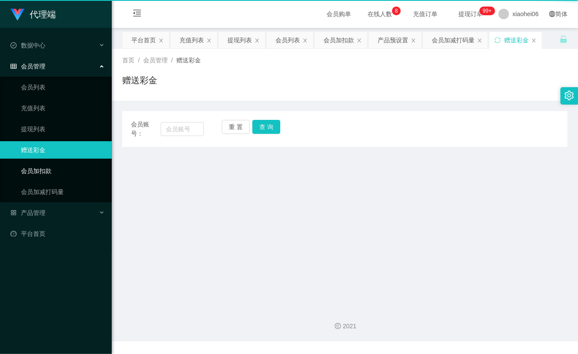
click at [49, 168] on link "会员加扣款" at bounding box center [63, 170] width 84 height 17
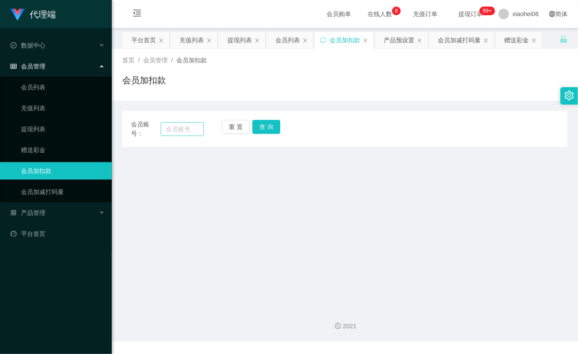
drag, startPoint x: 206, startPoint y: 127, endPoint x: 195, endPoint y: 127, distance: 11.8
click at [206, 127] on div "会员账号： 重 置 查 询" at bounding box center [344, 129] width 445 height 18
drag, startPoint x: 195, startPoint y: 127, endPoint x: 229, endPoint y: 128, distance: 34.5
click at [195, 127] on input "text" at bounding box center [182, 129] width 43 height 14
paste input "81018062"
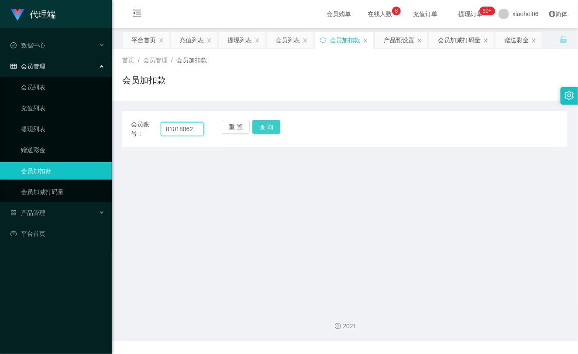
type input "81018062"
click at [267, 129] on button "查 询" at bounding box center [266, 127] width 28 height 14
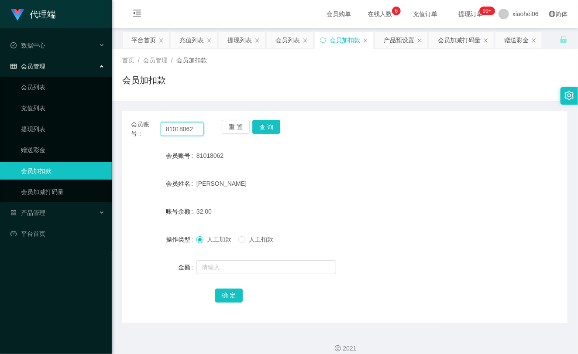
click at [186, 130] on input "81018062" at bounding box center [182, 129] width 43 height 14
click at [264, 127] on button "查 询" at bounding box center [266, 127] width 28 height 14
click at [264, 127] on div "重 置 查 询" at bounding box center [258, 129] width 73 height 18
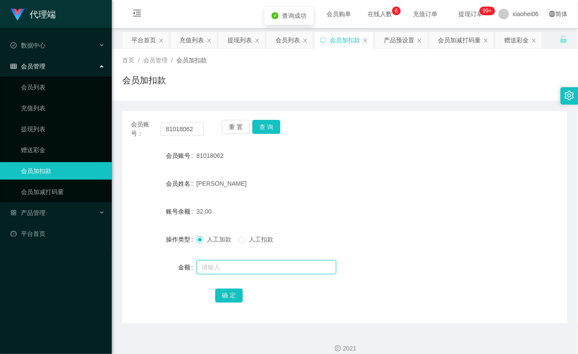
click at [226, 267] on input "text" at bounding box center [266, 267] width 140 height 14
type input "8"
click at [229, 298] on button "确 定" at bounding box center [229, 296] width 28 height 14
click at [315, 185] on div "[PERSON_NAME]" at bounding box center [326, 183] width 260 height 17
click at [29, 127] on link "提现列表" at bounding box center [63, 128] width 84 height 17
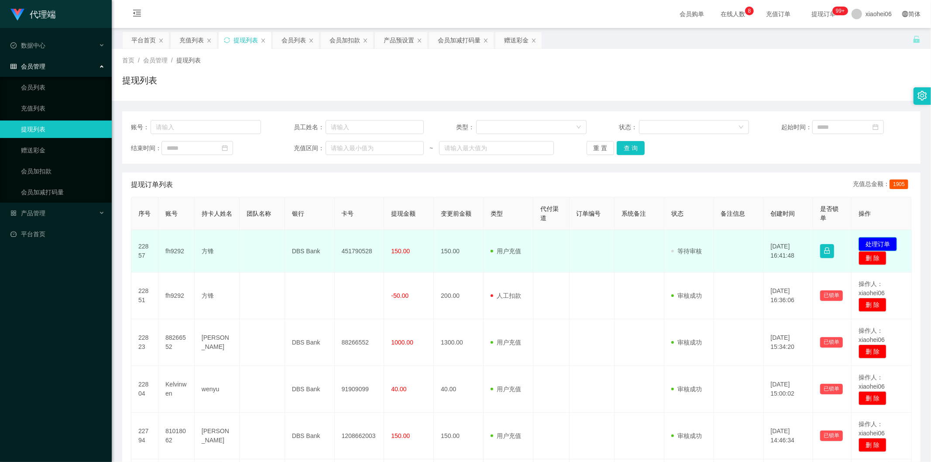
click at [577, 242] on button "处理订单" at bounding box center [877, 244] width 38 height 14
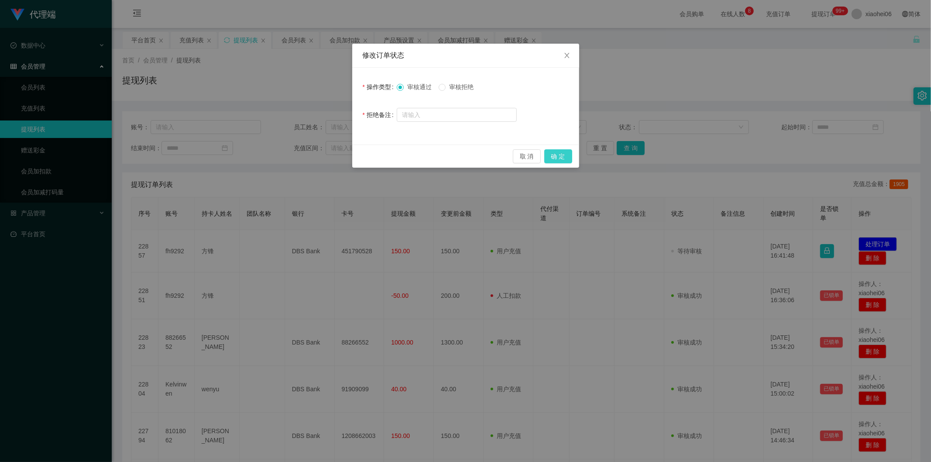
click at [569, 157] on button "确 定" at bounding box center [558, 156] width 28 height 14
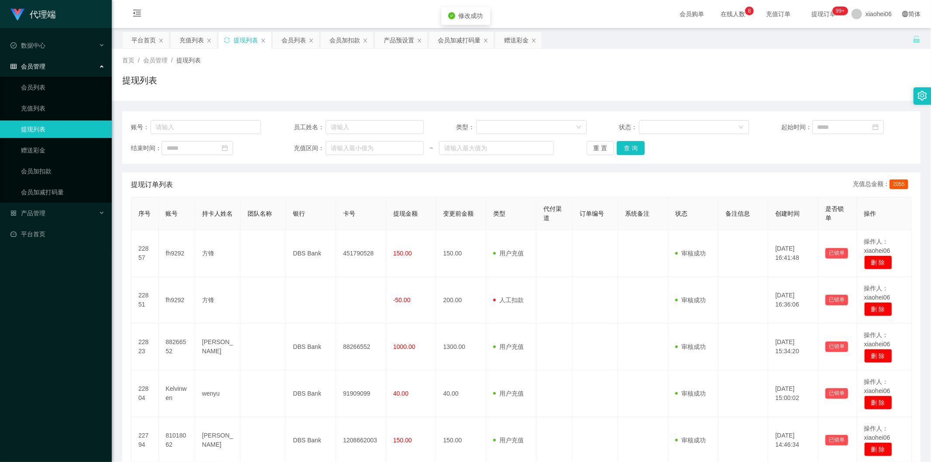
click at [577, 213] on span "订单编号" at bounding box center [591, 213] width 24 height 7
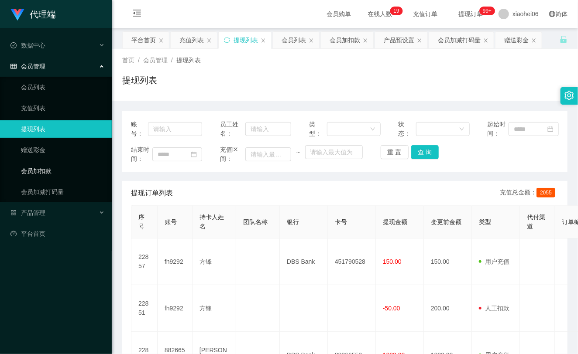
click at [37, 171] on link "会员加扣款" at bounding box center [63, 170] width 84 height 17
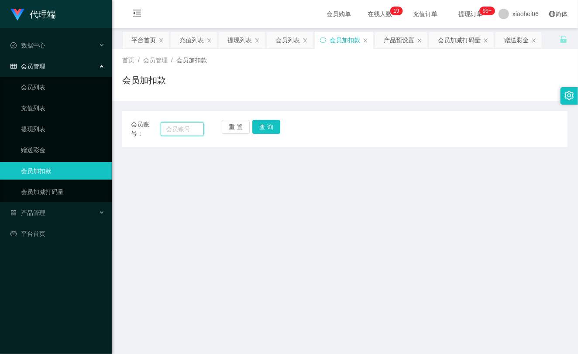
click at [184, 128] on input "text" at bounding box center [182, 129] width 43 height 14
paste input "barry"
type input "barry"
click at [267, 127] on button "查 询" at bounding box center [266, 127] width 28 height 14
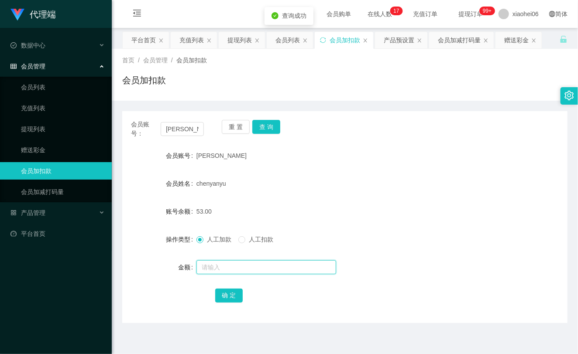
click at [220, 272] on input "text" at bounding box center [266, 267] width 140 height 14
type input "8"
drag, startPoint x: 221, startPoint y: 293, endPoint x: 227, endPoint y: 287, distance: 8.3
click at [221, 293] on button "确 定" at bounding box center [229, 296] width 28 height 14
click at [271, 197] on form "会员账号 Barry 会员姓名 chenyanyu 账号余额 61.00 操作类型 人工加款 人工扣款 金额 确 定" at bounding box center [344, 225] width 445 height 157
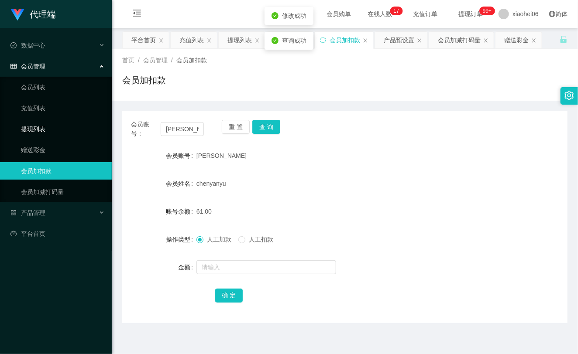
click at [44, 137] on link "提现列表" at bounding box center [63, 128] width 84 height 17
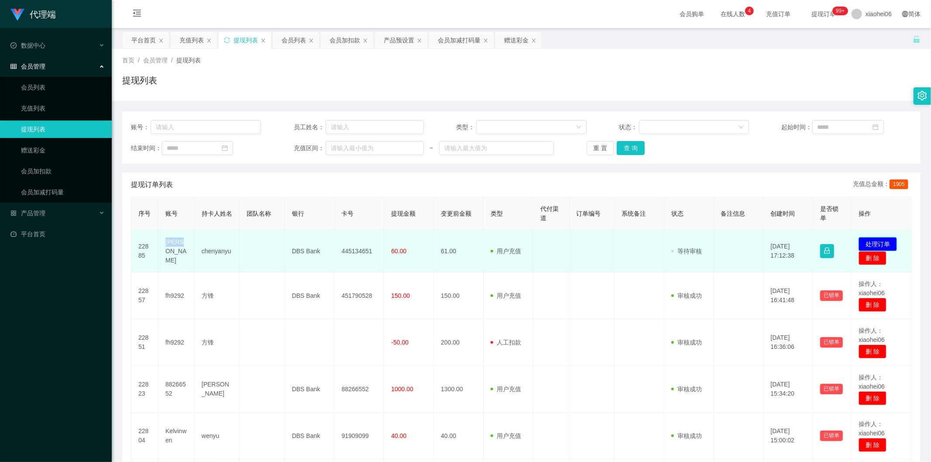
click at [870, 240] on button "处理订单" at bounding box center [877, 244] width 38 height 14
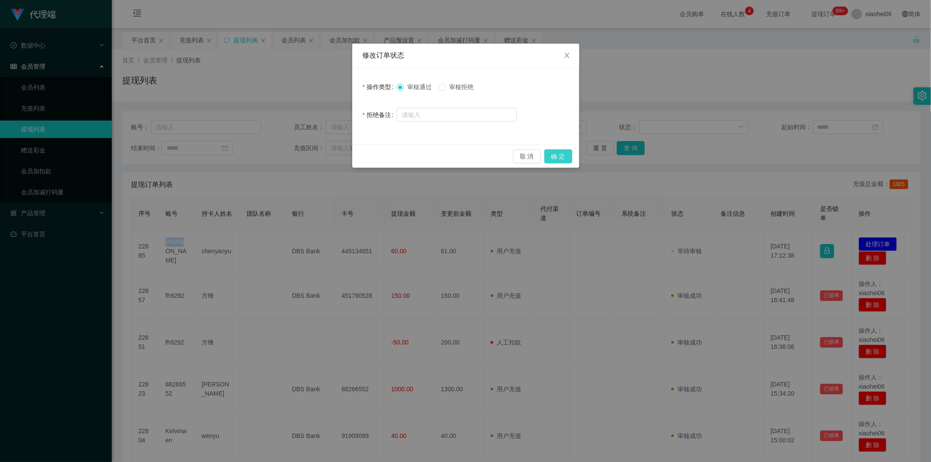
click at [565, 154] on button "确 定" at bounding box center [558, 156] width 28 height 14
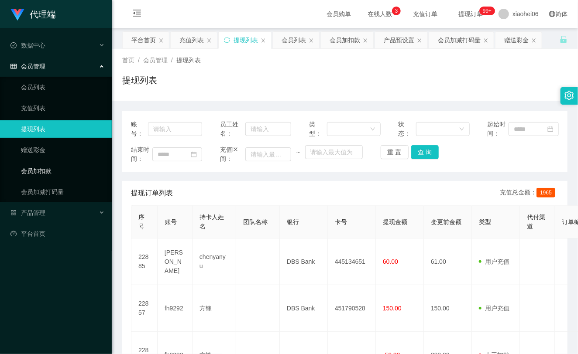
click at [49, 164] on link "会员加扣款" at bounding box center [63, 170] width 84 height 17
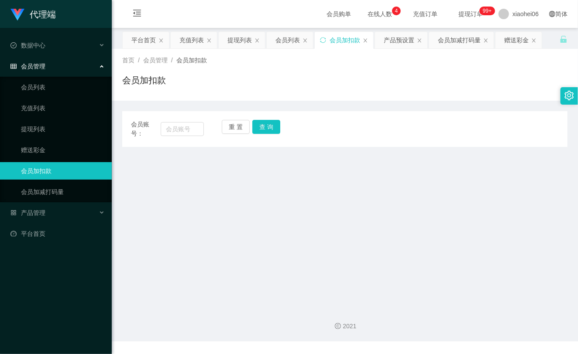
drag, startPoint x: 157, startPoint y: 118, endPoint x: 168, endPoint y: 124, distance: 11.7
click at [158, 118] on div "会员账号： 重 置 查 询 会员账号 会员姓名 账号余额 操作类型 人工加款 人工扣款 金额 确 定" at bounding box center [344, 129] width 445 height 36
click at [172, 125] on input "text" at bounding box center [182, 129] width 43 height 14
paste input "81018062"
type input "81018062"
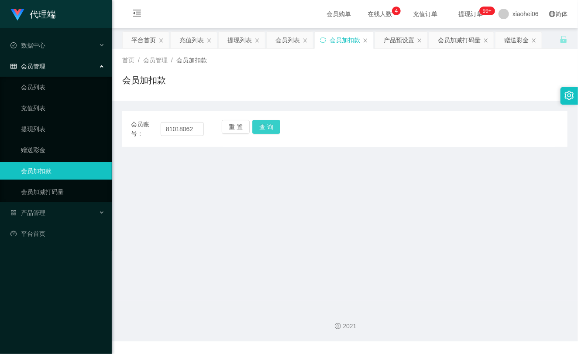
click at [278, 130] on button "查 询" at bounding box center [266, 127] width 28 height 14
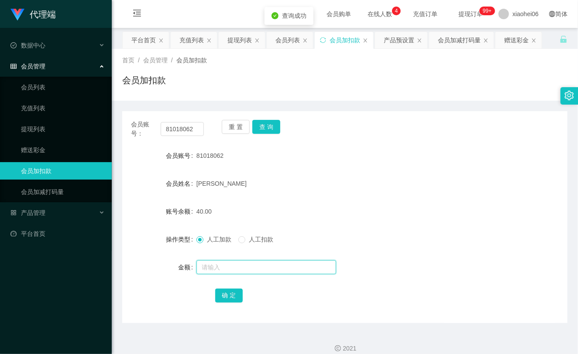
drag, startPoint x: 238, startPoint y: 267, endPoint x: 233, endPoint y: 264, distance: 6.5
click at [228, 280] on form "会员账号 81018062 会员姓名 [PERSON_NAME] 账号余额 40.00 操作类型 人工加款 人工扣款 金额 确 定" at bounding box center [344, 225] width 445 height 157
type input "8"
click at [236, 294] on button "确 定" at bounding box center [229, 296] width 28 height 14
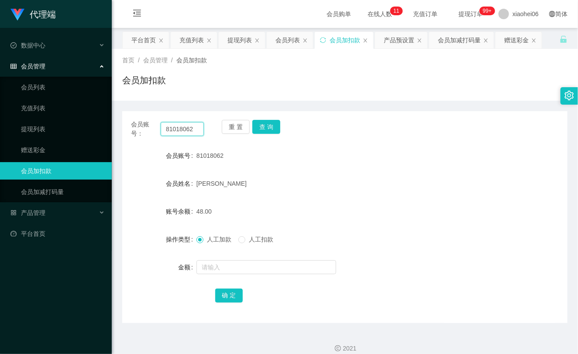
click at [172, 130] on input "81018062" at bounding box center [182, 129] width 43 height 14
paste input "[PERSON_NAME]"
type input "[PERSON_NAME]"
click at [274, 120] on button "查 询" at bounding box center [266, 127] width 28 height 14
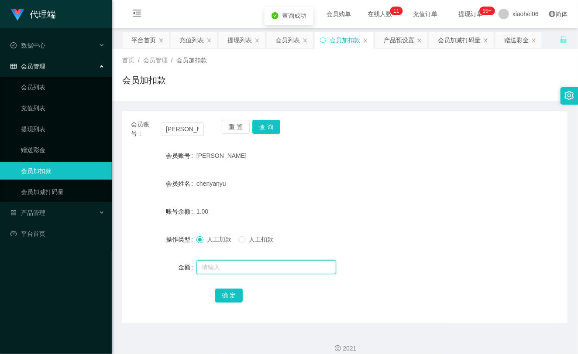
click at [216, 272] on input "text" at bounding box center [266, 267] width 140 height 14
type input "8"
click at [226, 300] on button "确 定" at bounding box center [229, 296] width 28 height 14
click at [337, 215] on div "9.00" at bounding box center [326, 211] width 260 height 17
drag, startPoint x: 18, startPoint y: 129, endPoint x: 22, endPoint y: 123, distance: 7.5
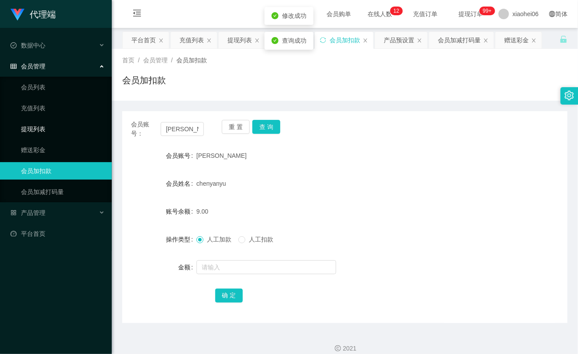
click at [21, 129] on link "提现列表" at bounding box center [63, 128] width 84 height 17
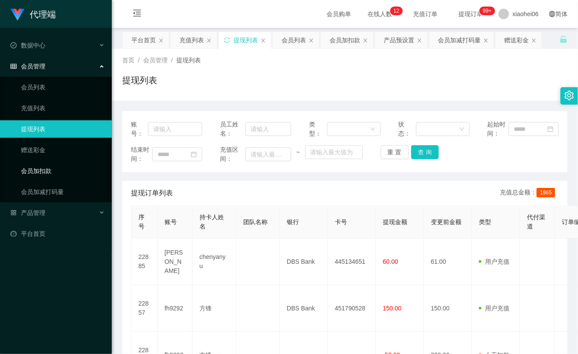
click at [58, 170] on link "会员加扣款" at bounding box center [63, 170] width 84 height 17
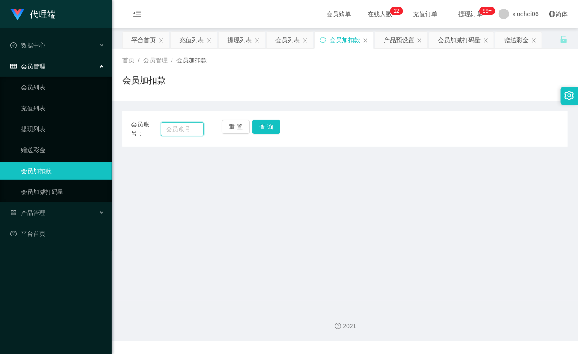
click at [168, 131] on input "text" at bounding box center [182, 129] width 43 height 14
paste input "81018062"
type input "81018062"
click at [265, 124] on button "查 询" at bounding box center [266, 127] width 28 height 14
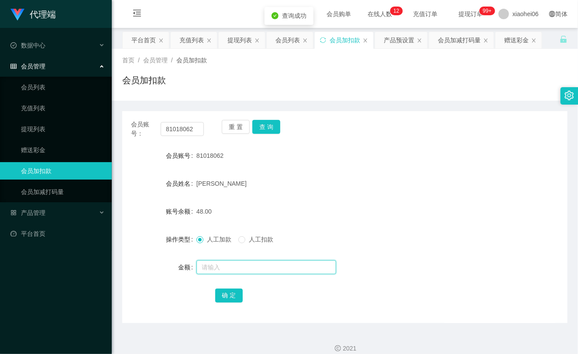
click at [227, 264] on input "text" at bounding box center [266, 267] width 140 height 14
type input "8"
click at [233, 296] on button "确 定" at bounding box center [229, 296] width 28 height 14
click at [290, 175] on div "[PERSON_NAME]" at bounding box center [326, 183] width 260 height 17
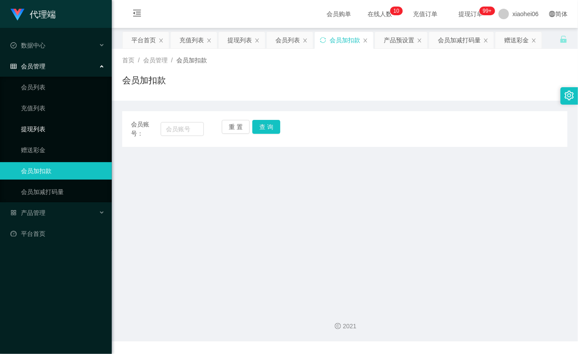
click at [49, 128] on link "提现列表" at bounding box center [63, 128] width 84 height 17
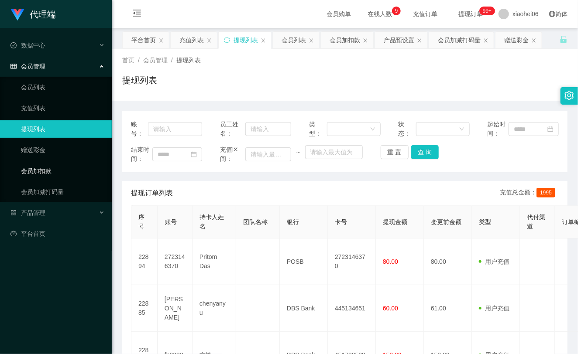
click at [46, 167] on link "会员加扣款" at bounding box center [63, 170] width 84 height 17
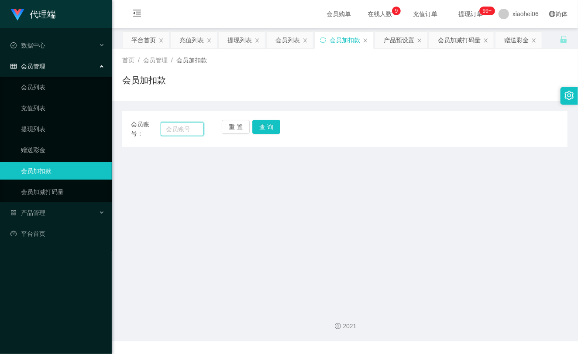
click at [175, 130] on input "text" at bounding box center [182, 129] width 43 height 14
paste input "[PERSON_NAME]"
type input "[PERSON_NAME]"
click at [259, 129] on button "查 询" at bounding box center [266, 127] width 28 height 14
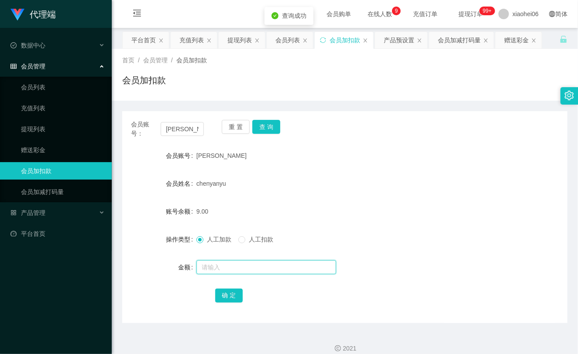
drag, startPoint x: 219, startPoint y: 268, endPoint x: 222, endPoint y: 263, distance: 5.7
click at [220, 267] on input "text" at bounding box center [266, 267] width 140 height 14
type input "8"
click at [229, 300] on button "确 定" at bounding box center [229, 296] width 28 height 14
drag, startPoint x: 343, startPoint y: 192, endPoint x: 515, endPoint y: 4, distance: 254.4
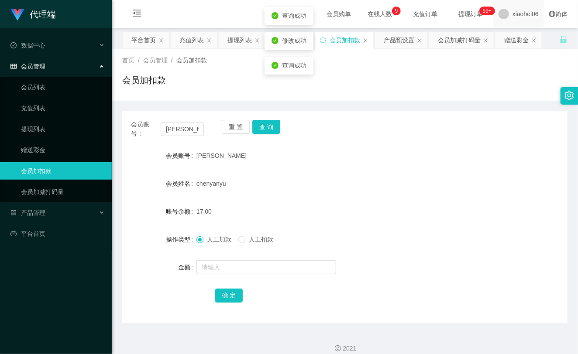
click at [348, 184] on div "chenyanyu" at bounding box center [326, 183] width 260 height 17
click at [176, 131] on input "[PERSON_NAME]" at bounding box center [182, 129] width 43 height 14
click at [184, 128] on input "[PERSON_NAME]" at bounding box center [182, 129] width 43 height 14
paste input "81018062"
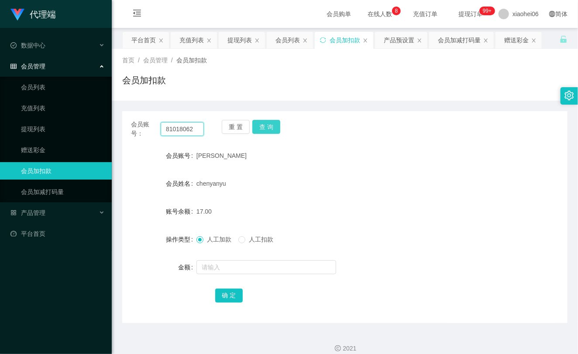
type input "81018062"
click at [267, 128] on button "查 询" at bounding box center [266, 127] width 28 height 14
click at [265, 275] on div at bounding box center [326, 267] width 260 height 17
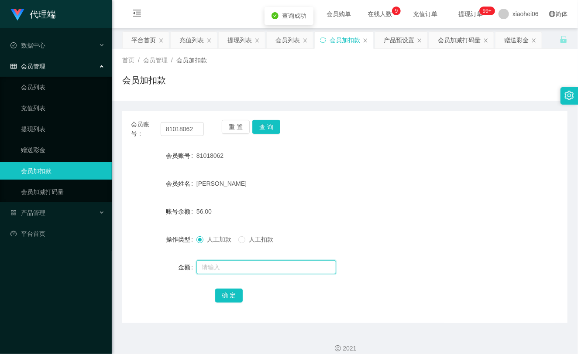
click at [267, 269] on input "text" at bounding box center [266, 267] width 140 height 14
type input "8"
click at [233, 293] on button "确 定" at bounding box center [229, 296] width 28 height 14
click at [35, 119] on ul "会员列表 充值列表 提现列表 赠送彩金 会员加扣款 会员加减打码量" at bounding box center [56, 140] width 112 height 126
click at [36, 124] on link "提现列表" at bounding box center [63, 128] width 84 height 17
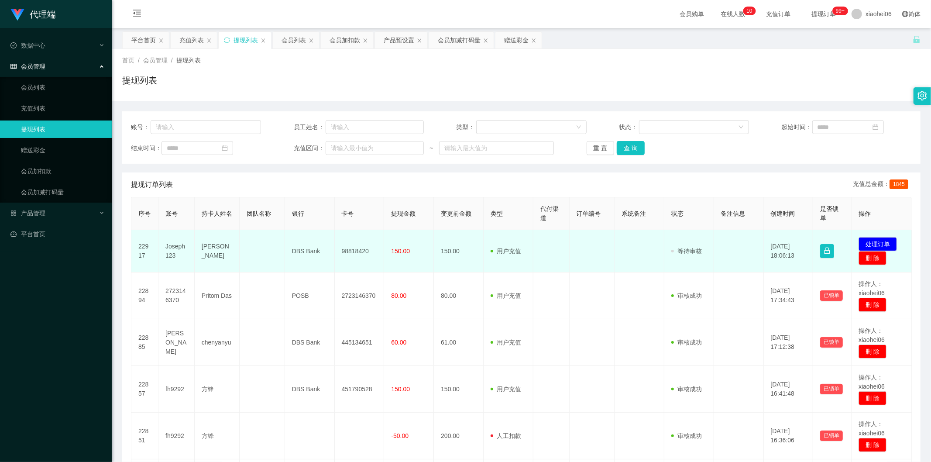
click at [172, 247] on td "Joseph123" at bounding box center [176, 251] width 36 height 42
copy td "Joseph123"
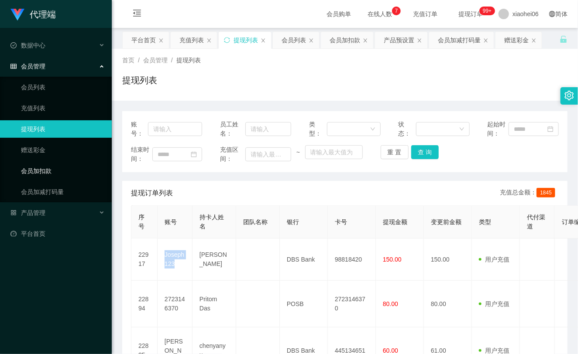
drag, startPoint x: 45, startPoint y: 168, endPoint x: 55, endPoint y: 166, distance: 10.3
click at [45, 168] on link "会员加扣款" at bounding box center [63, 170] width 84 height 17
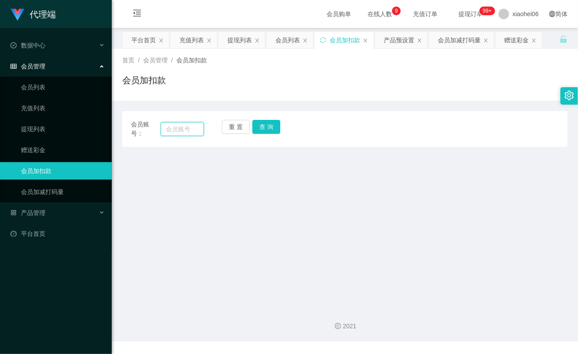
drag, startPoint x: 168, startPoint y: 133, endPoint x: 175, endPoint y: 132, distance: 7.6
click at [168, 133] on input "text" at bounding box center [182, 129] width 43 height 14
click at [176, 131] on input "text" at bounding box center [182, 129] width 43 height 14
paste input "[PERSON_NAME]"
type input "[PERSON_NAME]"
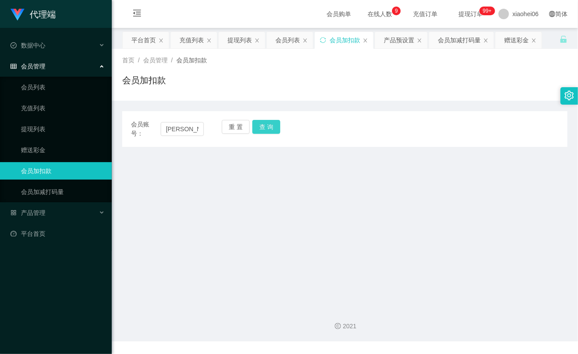
click at [270, 130] on button "查 询" at bounding box center [266, 127] width 28 height 14
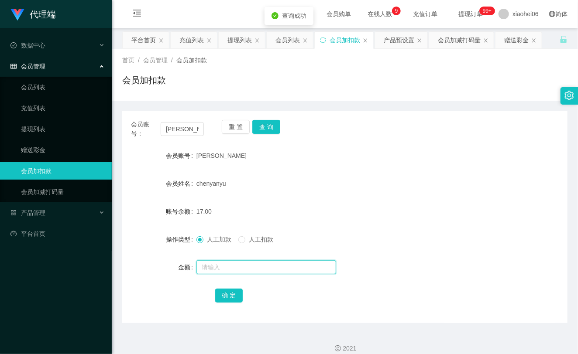
click at [222, 267] on input "text" at bounding box center [266, 267] width 140 height 14
type input "8"
click at [230, 294] on button "确 定" at bounding box center [229, 296] width 28 height 14
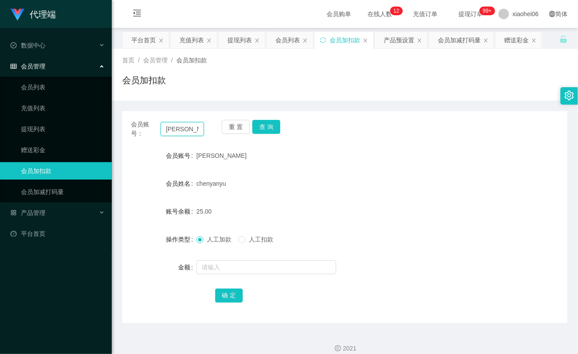
click at [175, 127] on input "barry" at bounding box center [182, 129] width 43 height 14
paste input "81018062"
type input "81018062"
click at [264, 124] on button "查 询" at bounding box center [266, 127] width 28 height 14
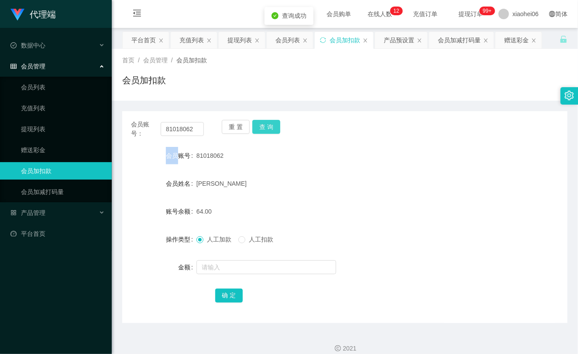
click at [264, 124] on div "重 置 查 询" at bounding box center [258, 129] width 73 height 18
click at [242, 258] on form "会员账号 81018062 会员姓名 Roger 账号余额 64.00 操作类型 人工加款 人工扣款 金额 确 定" at bounding box center [344, 225] width 445 height 157
click at [242, 264] on input "text" at bounding box center [266, 267] width 140 height 14
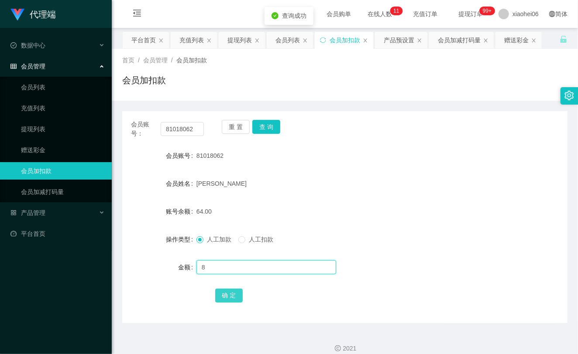
type input "8"
click at [219, 294] on button "确 定" at bounding box center [229, 296] width 28 height 14
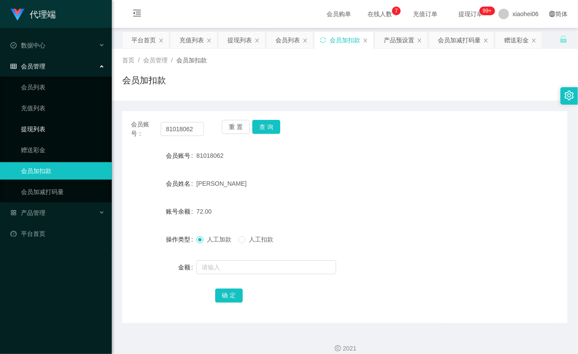
click at [44, 127] on link "提现列表" at bounding box center [63, 128] width 84 height 17
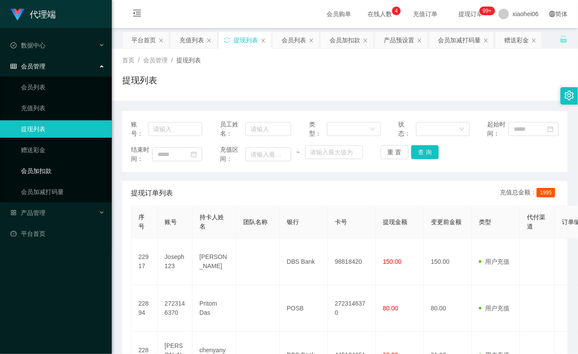
click at [57, 166] on link "会员加扣款" at bounding box center [63, 170] width 84 height 17
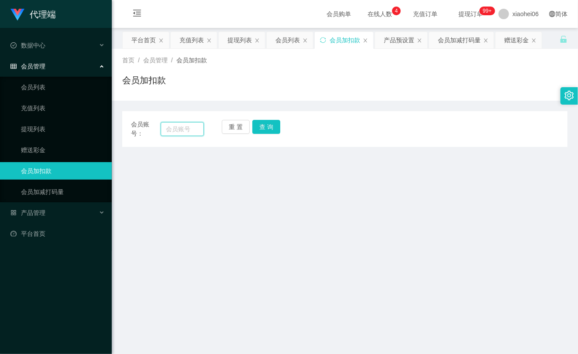
click at [181, 130] on input "text" at bounding box center [182, 129] width 43 height 14
paste input "81018062"
type input "81018062"
click at [267, 129] on button "查 询" at bounding box center [266, 127] width 28 height 14
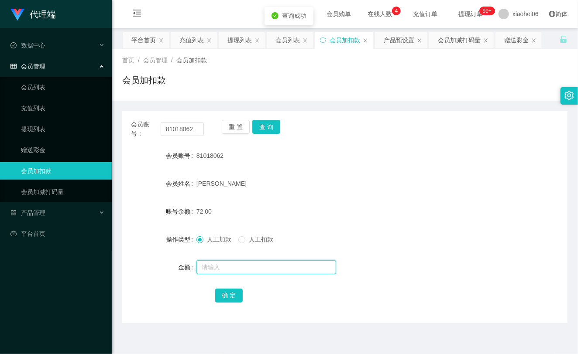
click at [236, 265] on input "text" at bounding box center [266, 267] width 140 height 14
type input "8"
drag, startPoint x: 235, startPoint y: 298, endPoint x: 250, endPoint y: 264, distance: 36.5
click at [235, 298] on button "确 定" at bounding box center [229, 296] width 28 height 14
click at [277, 195] on form "会员账号 81018062 会员姓名 [PERSON_NAME] 账号余额 72.00 操作类型 人工加款 人工扣款 金额 确 定" at bounding box center [344, 225] width 445 height 157
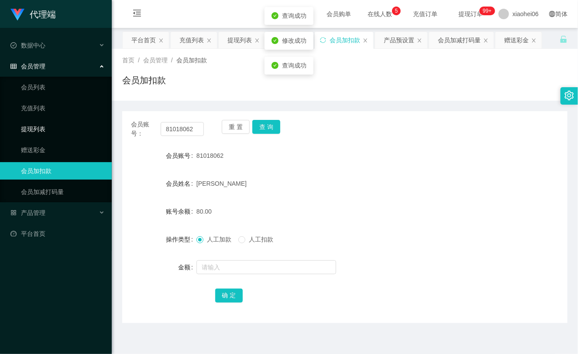
click at [62, 137] on link "提现列表" at bounding box center [63, 128] width 84 height 17
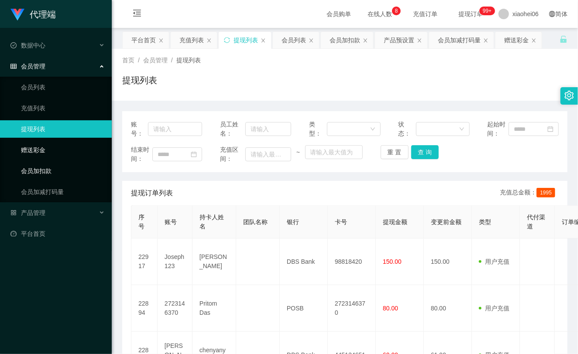
drag, startPoint x: 33, startPoint y: 171, endPoint x: 42, endPoint y: 145, distance: 28.1
click at [33, 171] on link "会员加扣款" at bounding box center [63, 170] width 84 height 17
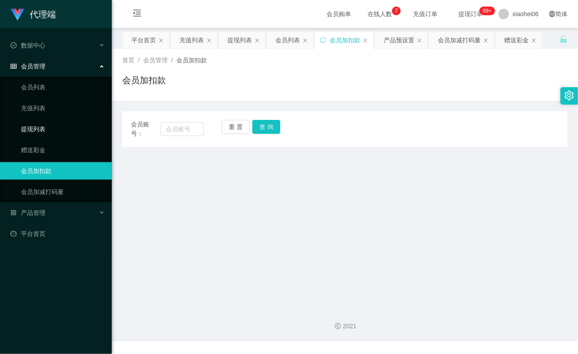
click at [57, 123] on link "提现列表" at bounding box center [63, 128] width 84 height 17
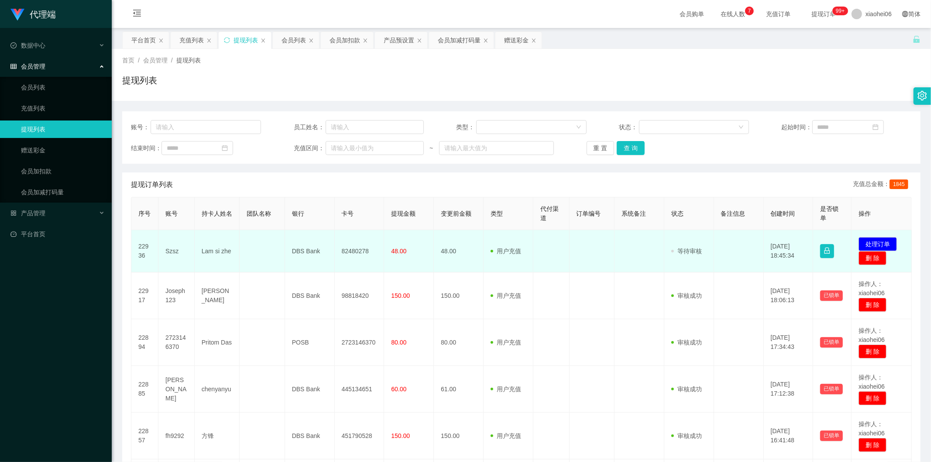
click at [170, 253] on td "Szsz" at bounding box center [176, 251] width 36 height 42
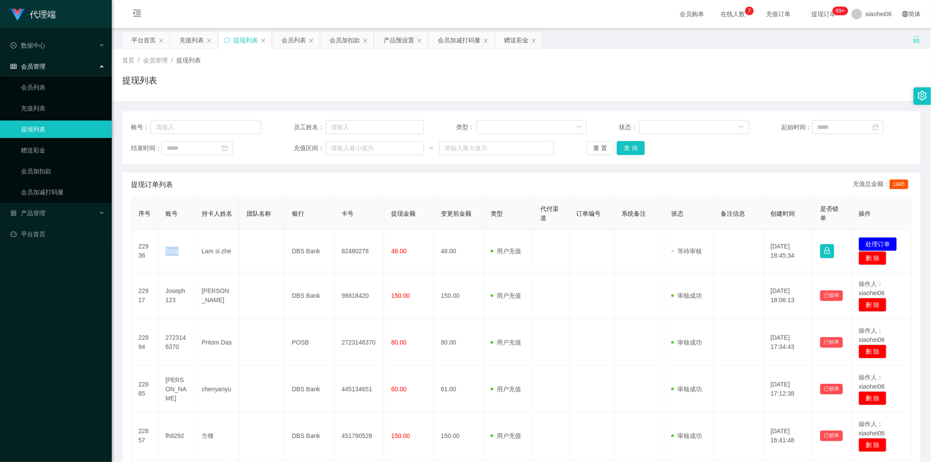
copy td "Szsz"
click at [513, 173] on div "提现订单列表 充值总金额： 1845" at bounding box center [521, 184] width 780 height 24
click at [511, 185] on div "提现订单列表 充值总金额： 1845" at bounding box center [521, 184] width 780 height 24
click at [511, 182] on div "提现订单列表 充值总金额： 1845" at bounding box center [521, 184] width 780 height 24
click at [517, 70] on div "首页 / 会员管理 / 提现列表 / 提现列表" at bounding box center [521, 75] width 798 height 38
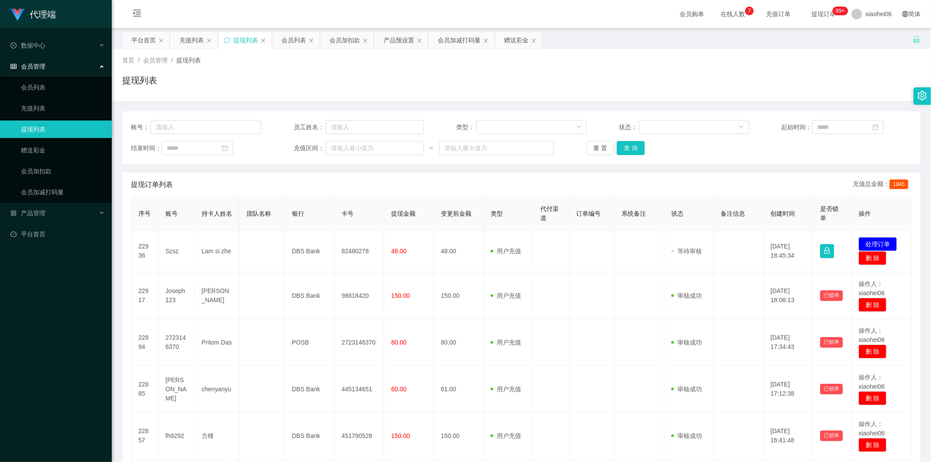
click at [498, 76] on div "提现列表" at bounding box center [521, 84] width 798 height 20
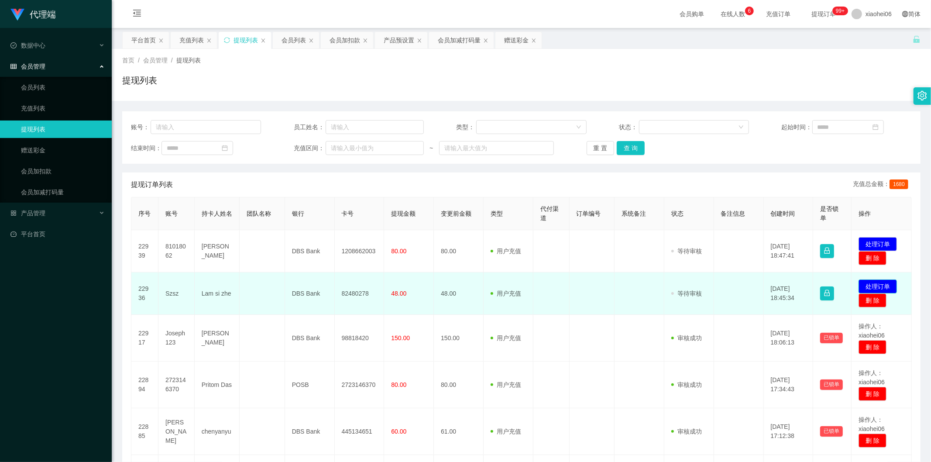
click at [877, 283] on button "处理订单" at bounding box center [877, 286] width 38 height 14
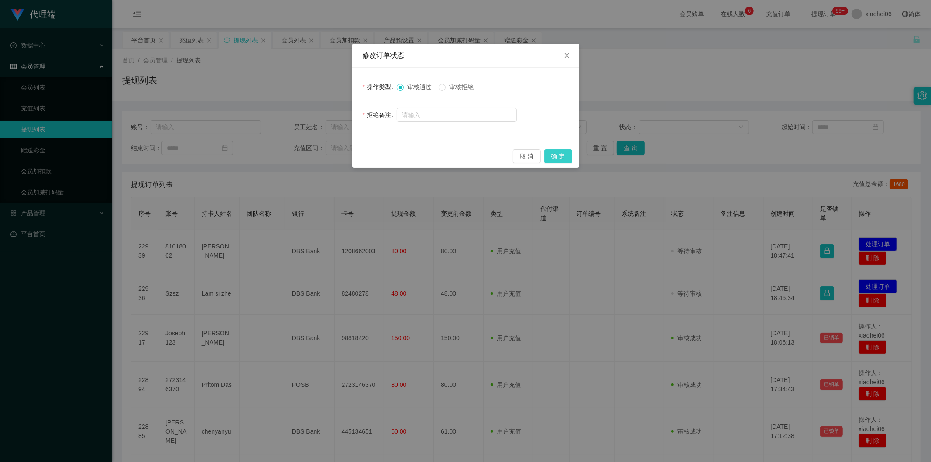
click at [548, 156] on button "确 定" at bounding box center [558, 156] width 28 height 14
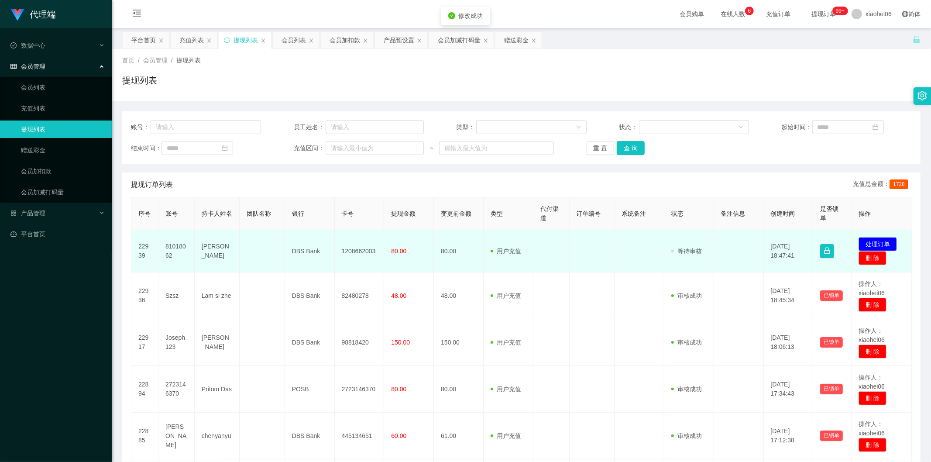
click at [170, 248] on td "81018062" at bounding box center [176, 251] width 36 height 42
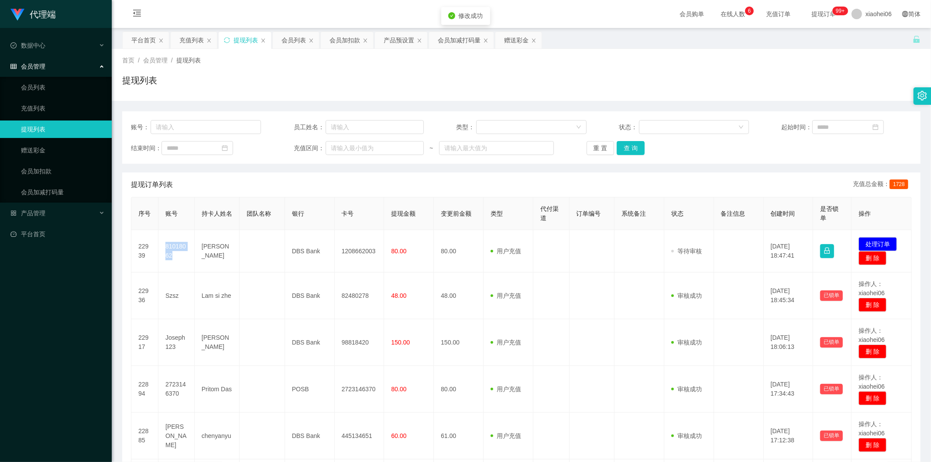
copy td "81018062"
click at [552, 76] on div "提现列表" at bounding box center [521, 84] width 798 height 20
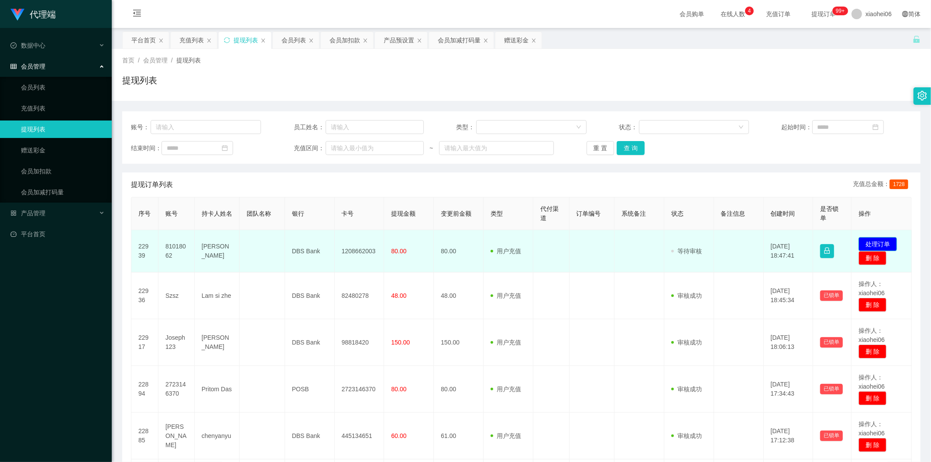
click at [876, 237] on button "处理订单" at bounding box center [877, 244] width 38 height 14
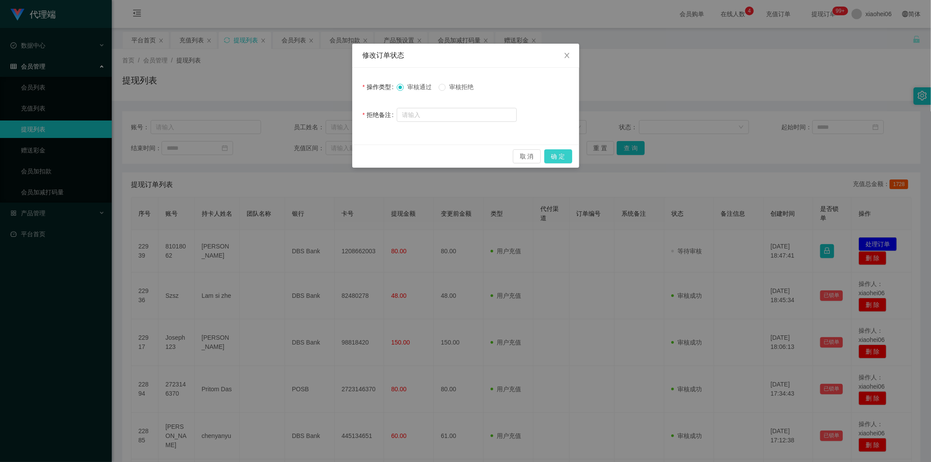
click at [572, 157] on button "确 定" at bounding box center [558, 156] width 28 height 14
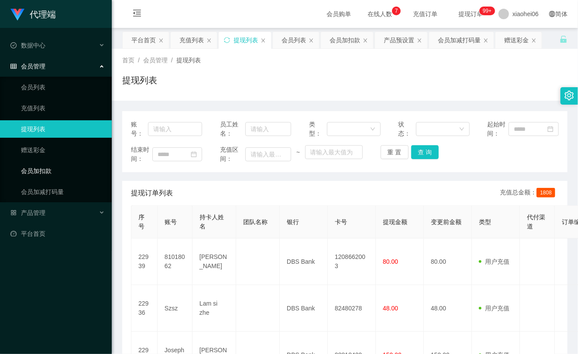
click at [59, 167] on link "会员加扣款" at bounding box center [63, 170] width 84 height 17
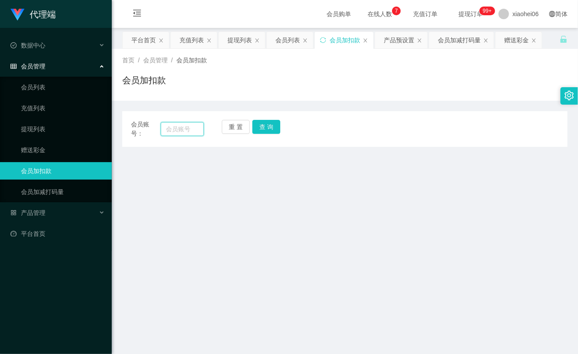
click at [185, 131] on input "text" at bounding box center [182, 129] width 43 height 14
paste input "Kelvinwen"
type input "Kelvinwen"
click at [262, 128] on button "查 询" at bounding box center [266, 127] width 28 height 14
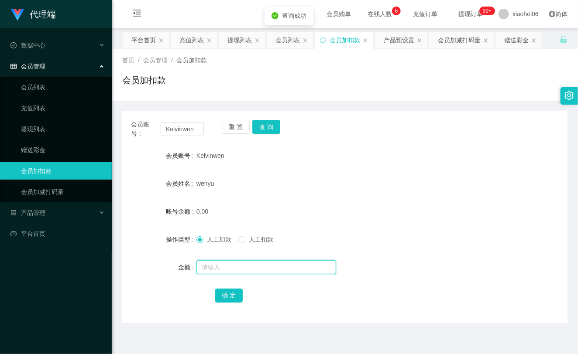
click at [205, 265] on input "text" at bounding box center [266, 267] width 140 height 14
type input "80"
drag, startPoint x: 226, startPoint y: 292, endPoint x: 239, endPoint y: 286, distance: 14.8
click at [226, 292] on button "确 定" at bounding box center [229, 296] width 28 height 14
click at [334, 194] on form "会员账号 Kelvinwen 会员姓名 wenyu 账号余额 80.00 操作类型 人工加款 人工扣款 金额 确 定" at bounding box center [344, 225] width 445 height 157
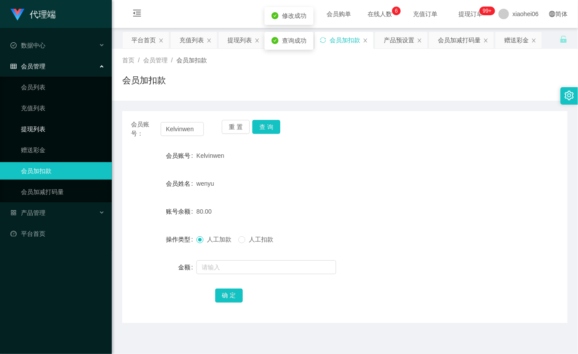
click at [32, 123] on link "提现列表" at bounding box center [63, 128] width 84 height 17
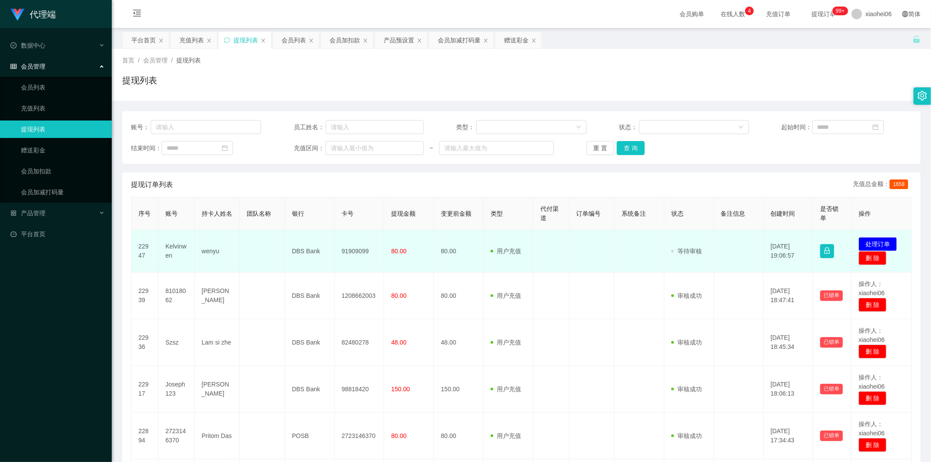
click at [170, 249] on td "Kelvinwen" at bounding box center [176, 251] width 36 height 42
click at [170, 248] on td "Kelvinwen" at bounding box center [176, 251] width 36 height 42
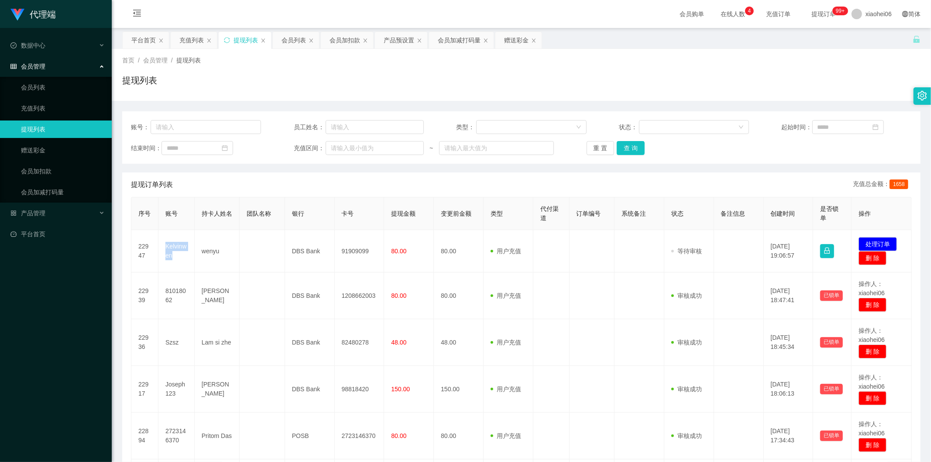
copy td "Kelvinwen"
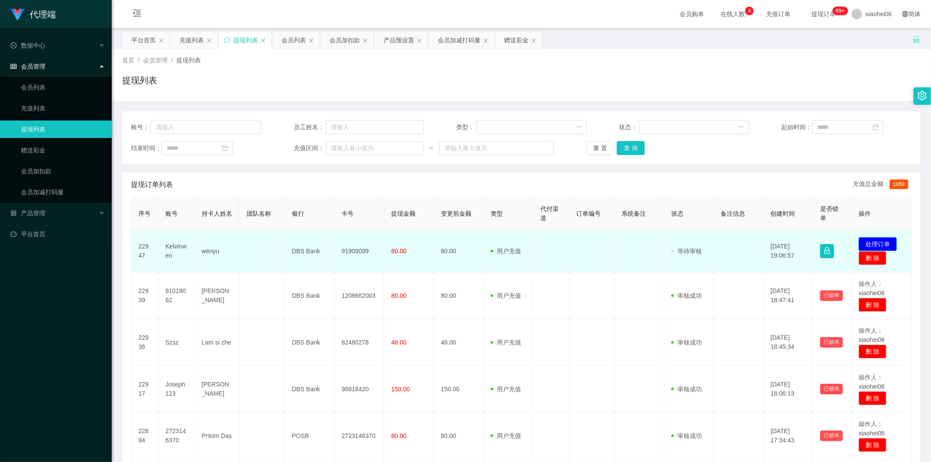
click at [869, 241] on button "处理订单" at bounding box center [877, 244] width 38 height 14
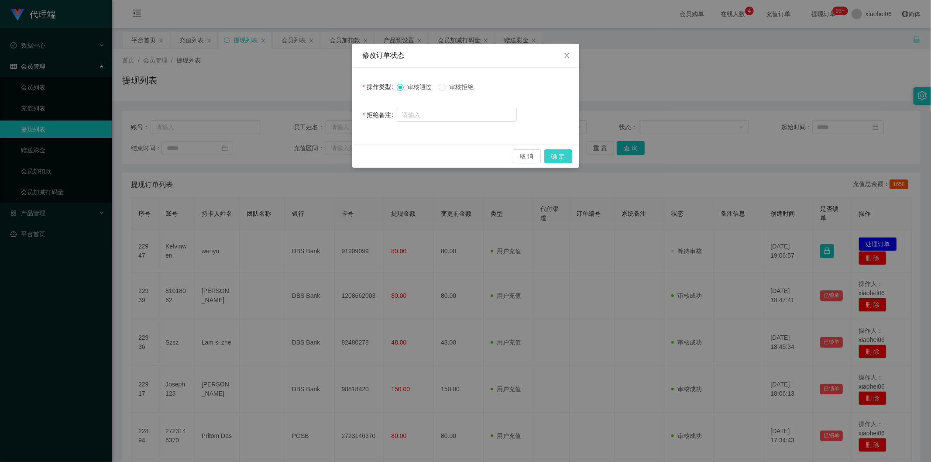
click at [565, 151] on button "确 定" at bounding box center [558, 156] width 28 height 14
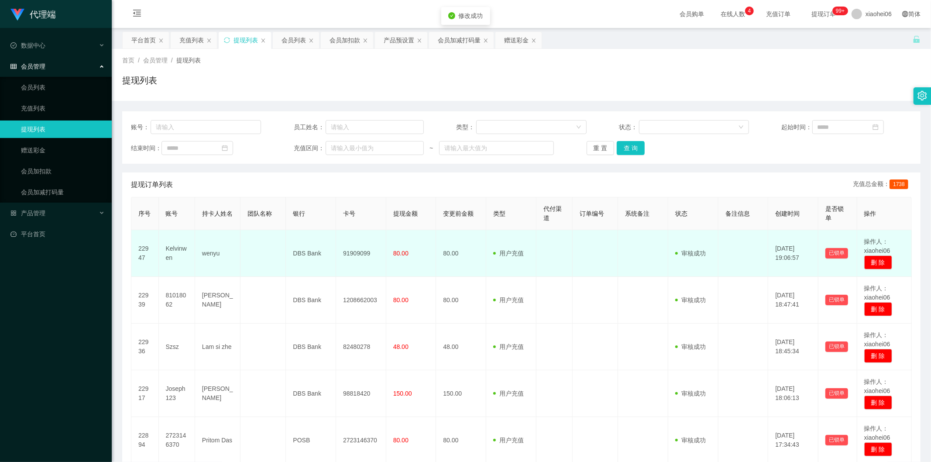
click at [487, 236] on td "用户充值 人工扣款" at bounding box center [511, 253] width 50 height 47
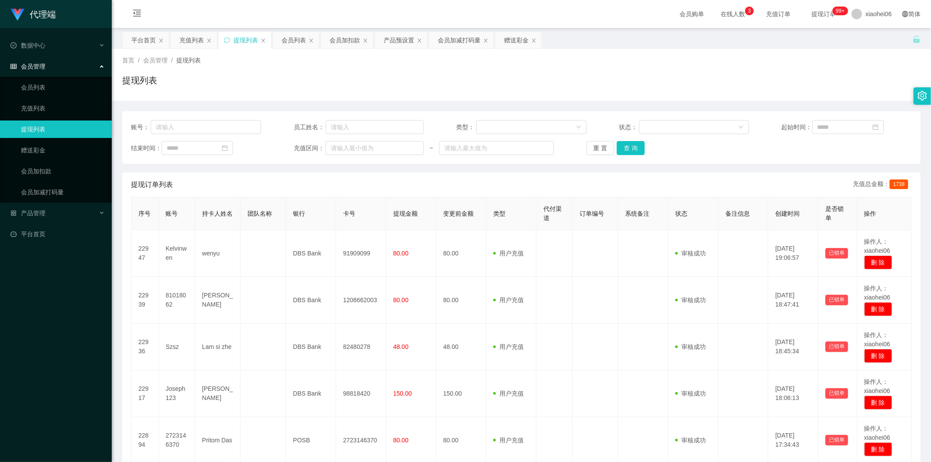
click at [451, 179] on div "提现订单列表 充值总金额： 1738" at bounding box center [521, 184] width 780 height 24
click at [449, 177] on div "提现订单列表 充值总金额： 1738" at bounding box center [521, 184] width 780 height 24
click at [450, 175] on div "提现订单列表 充值总金额： 1738" at bounding box center [521, 184] width 780 height 24
click at [450, 181] on div "提现订单列表 充值总金额： 1738" at bounding box center [521, 184] width 780 height 24
click at [448, 185] on div "提现订单列表 充值总金额： 1738" at bounding box center [521, 184] width 780 height 24
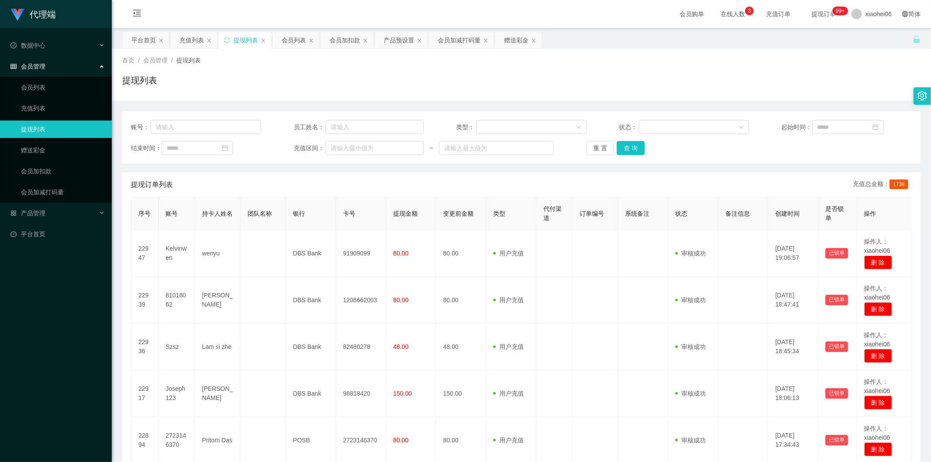
click at [448, 181] on div "提现订单列表 充值总金额： 1738" at bounding box center [521, 184] width 780 height 24
click at [450, 176] on div "提现订单列表 充值总金额： 1738" at bounding box center [521, 184] width 780 height 24
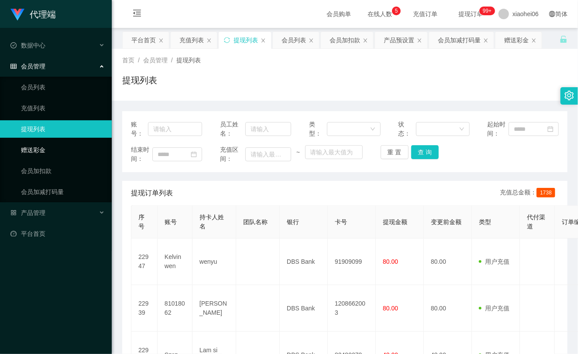
click at [46, 158] on link "赠送彩金" at bounding box center [63, 149] width 84 height 17
click at [48, 173] on link "会员加扣款" at bounding box center [63, 170] width 84 height 17
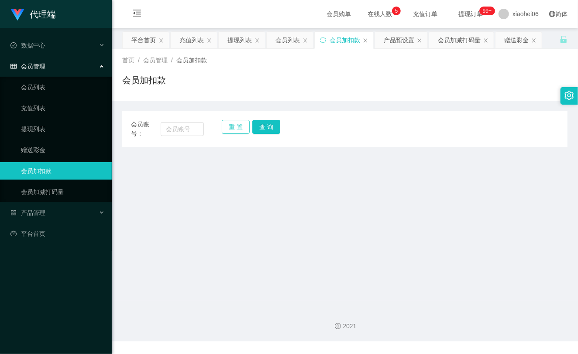
click at [220, 125] on div "会员账号： 重 置 查 询" at bounding box center [344, 129] width 445 height 18
click at [191, 127] on input "text" at bounding box center [182, 129] width 43 height 14
paste input "szsz"
type input "szsz"
click at [272, 125] on button "查 询" at bounding box center [266, 127] width 28 height 14
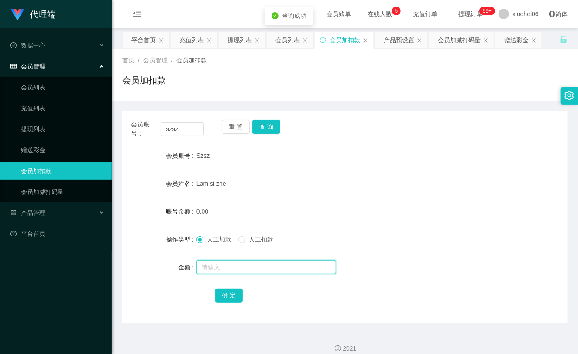
click at [242, 272] on input "text" at bounding box center [266, 267] width 140 height 14
type input "300"
click at [230, 291] on button "确 定" at bounding box center [229, 296] width 28 height 14
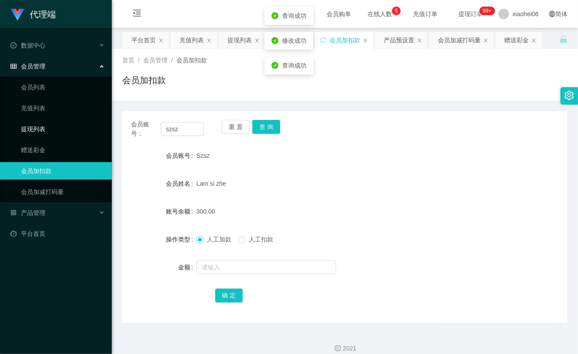
click at [63, 128] on link "提现列表" at bounding box center [63, 128] width 84 height 17
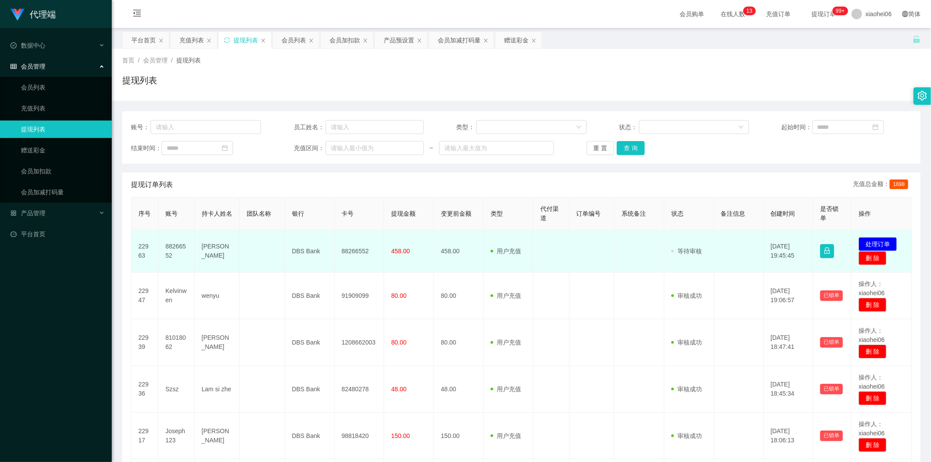
click at [169, 246] on td "88266552" at bounding box center [176, 251] width 36 height 42
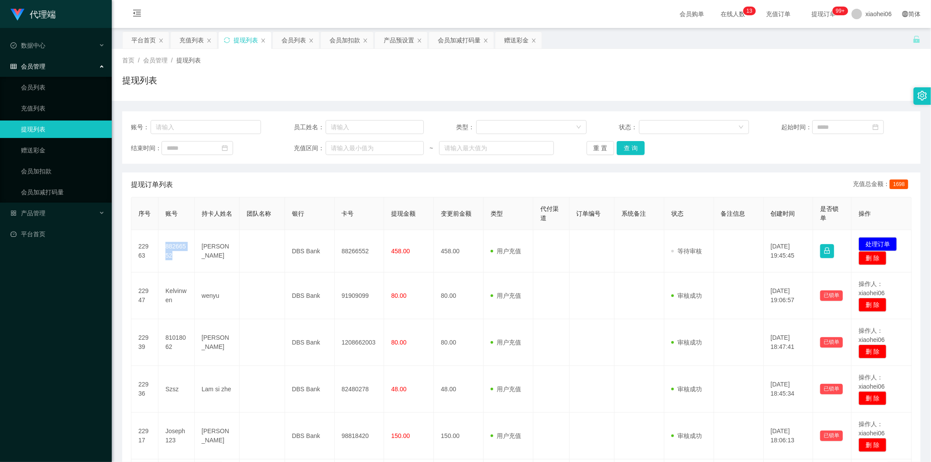
copy td "88266552"
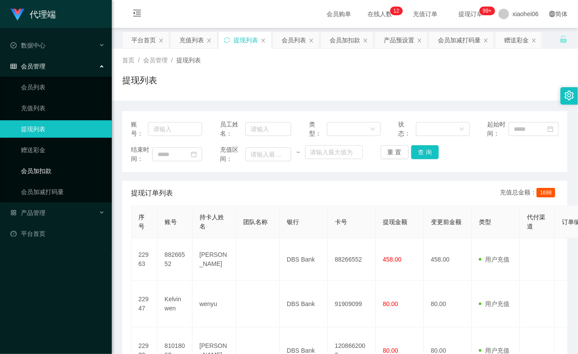
click at [58, 164] on link "会员加扣款" at bounding box center [63, 170] width 84 height 17
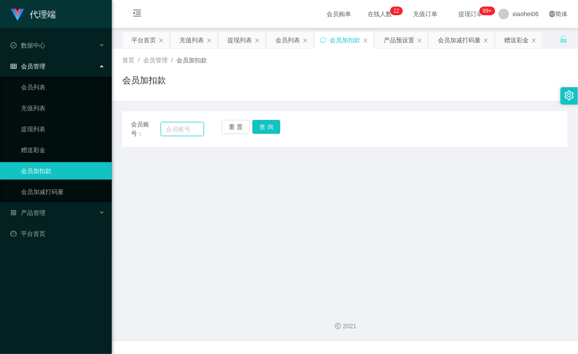
click at [182, 131] on input "text" at bounding box center [182, 129] width 43 height 14
paste input "szsz"
type input "szsz"
click at [265, 127] on button "查 询" at bounding box center [266, 127] width 28 height 14
click at [265, 127] on div "重 置 查 询" at bounding box center [258, 129] width 73 height 18
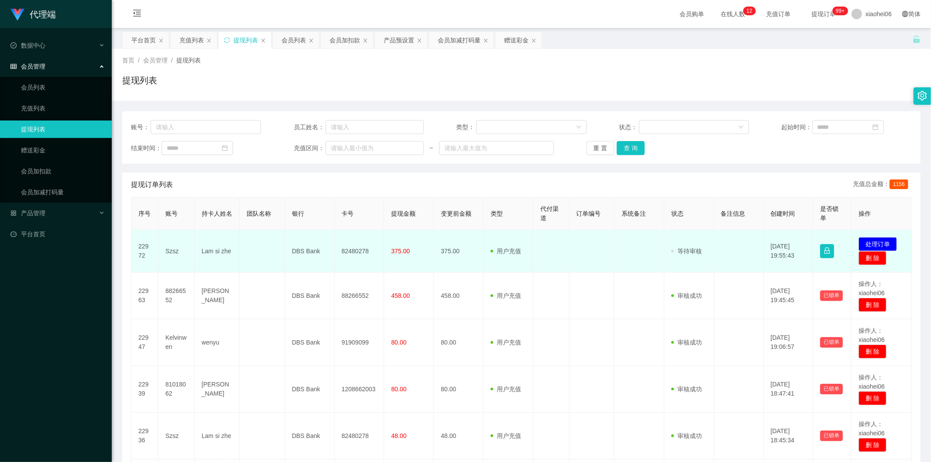
click at [174, 252] on td "Szsz" at bounding box center [176, 251] width 36 height 42
copy td "Szsz"
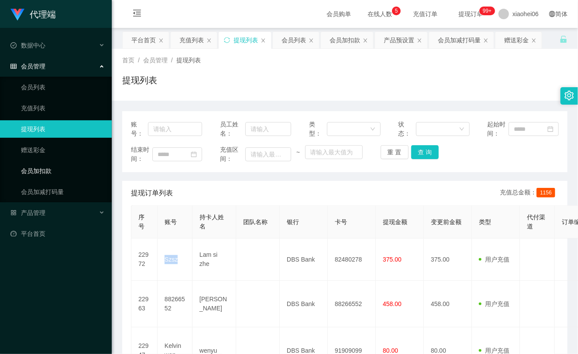
click at [62, 173] on link "会员加扣款" at bounding box center [63, 170] width 84 height 17
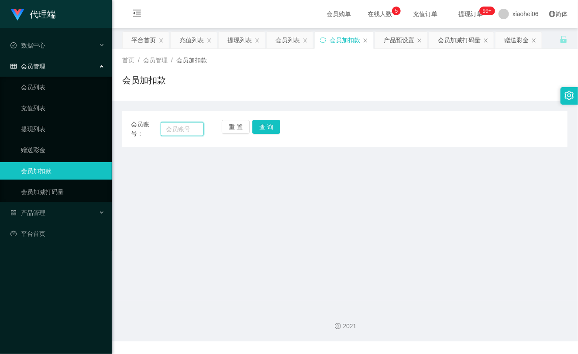
drag, startPoint x: 188, startPoint y: 125, endPoint x: 216, endPoint y: 127, distance: 28.8
click at [187, 125] on input "text" at bounding box center [182, 129] width 43 height 14
paste input "szsz"
type input "szsz"
drag, startPoint x: 256, startPoint y: 130, endPoint x: 268, endPoint y: 129, distance: 12.2
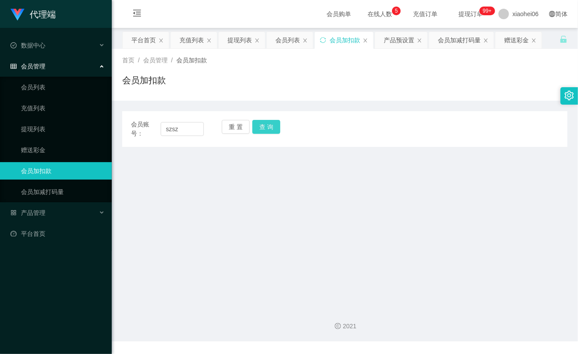
click at [256, 130] on button "查 询" at bounding box center [266, 127] width 28 height 14
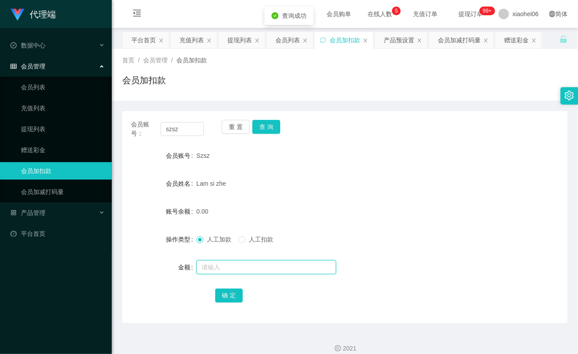
click at [234, 264] on input "text" at bounding box center [266, 267] width 140 height 14
type input "8"
click at [225, 301] on button "确 定" at bounding box center [229, 296] width 28 height 14
drag, startPoint x: 346, startPoint y: 211, endPoint x: 358, endPoint y: 219, distance: 13.8
click at [350, 216] on div "8.00" at bounding box center [326, 211] width 260 height 17
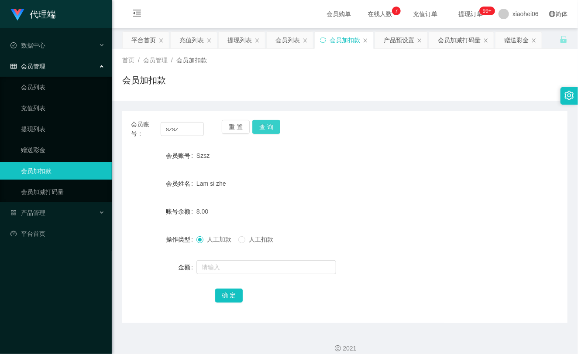
drag, startPoint x: 254, startPoint y: 127, endPoint x: 263, endPoint y: 128, distance: 8.4
click at [258, 127] on button "查 询" at bounding box center [266, 127] width 28 height 14
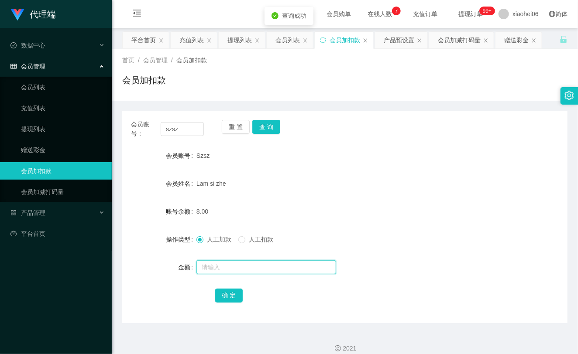
click at [223, 265] on input "text" at bounding box center [266, 267] width 140 height 14
type input "8"
click at [233, 293] on button "确 定" at bounding box center [229, 296] width 28 height 14
click at [334, 198] on form "会员账号 Szsz 会员姓名 Lam si zhe 账号余额 16.00 操作类型 人工加款 人工扣款 金额 确 定" at bounding box center [344, 225] width 445 height 157
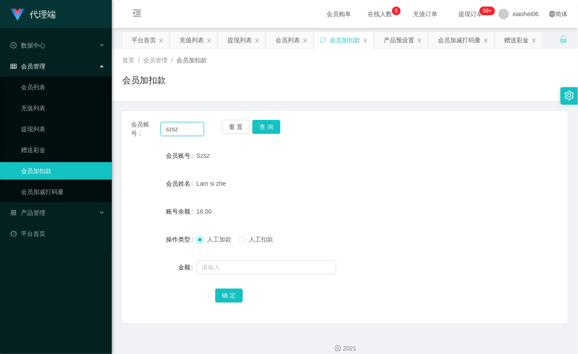
drag, startPoint x: 196, startPoint y: 131, endPoint x: 201, endPoint y: 136, distance: 6.2
click at [92, 118] on section "代理端 数据中心 会员管理 会员列表 充值列表 提现列表 赠送彩金 会员加扣款 会员加减打码量 产品管理 平台首页 保存配置 重置配置 整体风格设置 主题色 …" at bounding box center [289, 182] width 578 height 364
click at [264, 131] on button "查 询" at bounding box center [266, 127] width 28 height 14
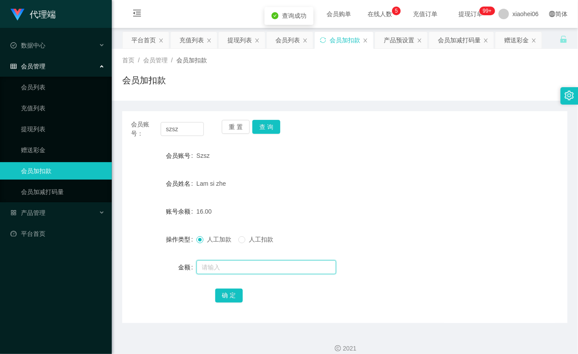
click at [221, 267] on input "text" at bounding box center [266, 267] width 140 height 14
type input "64"
click button "确 定"
click form "会员账号 Szsz 会员姓名 Lam si zhe 账号余额 80.00 操作类型 人工加款 人工扣款 金额 确 定"
click link "提现列表"
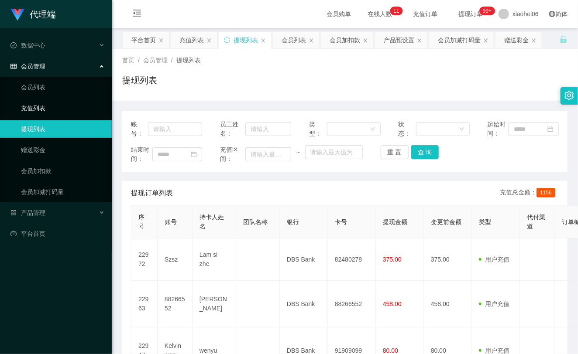
click at [34, 110] on link "充值列表" at bounding box center [63, 107] width 84 height 17
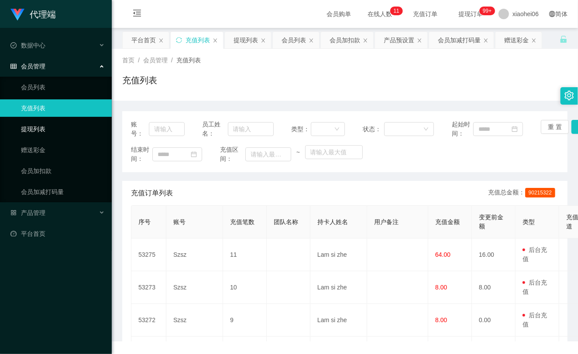
click at [53, 132] on link "提现列表" at bounding box center [63, 128] width 84 height 17
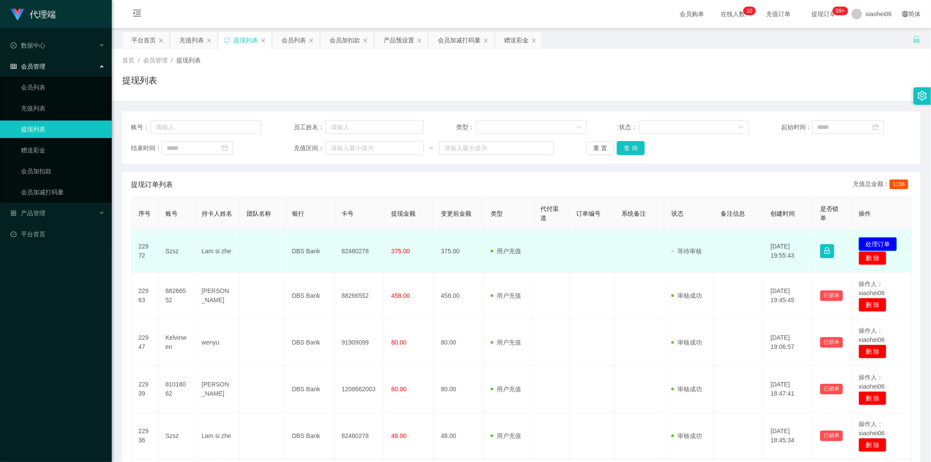
drag, startPoint x: 0, startPoint y: 0, endPoint x: 867, endPoint y: 242, distance: 900.3
click at [867, 242] on button "处理订单" at bounding box center [877, 244] width 38 height 14
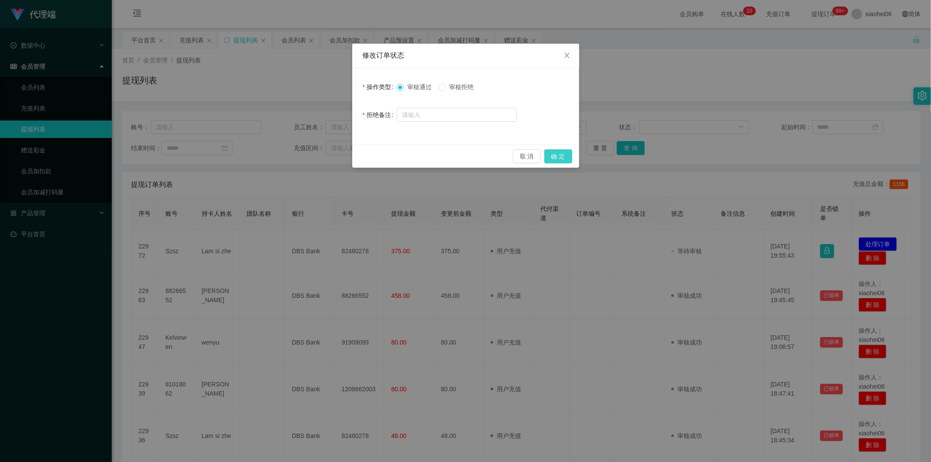
click at [562, 156] on button "确 定" at bounding box center [558, 156] width 28 height 14
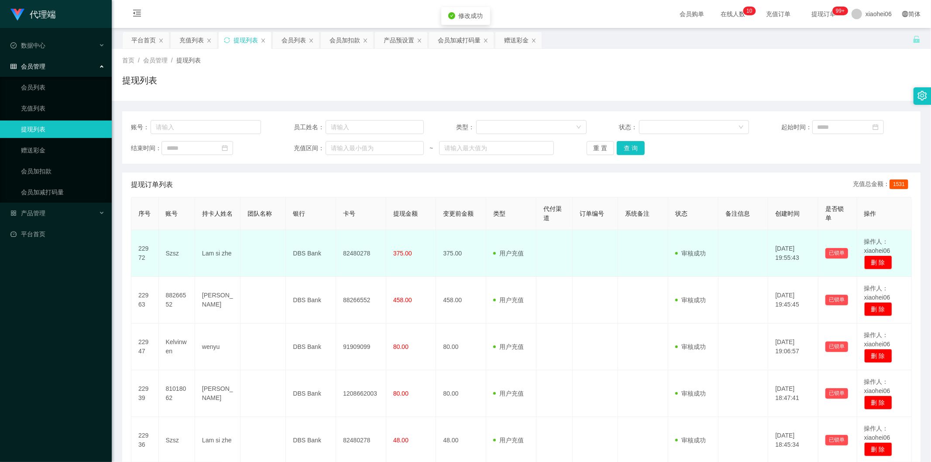
click at [326, 233] on td "DBS Bank" at bounding box center [311, 253] width 50 height 47
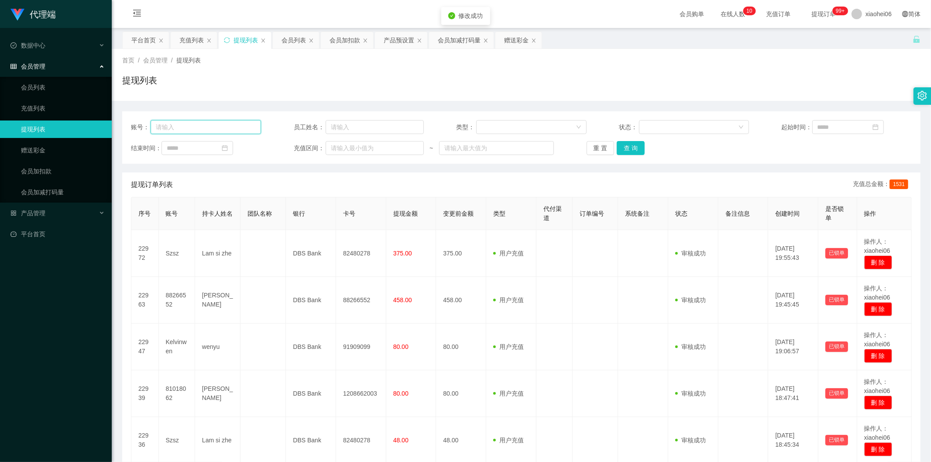
click at [204, 126] on input "text" at bounding box center [206, 127] width 110 height 14
paste input "szsz"
click at [637, 150] on button "查 询" at bounding box center [630, 148] width 28 height 14
click at [637, 150] on div "重 置 查 询" at bounding box center [651, 148] width 130 height 14
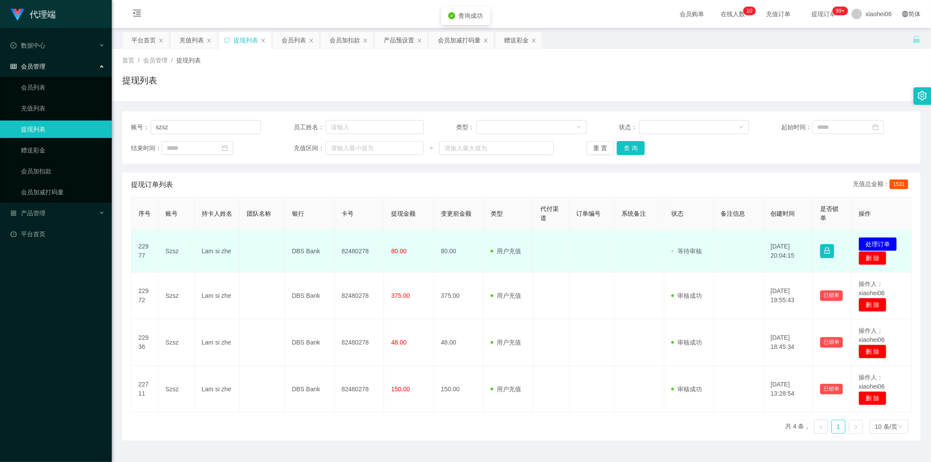
click at [166, 247] on td "Szsz" at bounding box center [176, 251] width 36 height 42
copy td "Szsz"
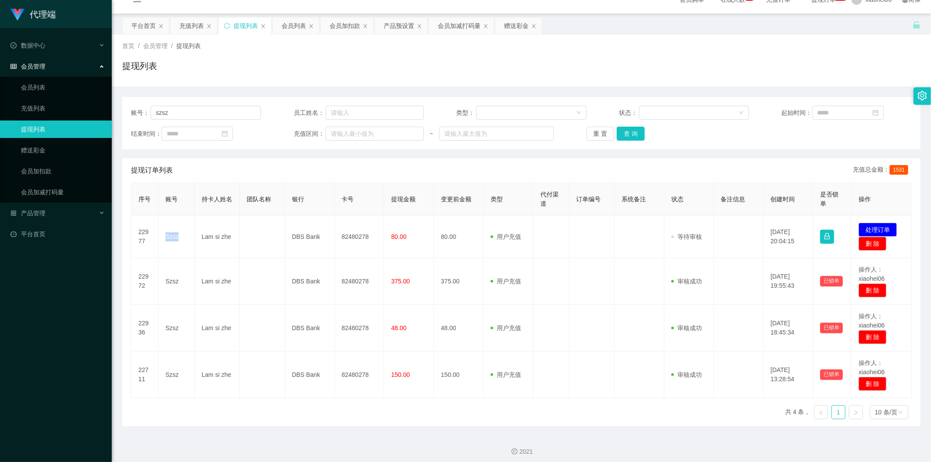
scroll to position [19, 0]
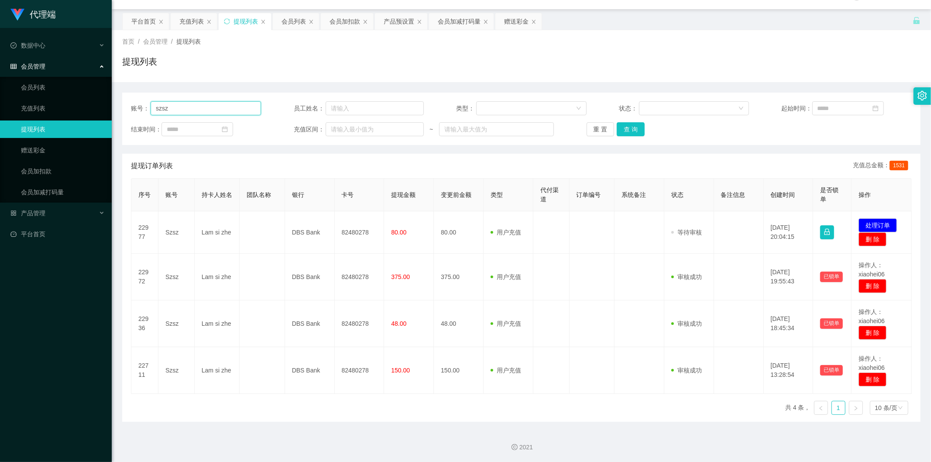
click at [232, 103] on input "szsz" at bounding box center [206, 108] width 110 height 14
type input "szsz"
click at [42, 173] on link "会员加扣款" at bounding box center [63, 170] width 84 height 17
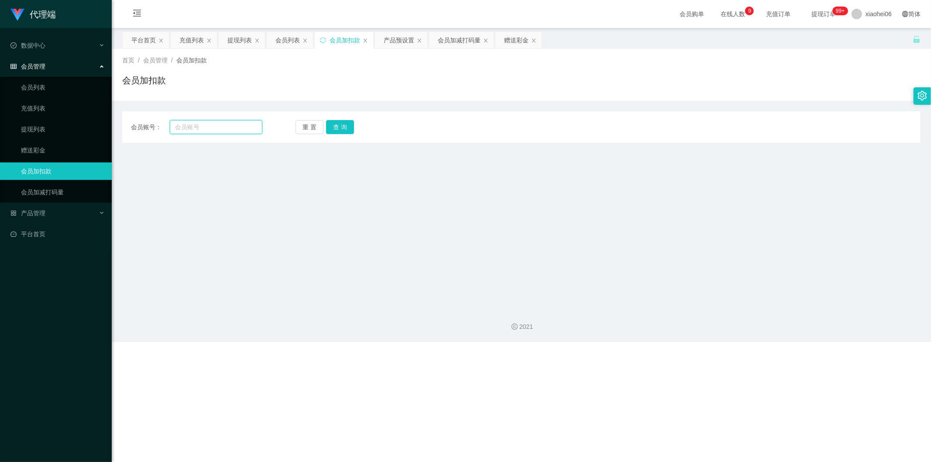
click at [202, 125] on input "text" at bounding box center [216, 127] width 93 height 14
paste input "szsz"
type input "szsz"
click at [339, 129] on button "查 询" at bounding box center [340, 127] width 28 height 14
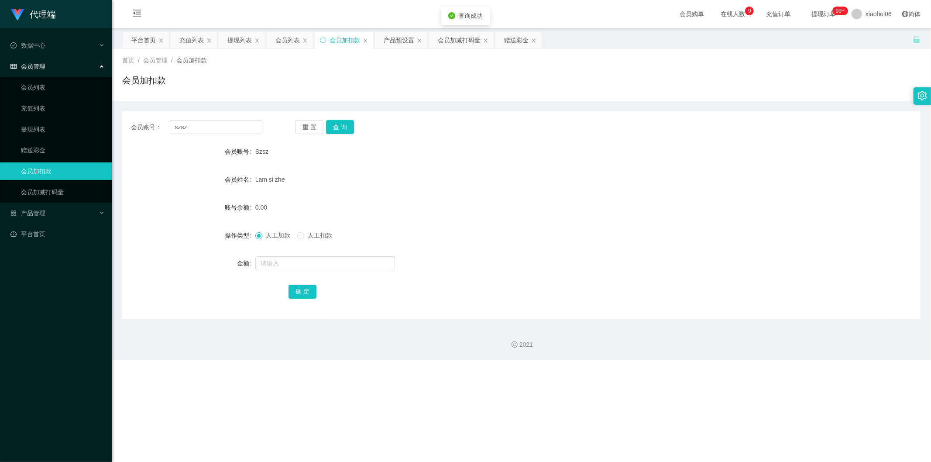
click at [290, 251] on form "会员账号 Szsz 会员姓名 Lam si zhe 账号余额 0.00 操作类型 人工加款 人工扣款 金额 确 定" at bounding box center [521, 221] width 798 height 157
click at [291, 258] on input "text" at bounding box center [325, 263] width 140 height 14
type input "38"
click at [304, 291] on button "确 定" at bounding box center [302, 291] width 28 height 14
click at [43, 127] on link "提现列表" at bounding box center [63, 128] width 84 height 17
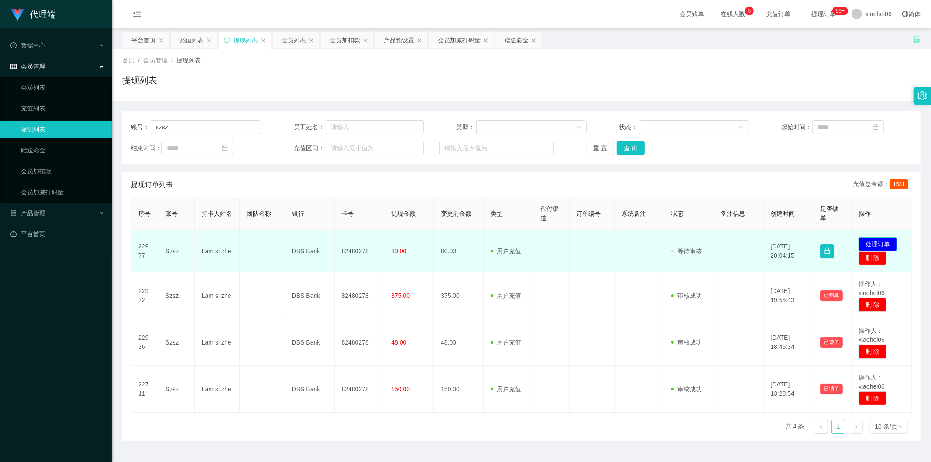
click at [869, 239] on button "处理订单" at bounding box center [877, 244] width 38 height 14
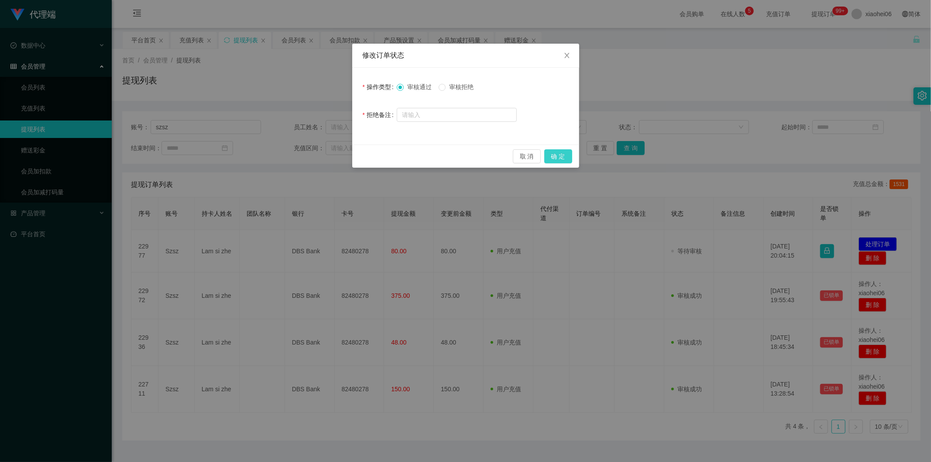
click at [561, 151] on button "确 定" at bounding box center [558, 156] width 28 height 14
